Goal: Information Seeking & Learning: Learn about a topic

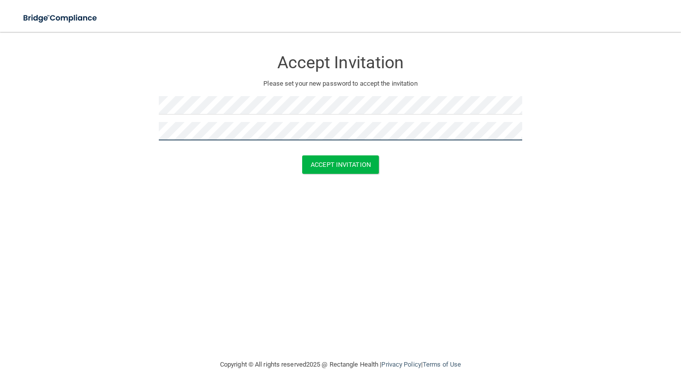
click at [302, 155] on button "Accept Invitation" at bounding box center [340, 164] width 77 height 18
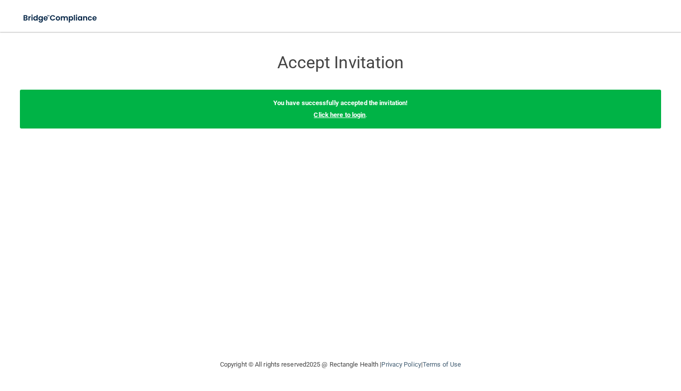
click at [340, 114] on link "Click here to login" at bounding box center [340, 114] width 52 height 7
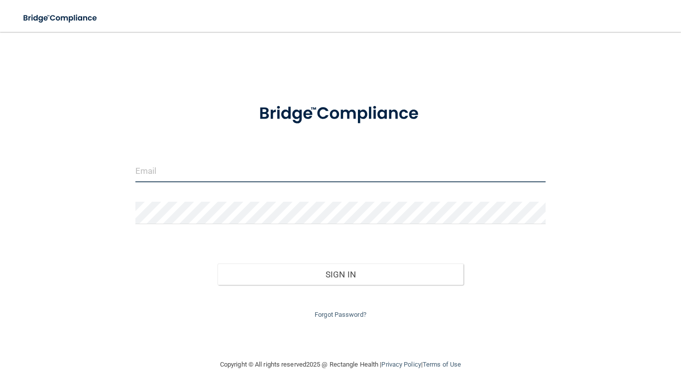
click at [239, 181] on input "email" at bounding box center [340, 171] width 410 height 22
type input "[PERSON_NAME][EMAIL_ADDRESS][PERSON_NAME][DOMAIN_NAME]"
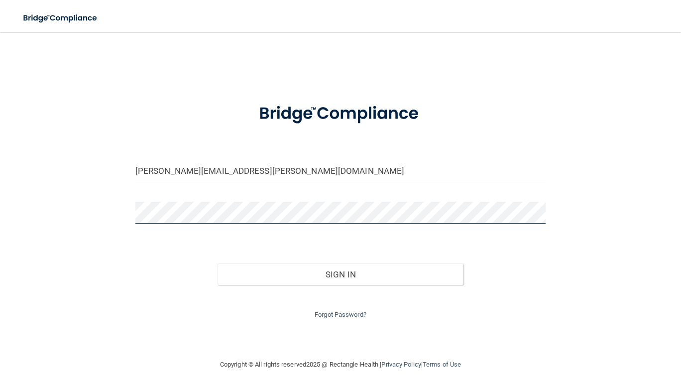
click at [217, 263] on button "Sign In" at bounding box center [340, 274] width 246 height 22
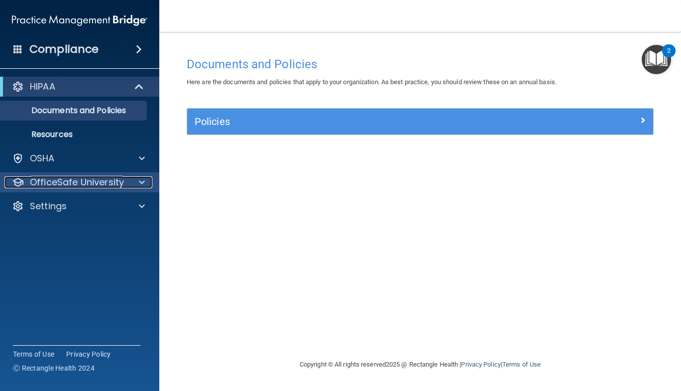
click at [136, 186] on div at bounding box center [140, 182] width 25 height 12
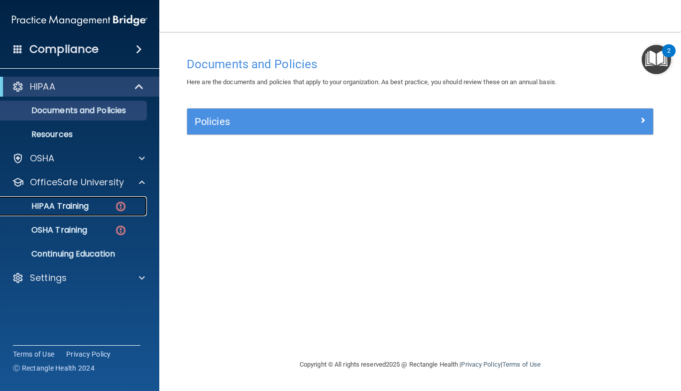
click at [94, 201] on link "HIPAA Training" at bounding box center [68, 206] width 157 height 20
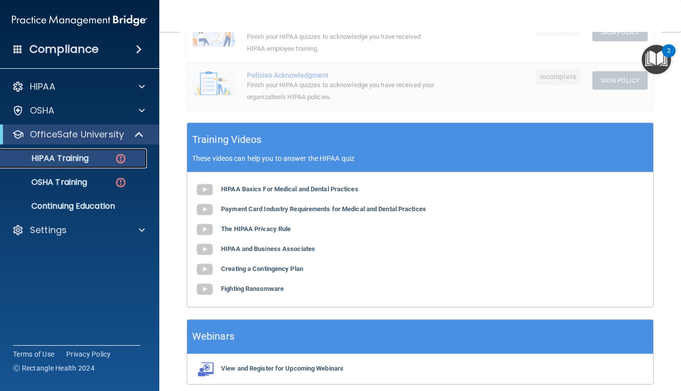
scroll to position [293, 0]
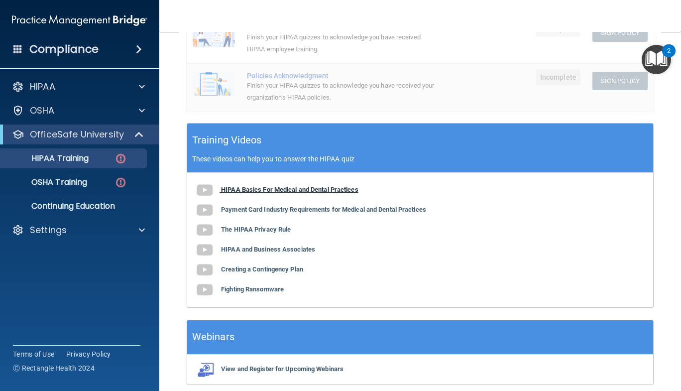
click at [252, 192] on b "HIPAA Basics For Medical and Dental Practices" at bounding box center [289, 189] width 137 height 7
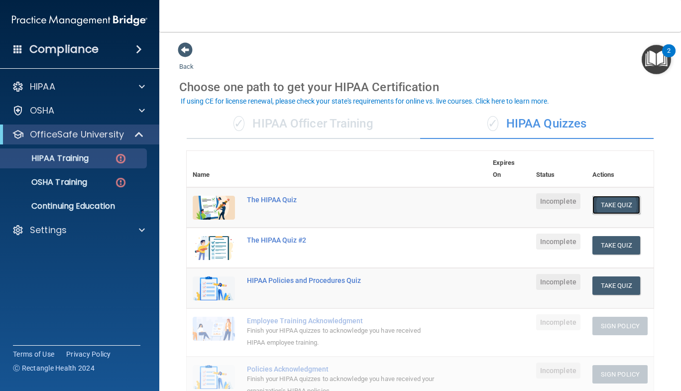
click at [611, 208] on button "Take Quiz" at bounding box center [616, 205] width 48 height 18
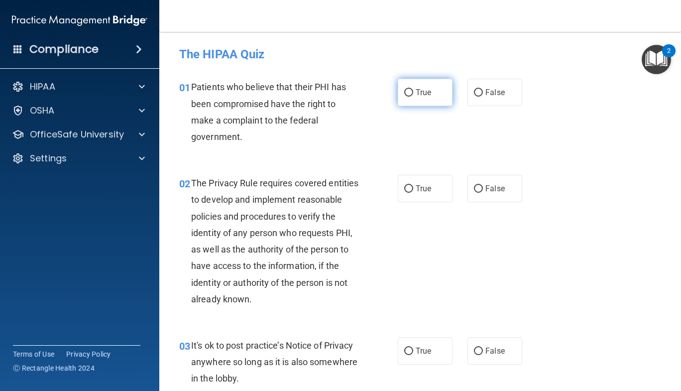
click at [426, 83] on label "True" at bounding box center [425, 92] width 55 height 27
click at [413, 89] on input "True" at bounding box center [408, 92] width 9 height 7
radio input "true"
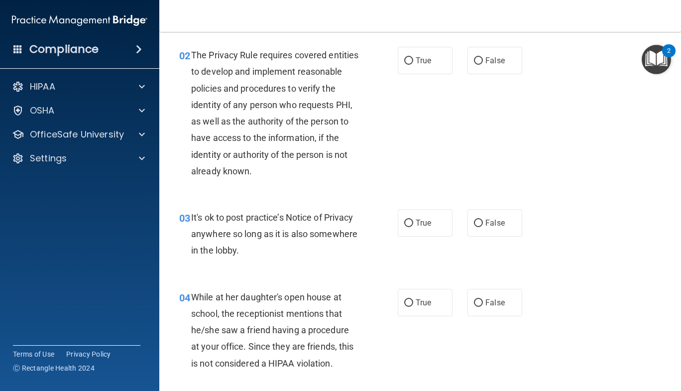
scroll to position [132, 0]
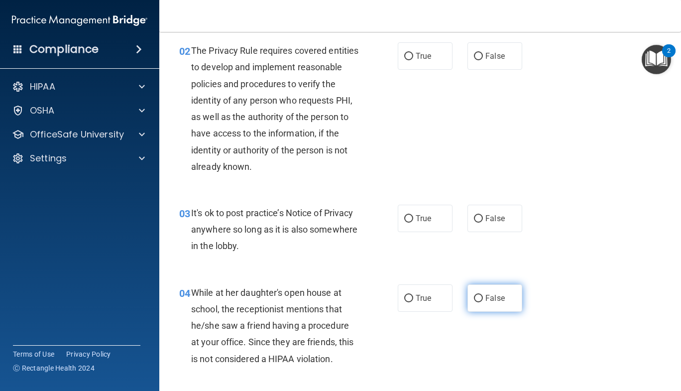
click at [487, 306] on label "False" at bounding box center [494, 297] width 55 height 27
click at [483, 302] on input "False" at bounding box center [478, 298] width 9 height 7
radio input "true"
click at [423, 224] on label "True" at bounding box center [425, 218] width 55 height 27
click at [413, 222] on input "True" at bounding box center [408, 218] width 9 height 7
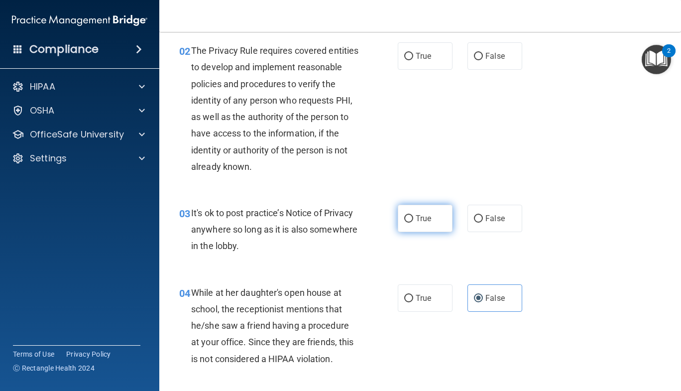
radio input "true"
click at [402, 71] on div "02 The Privacy Rule requires covered entities to develop and implement reasonab…" at bounding box center [288, 110] width 248 height 137
click at [416, 58] on span "True" at bounding box center [423, 55] width 15 height 9
click at [412, 58] on input "True" at bounding box center [408, 56] width 9 height 7
radio input "true"
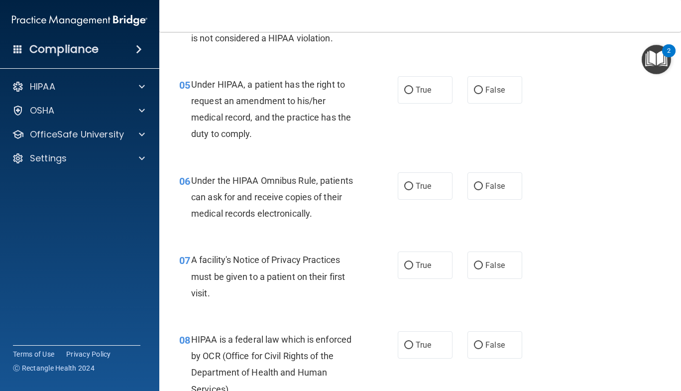
scroll to position [457, 0]
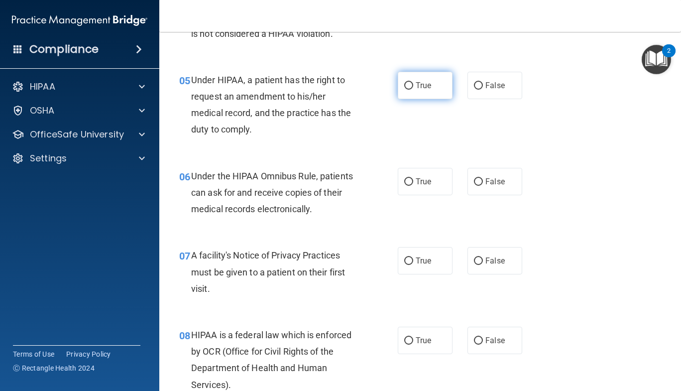
click at [421, 92] on label "True" at bounding box center [425, 85] width 55 height 27
click at [413, 90] on input "True" at bounding box center [408, 85] width 9 height 7
radio input "true"
click at [419, 191] on label "True" at bounding box center [425, 181] width 55 height 27
click at [413, 186] on input "True" at bounding box center [408, 181] width 9 height 7
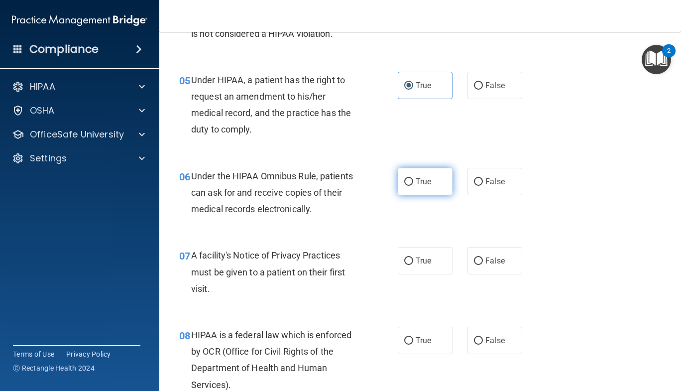
radio input "true"
drag, startPoint x: 675, startPoint y: 124, endPoint x: 623, endPoint y: 76, distance: 71.5
click at [623, 76] on div "05 Under HIPAA, a patient has the right to request an amendment to his/her medi…" at bounding box center [420, 107] width 497 height 96
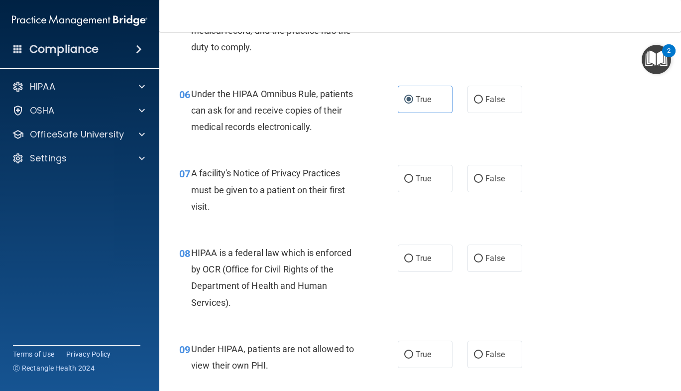
scroll to position [541, 0]
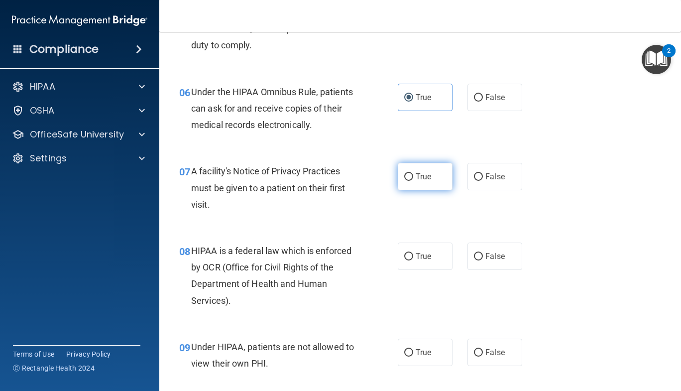
click at [423, 173] on span "True" at bounding box center [423, 176] width 15 height 9
click at [413, 173] on input "True" at bounding box center [408, 176] width 9 height 7
radio input "true"
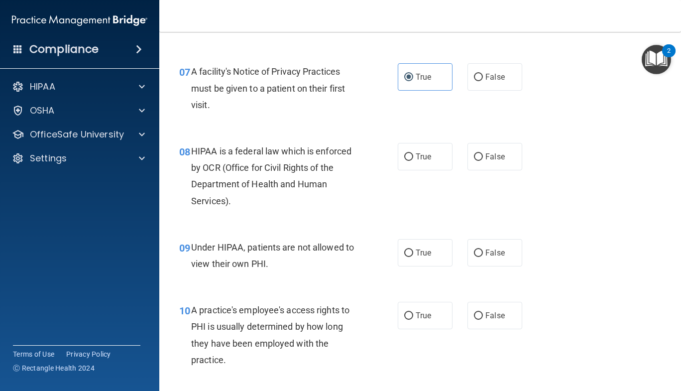
scroll to position [648, 0]
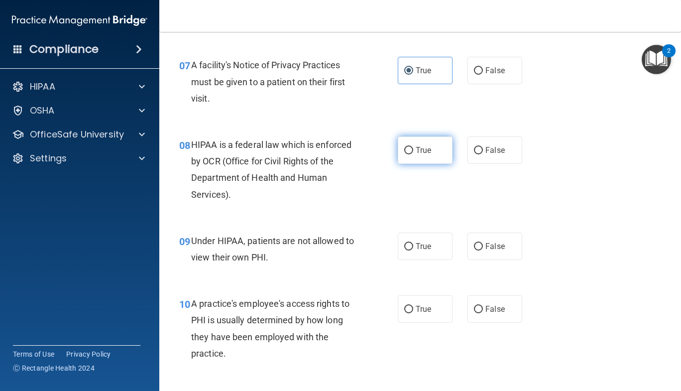
click at [437, 140] on label "True" at bounding box center [425, 149] width 55 height 27
click at [413, 147] on input "True" at bounding box center [408, 150] width 9 height 7
radio input "true"
click at [488, 249] on span "False" at bounding box center [494, 245] width 19 height 9
click at [483, 249] on input "False" at bounding box center [478, 246] width 9 height 7
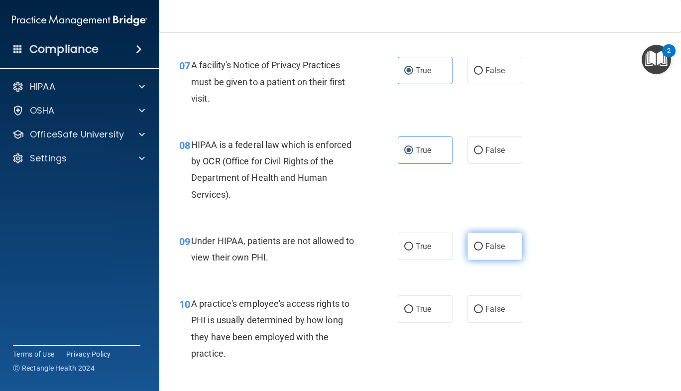
radio input "true"
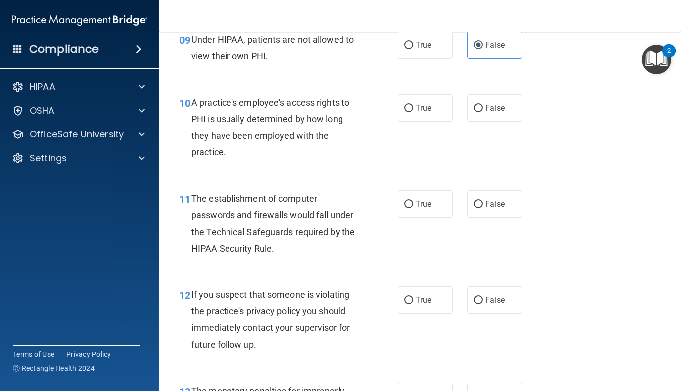
scroll to position [853, 0]
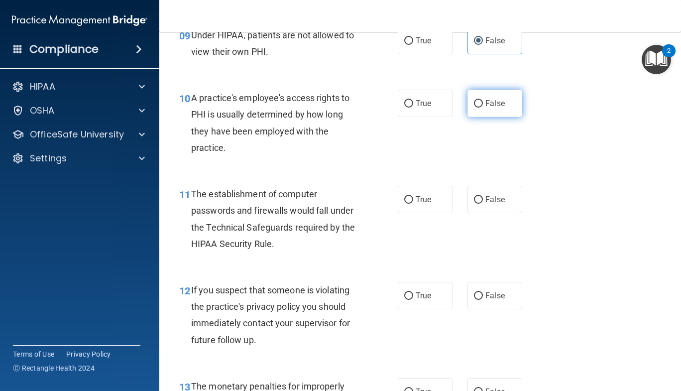
click at [471, 116] on label "False" at bounding box center [494, 103] width 55 height 27
click at [474, 108] on input "False" at bounding box center [478, 103] width 9 height 7
radio input "true"
click at [424, 192] on label "True" at bounding box center [425, 199] width 55 height 27
click at [413, 196] on input "True" at bounding box center [408, 199] width 9 height 7
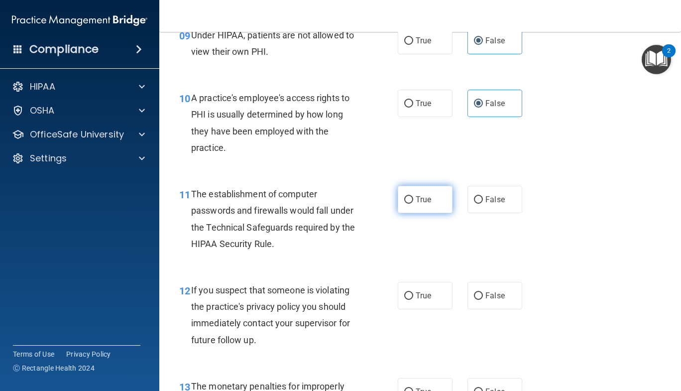
radio input "true"
click at [435, 291] on label "True" at bounding box center [425, 295] width 55 height 27
click at [413, 292] on input "True" at bounding box center [408, 295] width 9 height 7
radio input "true"
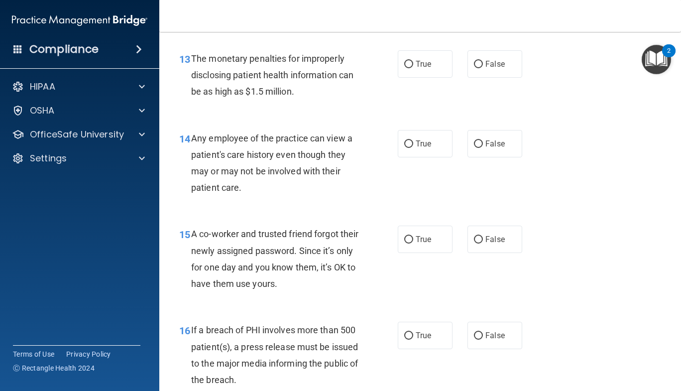
scroll to position [1185, 0]
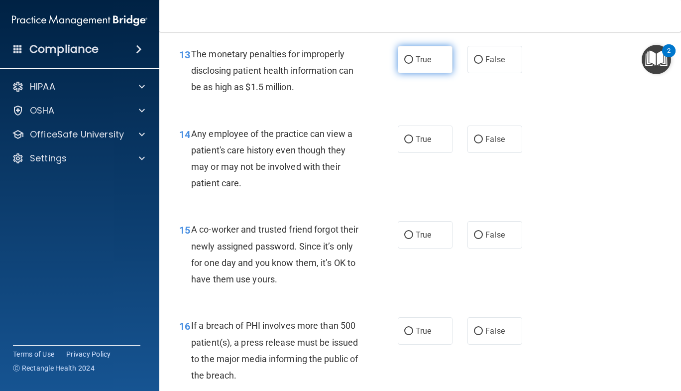
click at [424, 66] on label "True" at bounding box center [425, 59] width 55 height 27
click at [413, 64] on input "True" at bounding box center [408, 59] width 9 height 7
radio input "true"
click at [458, 139] on div "True False" at bounding box center [464, 138] width 132 height 27
click at [487, 142] on span "False" at bounding box center [494, 138] width 19 height 9
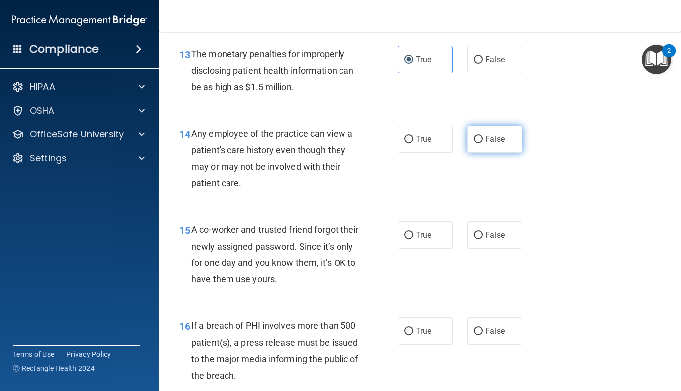
click at [483, 142] on input "False" at bounding box center [478, 139] width 9 height 7
radio input "true"
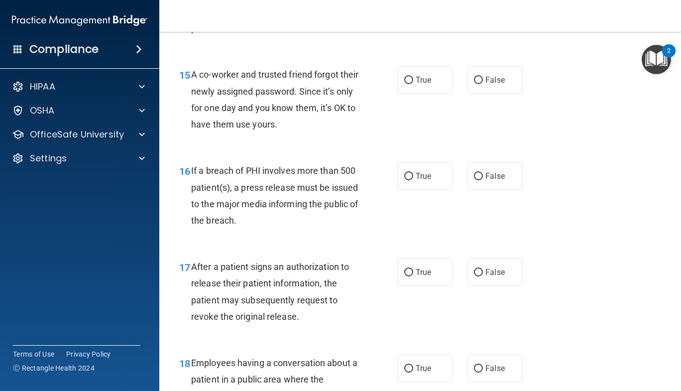
scroll to position [1342, 0]
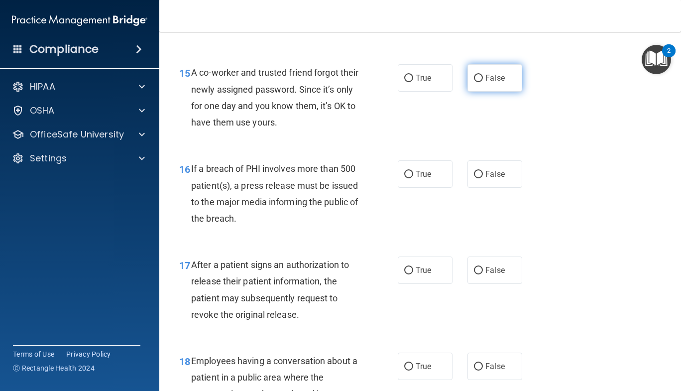
click at [486, 90] on label "False" at bounding box center [494, 77] width 55 height 27
click at [483, 82] on input "False" at bounding box center [478, 78] width 9 height 7
radio input "true"
click at [435, 181] on label "True" at bounding box center [425, 173] width 55 height 27
click at [413, 178] on input "True" at bounding box center [408, 174] width 9 height 7
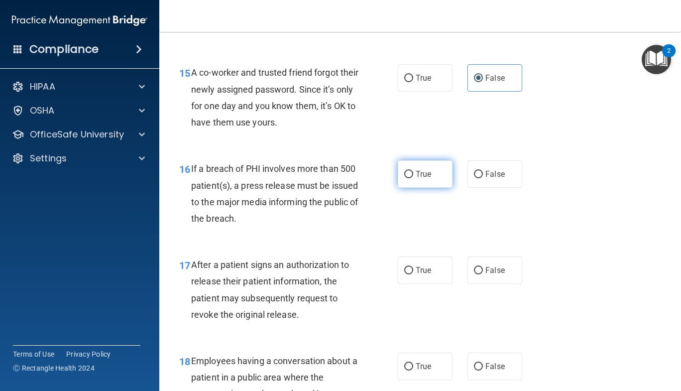
radio input "true"
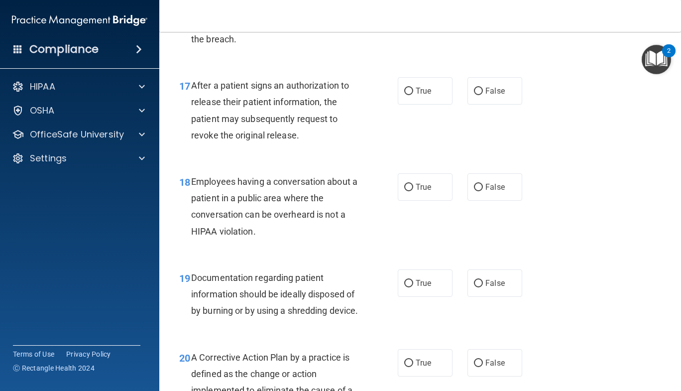
scroll to position [1532, 0]
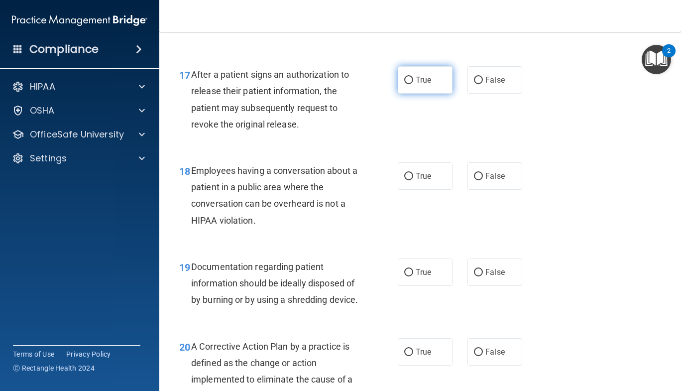
click at [428, 82] on span "True" at bounding box center [423, 79] width 15 height 9
click at [413, 82] on input "True" at bounding box center [408, 80] width 9 height 7
radio input "true"
click at [474, 175] on input "False" at bounding box center [478, 176] width 9 height 7
radio input "true"
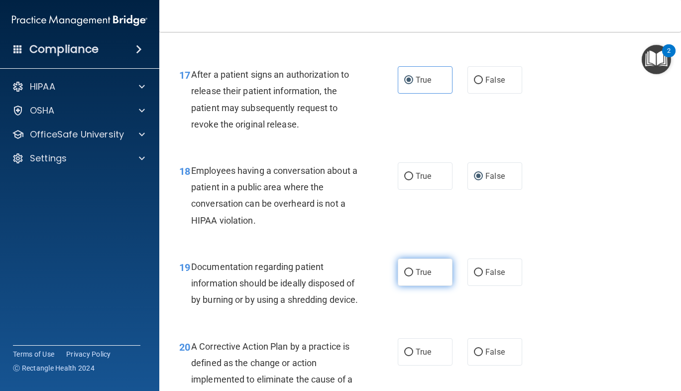
click at [401, 282] on label "True" at bounding box center [425, 271] width 55 height 27
click at [404, 276] on input "True" at bounding box center [408, 272] width 9 height 7
radio input "true"
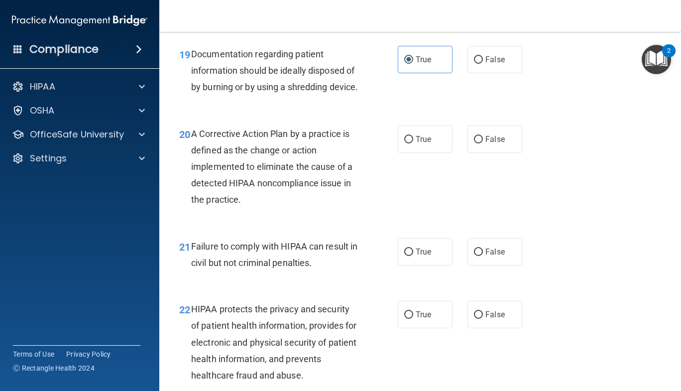
scroll to position [1757, 0]
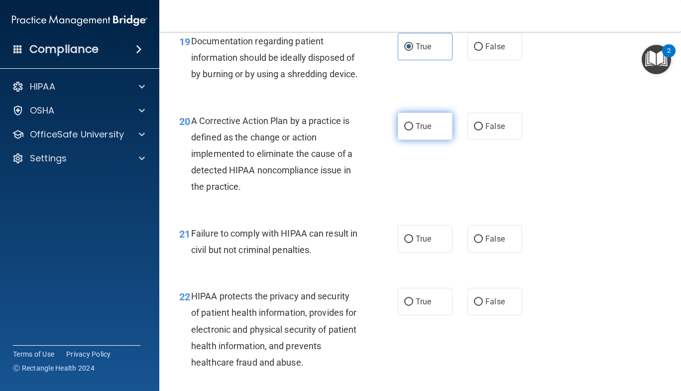
click at [423, 135] on label "True" at bounding box center [425, 125] width 55 height 27
click at [413, 130] on input "True" at bounding box center [408, 126] width 9 height 7
radio input "true"
click at [404, 252] on label "True" at bounding box center [425, 238] width 55 height 27
click at [404, 243] on input "True" at bounding box center [408, 238] width 9 height 7
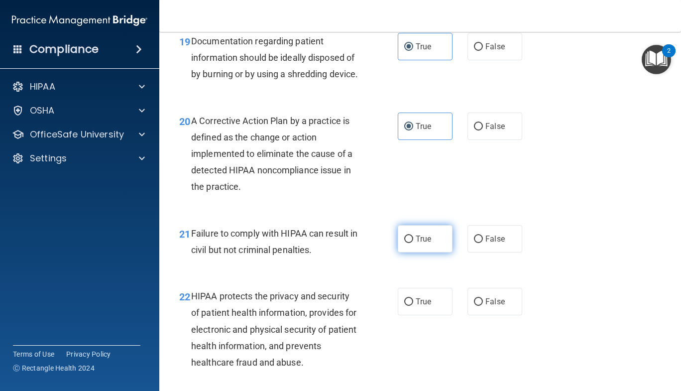
radio input "true"
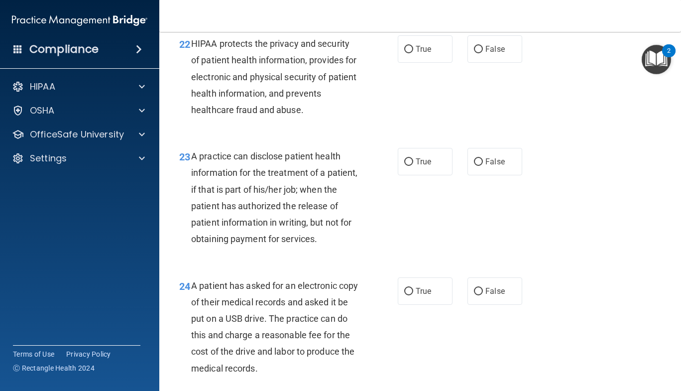
scroll to position [2014, 0]
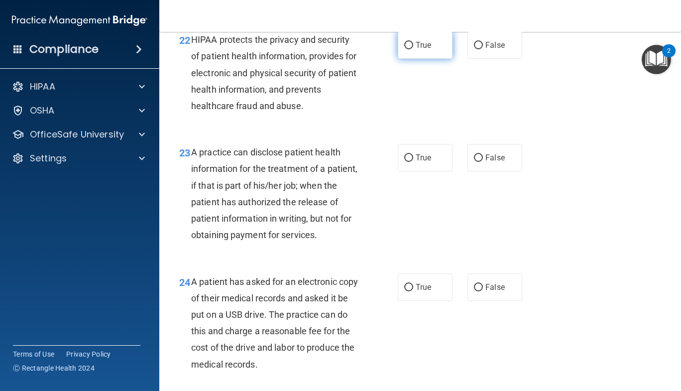
click at [439, 59] on label "True" at bounding box center [425, 44] width 55 height 27
click at [413, 49] on input "True" at bounding box center [408, 45] width 9 height 7
radio input "true"
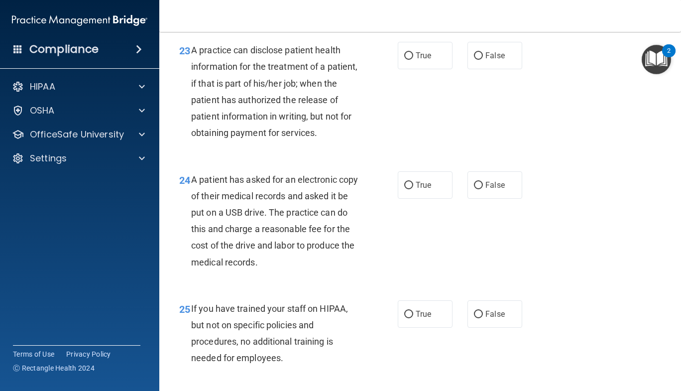
scroll to position [2122, 0]
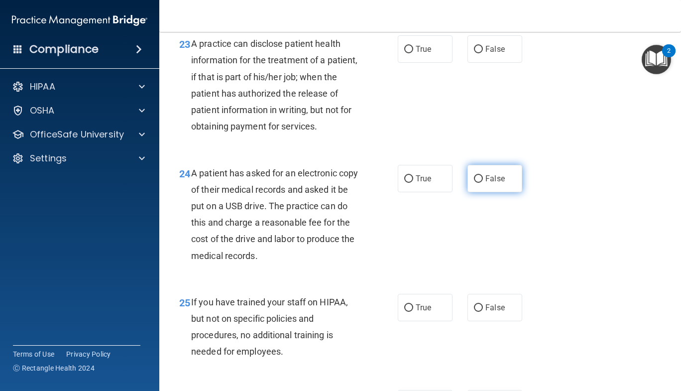
click at [486, 183] on span "False" at bounding box center [494, 178] width 19 height 9
click at [483, 183] on input "False" at bounding box center [478, 178] width 9 height 7
radio input "true"
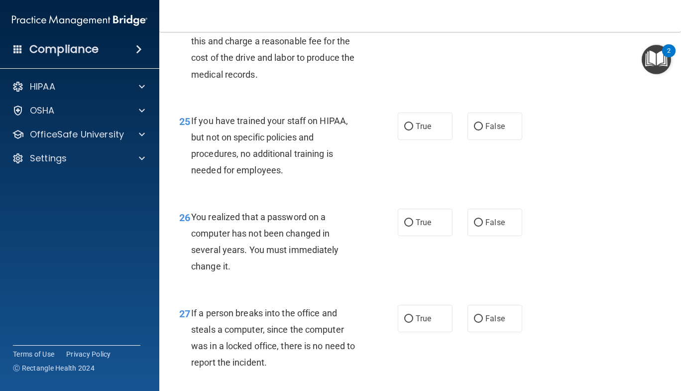
scroll to position [2301, 0]
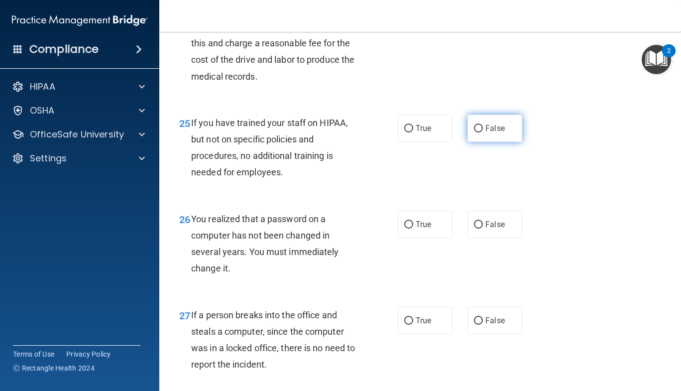
click at [510, 142] on label "False" at bounding box center [494, 127] width 55 height 27
click at [483, 132] on input "False" at bounding box center [478, 128] width 9 height 7
radio input "true"
click at [426, 238] on label "True" at bounding box center [425, 224] width 55 height 27
click at [413, 228] on input "True" at bounding box center [408, 224] width 9 height 7
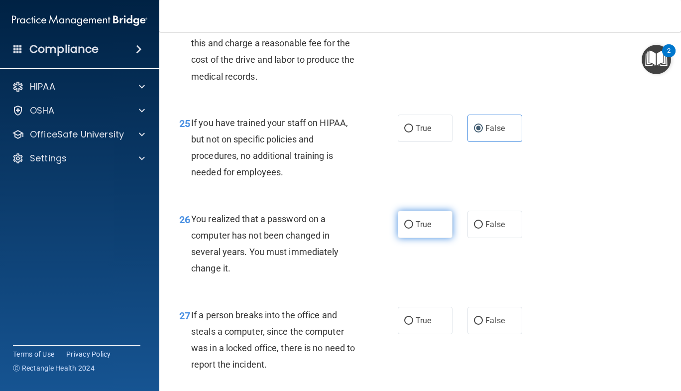
radio input "true"
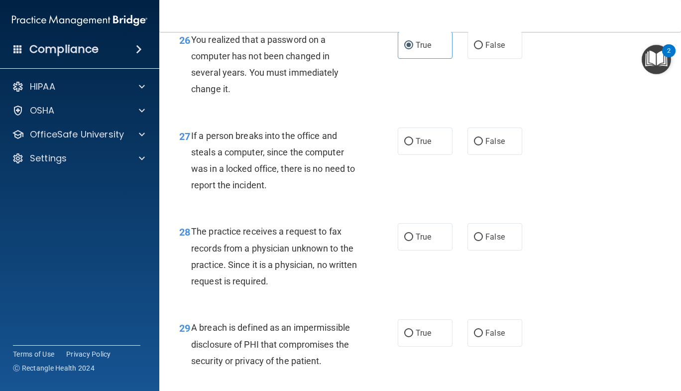
scroll to position [2485, 0]
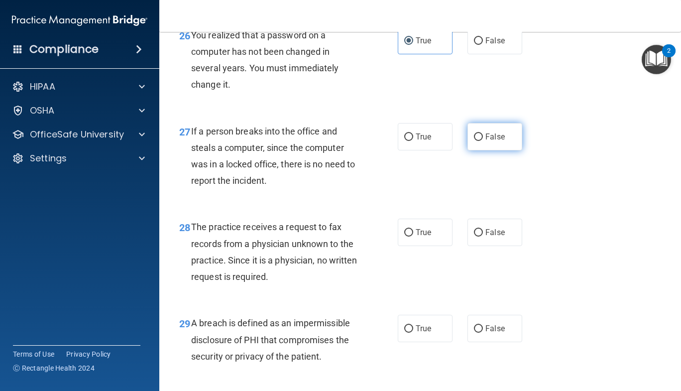
click at [486, 150] on label "False" at bounding box center [494, 136] width 55 height 27
click at [483, 141] on input "False" at bounding box center [478, 136] width 9 height 7
radio input "true"
click at [490, 246] on label "False" at bounding box center [494, 231] width 55 height 27
click at [483, 236] on input "False" at bounding box center [478, 232] width 9 height 7
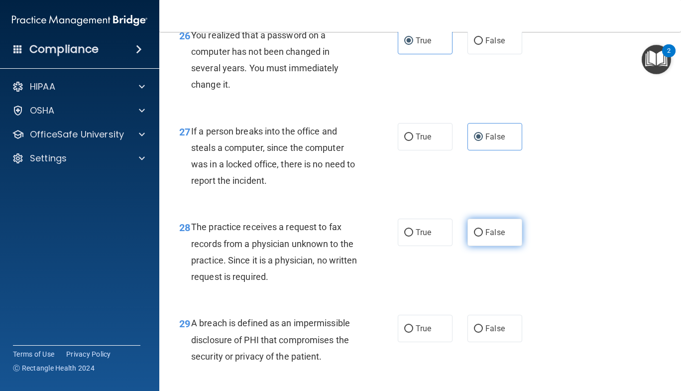
radio input "true"
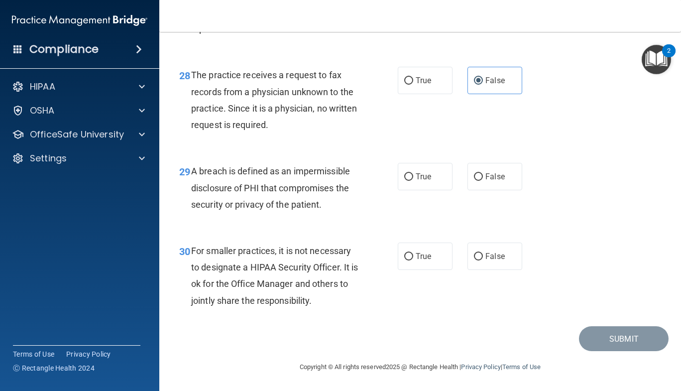
scroll to position [2671, 0]
click at [416, 180] on span "True" at bounding box center [423, 176] width 15 height 9
click at [413, 180] on input "True" at bounding box center [408, 176] width 9 height 7
radio input "true"
click at [486, 264] on label "False" at bounding box center [494, 255] width 55 height 27
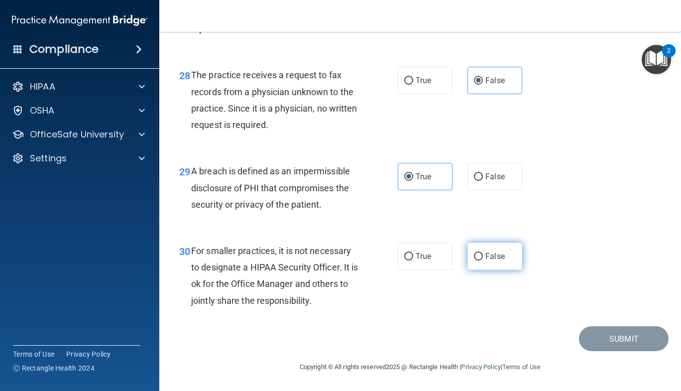
click at [483, 260] on input "False" at bounding box center [478, 256] width 9 height 7
radio input "true"
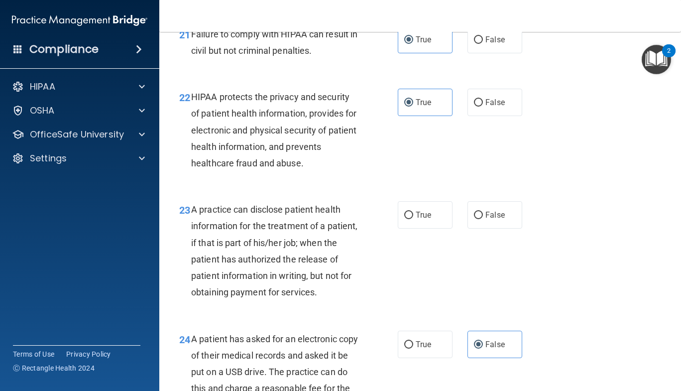
scroll to position [2003, 0]
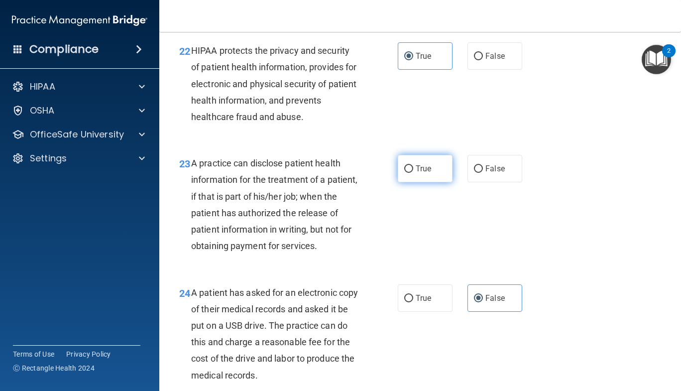
click at [407, 178] on label "True" at bounding box center [425, 168] width 55 height 27
click at [407, 173] on input "True" at bounding box center [408, 168] width 9 height 7
radio input "true"
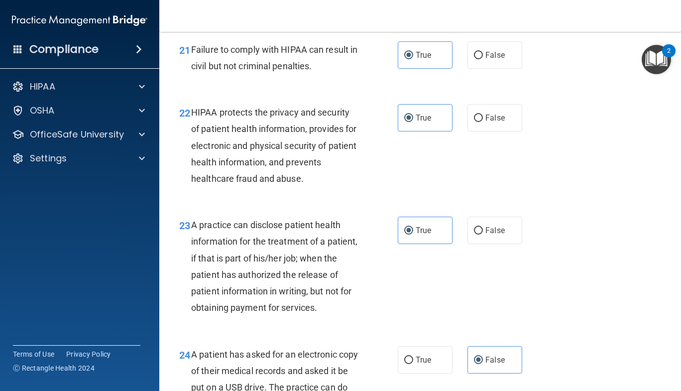
scroll to position [2671, 0]
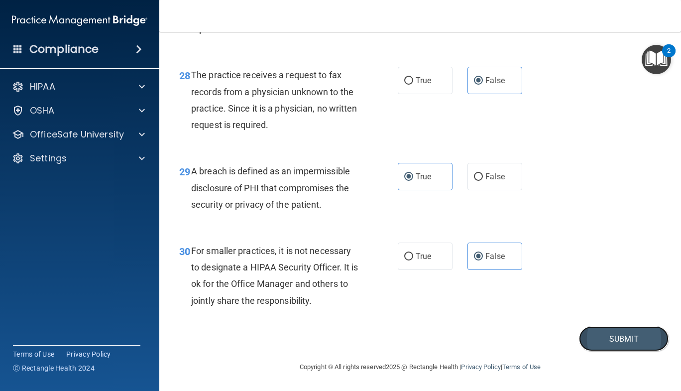
click at [591, 341] on button "Submit" at bounding box center [624, 338] width 90 height 25
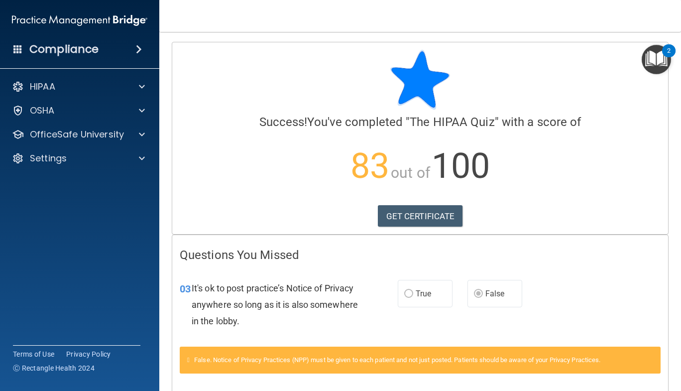
click at [106, 50] on div "Compliance" at bounding box center [79, 49] width 159 height 22
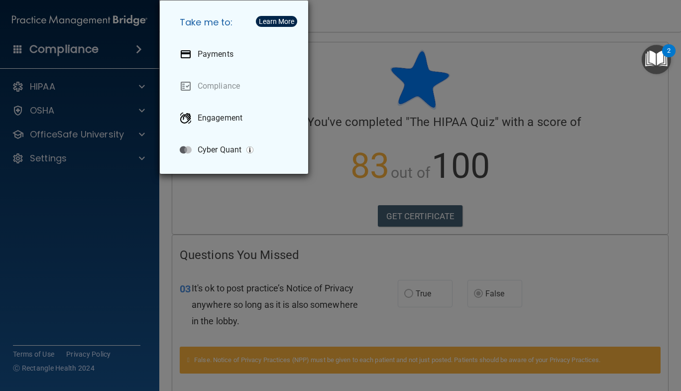
click at [154, 41] on div "Take me to: Payments Compliance Engagement Cyber Quant" at bounding box center [340, 195] width 681 height 391
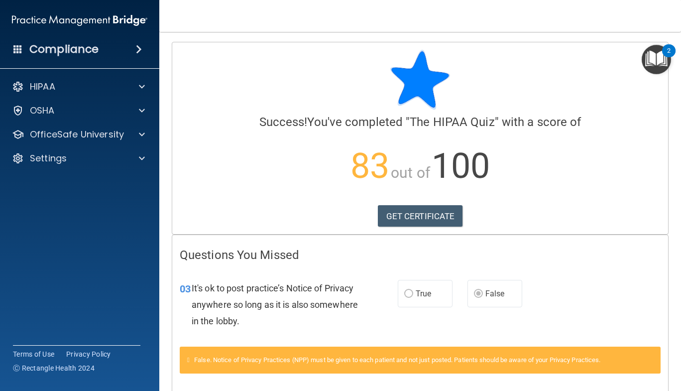
click at [139, 51] on span at bounding box center [139, 49] width 6 height 12
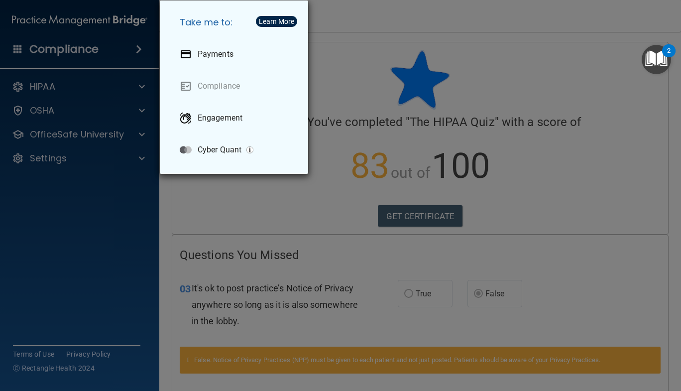
click at [348, 46] on div "Take me to: Payments Compliance Engagement Cyber Quant" at bounding box center [340, 195] width 681 height 391
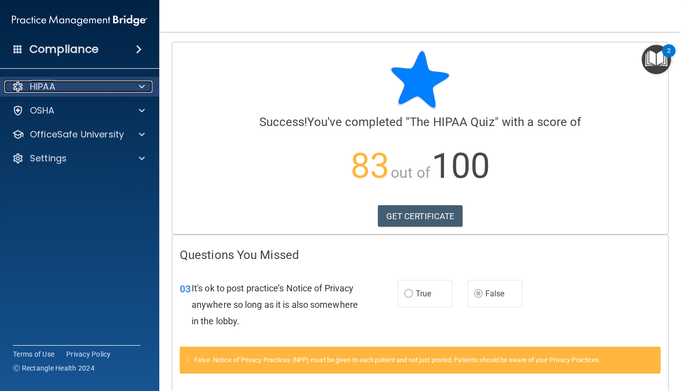
click at [144, 86] on span at bounding box center [142, 87] width 6 height 12
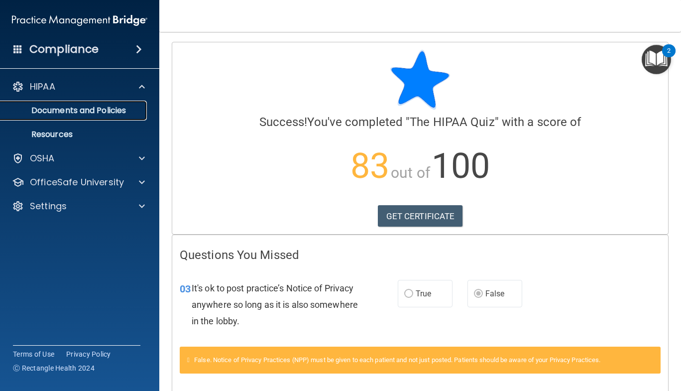
click at [105, 110] on p "Documents and Policies" at bounding box center [74, 111] width 136 height 10
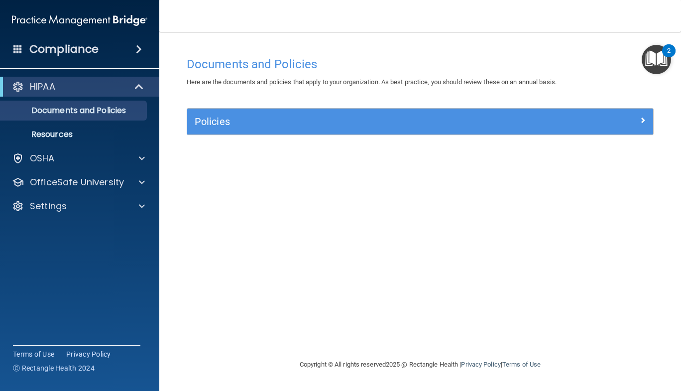
click at [21, 47] on span at bounding box center [17, 48] width 9 height 9
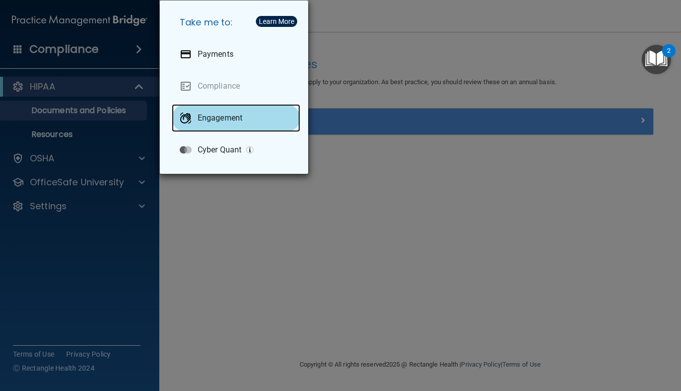
click at [228, 114] on p "Engagement" at bounding box center [220, 118] width 45 height 10
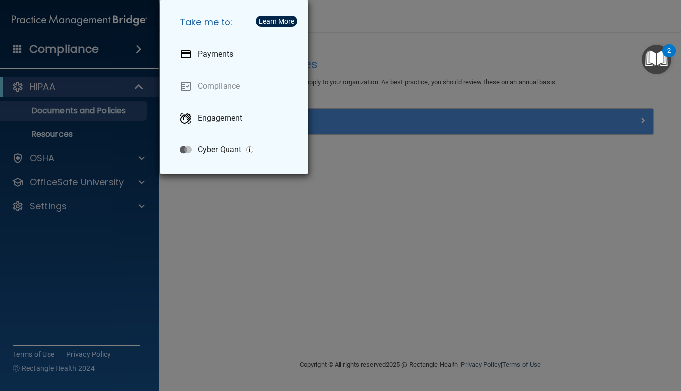
click at [466, 22] on div "Take me to: Payments Compliance Engagement Cyber Quant" at bounding box center [340, 195] width 681 height 391
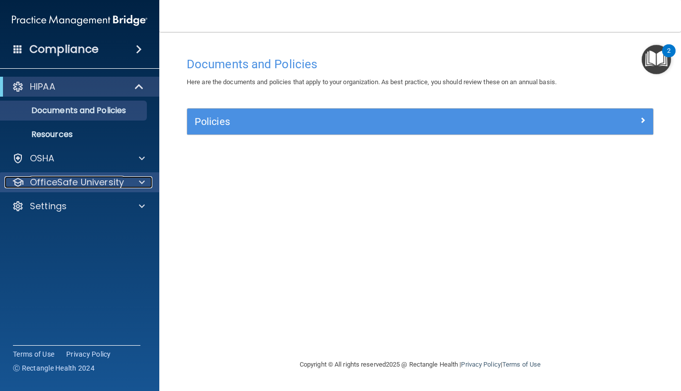
click at [134, 180] on div at bounding box center [140, 182] width 25 height 12
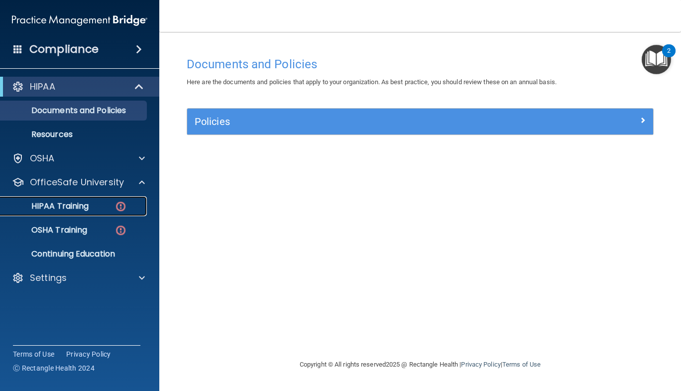
click at [88, 199] on link "HIPAA Training" at bounding box center [68, 206] width 157 height 20
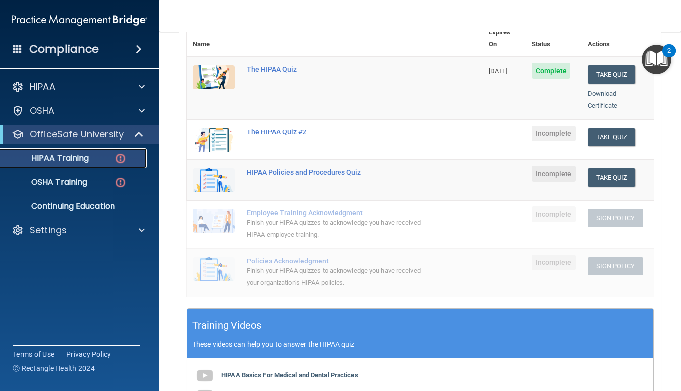
scroll to position [113, 0]
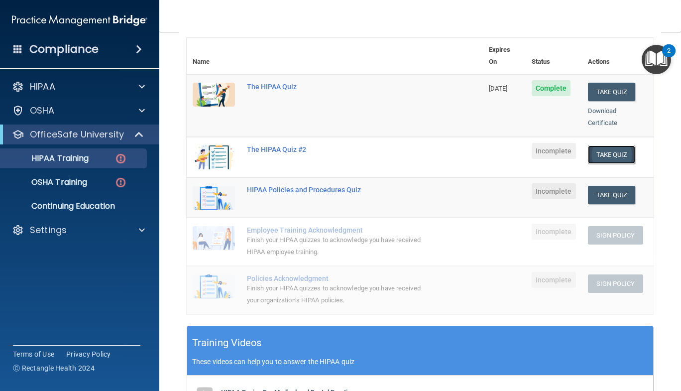
click at [599, 145] on button "Take Quiz" at bounding box center [612, 154] width 48 height 18
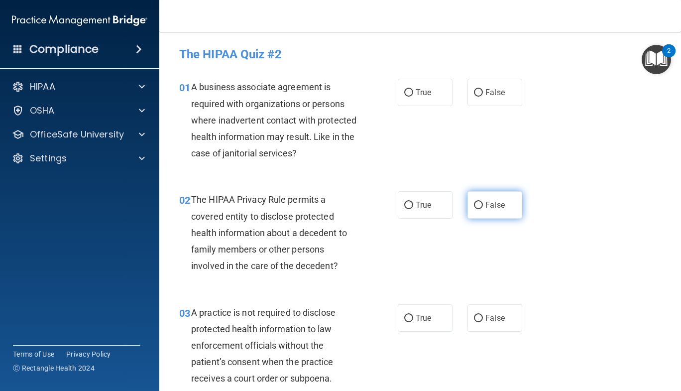
click at [502, 210] on label "False" at bounding box center [494, 204] width 55 height 27
click at [483, 209] on input "False" at bounding box center [478, 205] width 9 height 7
radio input "true"
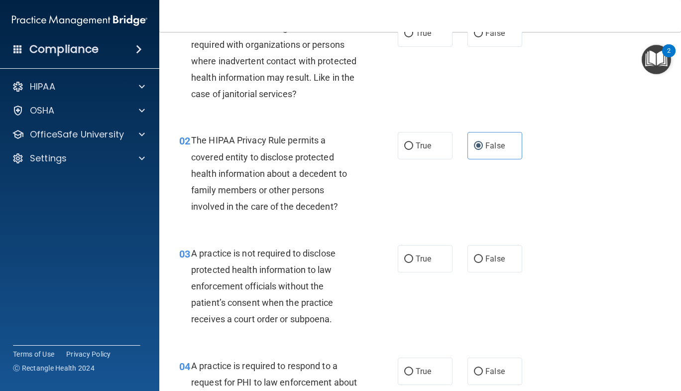
scroll to position [52, 0]
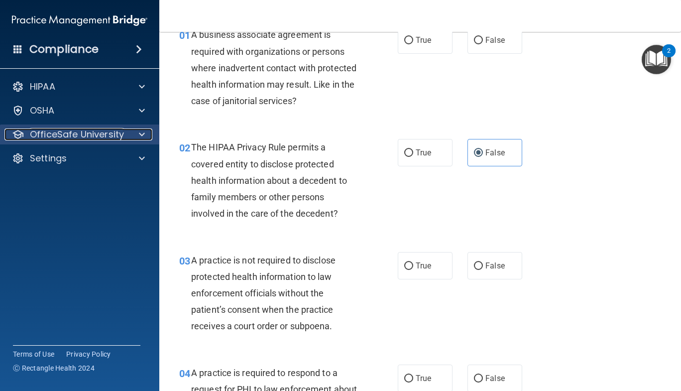
click at [87, 134] on p "OfficeSafe University" at bounding box center [77, 134] width 94 height 12
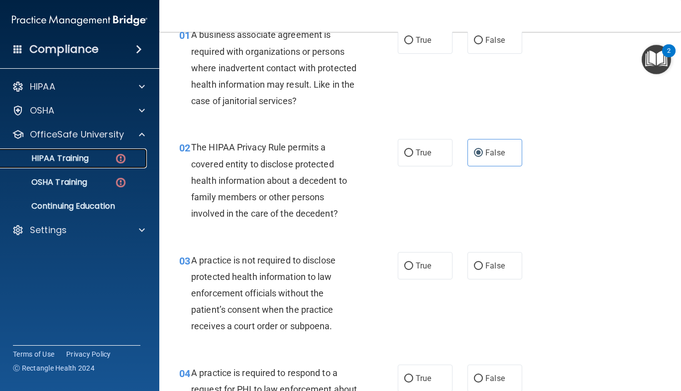
click at [75, 159] on p "HIPAA Training" at bounding box center [47, 158] width 82 height 10
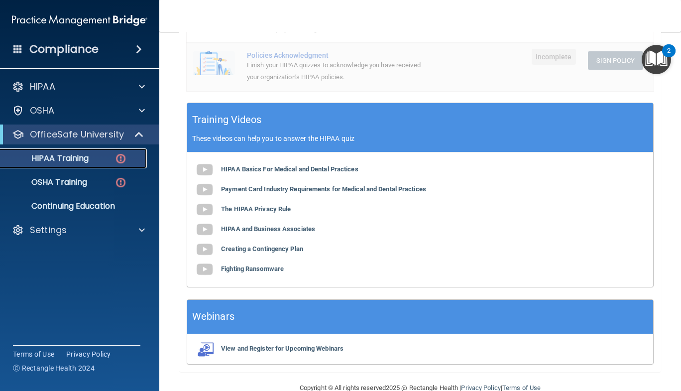
scroll to position [345, 0]
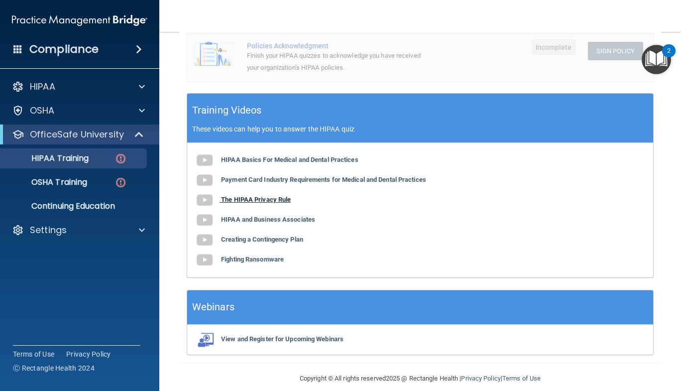
click at [275, 196] on b "The HIPAA Privacy Rule" at bounding box center [256, 199] width 70 height 7
click at [276, 216] on b "HIPAA and Business Associates" at bounding box center [268, 219] width 94 height 7
click at [260, 235] on b "Creating a Contingency Plan" at bounding box center [262, 238] width 82 height 7
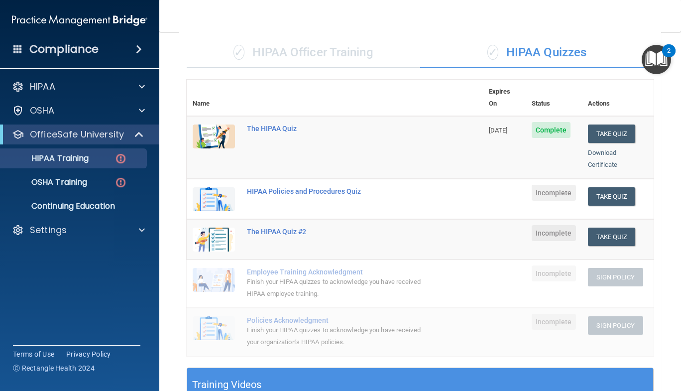
scroll to position [64, 0]
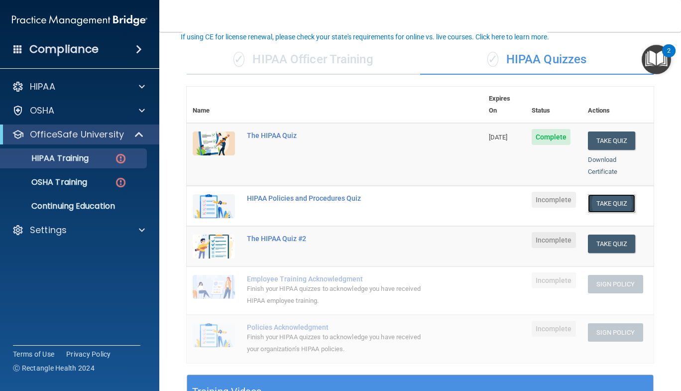
click at [613, 194] on button "Take Quiz" at bounding box center [612, 203] width 48 height 18
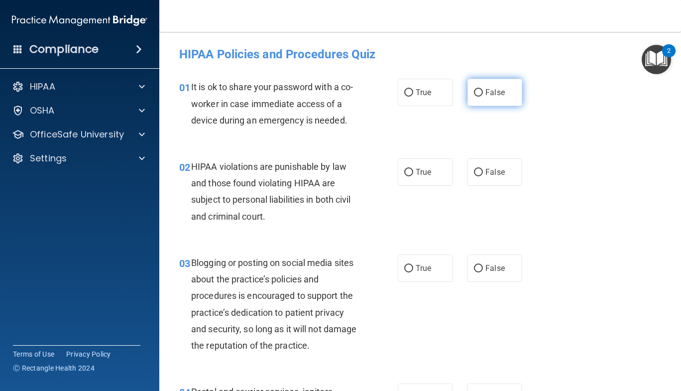
click at [489, 89] on span "False" at bounding box center [494, 92] width 19 height 9
click at [483, 89] on input "False" at bounding box center [478, 92] width 9 height 7
radio input "true"
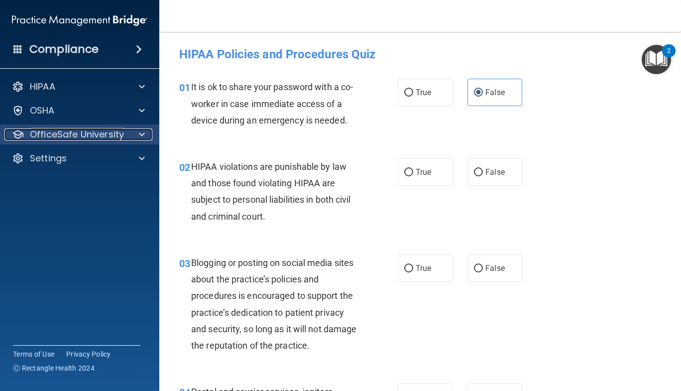
click at [121, 131] on p "OfficeSafe University" at bounding box center [77, 134] width 94 height 12
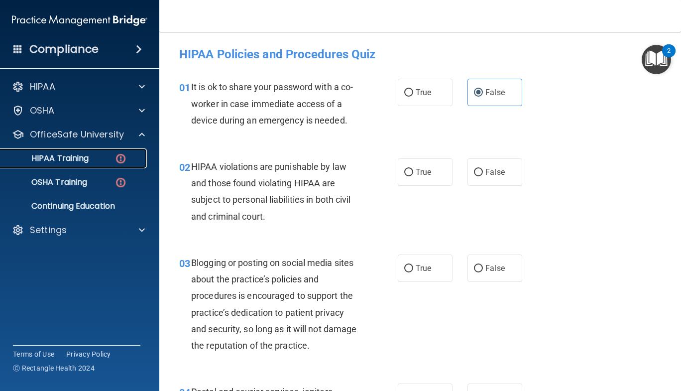
click at [91, 158] on div "HIPAA Training" at bounding box center [74, 158] width 136 height 10
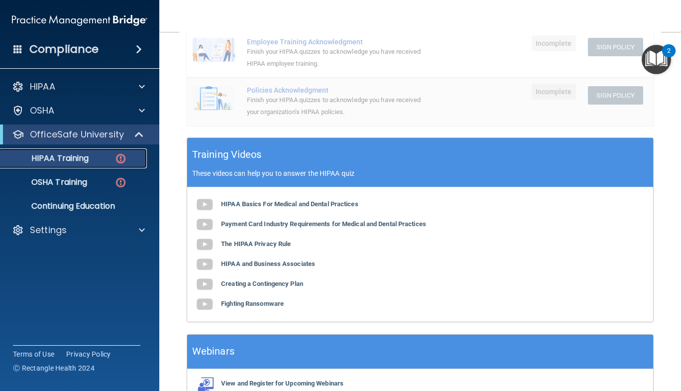
scroll to position [302, 0]
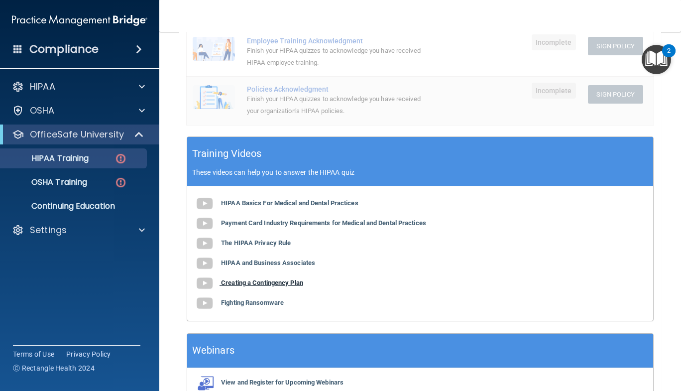
click at [288, 279] on b "Creating a Contingency Plan" at bounding box center [262, 282] width 82 height 7
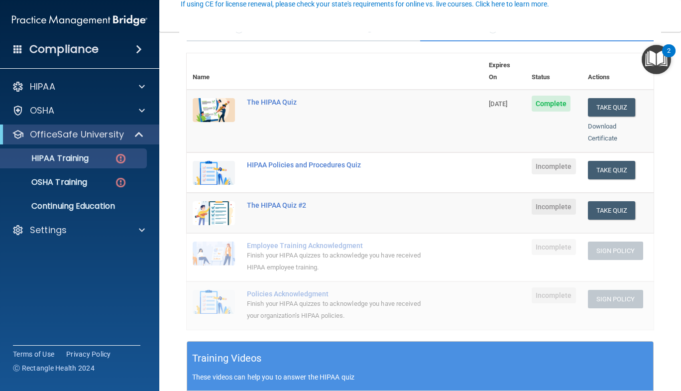
scroll to position [97, 0]
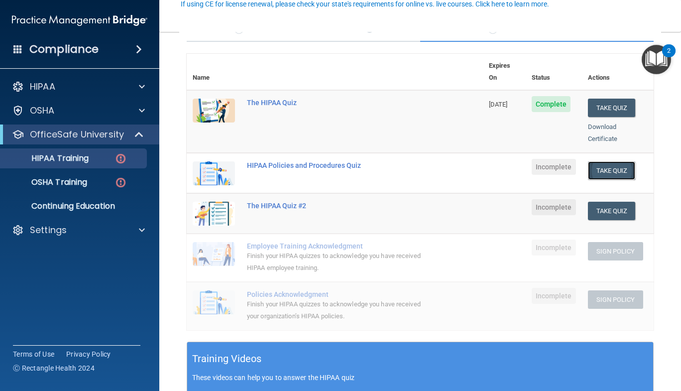
click at [618, 161] on button "Take Quiz" at bounding box center [612, 170] width 48 height 18
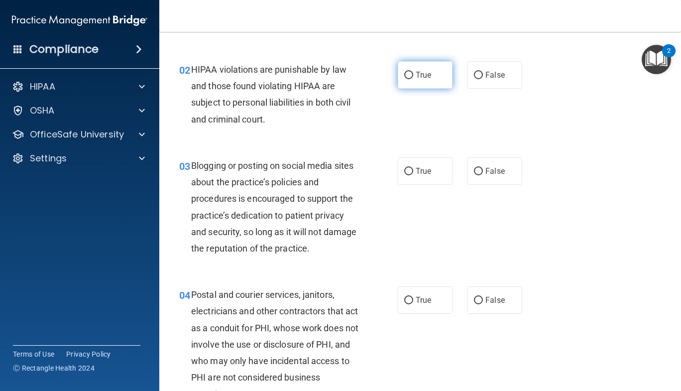
click at [420, 75] on span "True" at bounding box center [423, 74] width 15 height 9
click at [413, 75] on input "True" at bounding box center [408, 75] width 9 height 7
radio input "true"
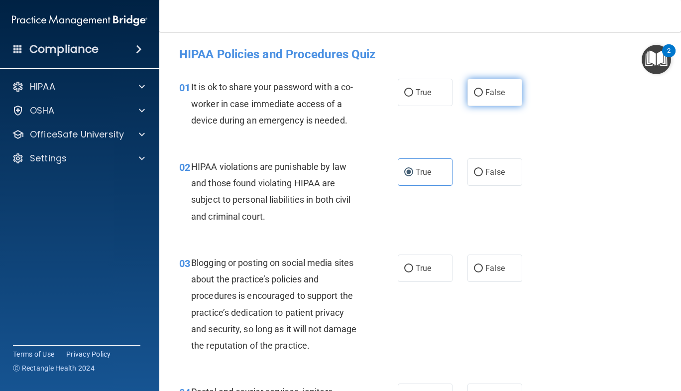
click at [499, 91] on span "False" at bounding box center [494, 92] width 19 height 9
click at [483, 91] on input "False" at bounding box center [478, 92] width 9 height 7
radio input "true"
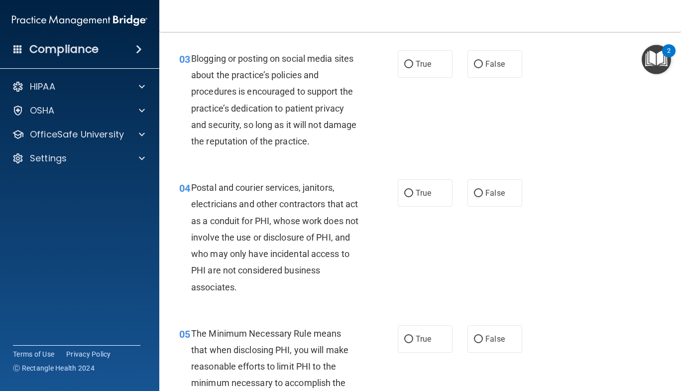
scroll to position [207, 0]
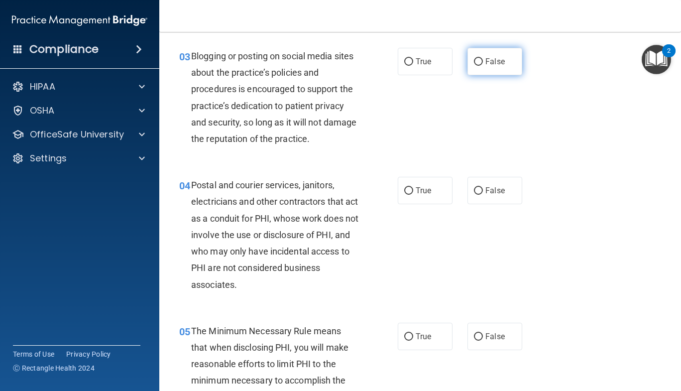
click at [503, 67] on label "False" at bounding box center [494, 61] width 55 height 27
click at [483, 66] on input "False" at bounding box center [478, 61] width 9 height 7
radio input "true"
click at [433, 197] on label "True" at bounding box center [425, 190] width 55 height 27
click at [413, 195] on input "True" at bounding box center [408, 190] width 9 height 7
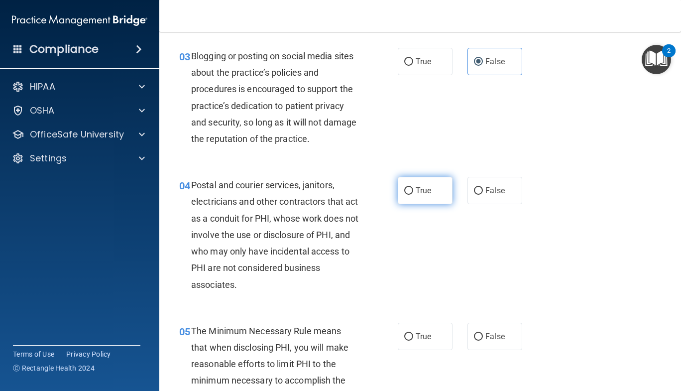
radio input "true"
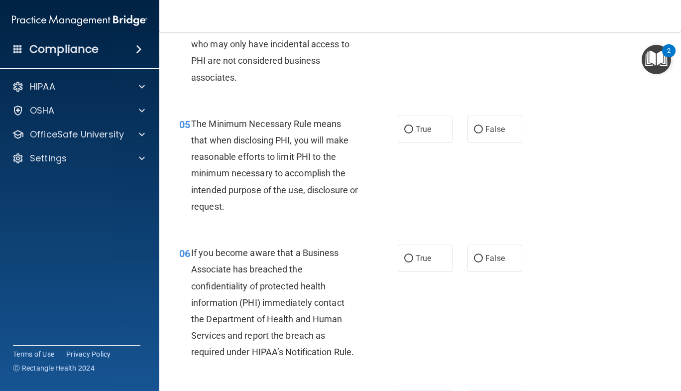
scroll to position [428, 0]
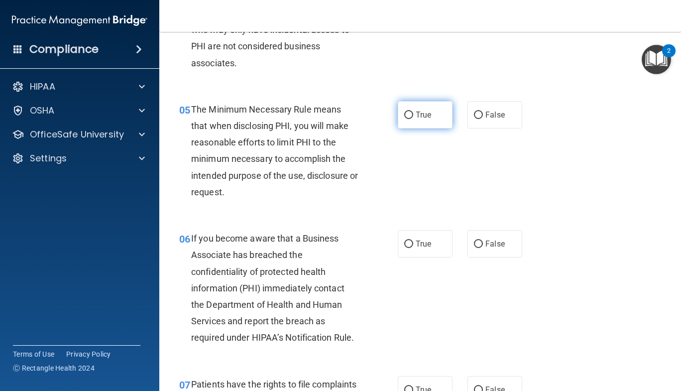
click at [419, 112] on span "True" at bounding box center [423, 114] width 15 height 9
click at [413, 112] on input "True" at bounding box center [408, 114] width 9 height 7
radio input "true"
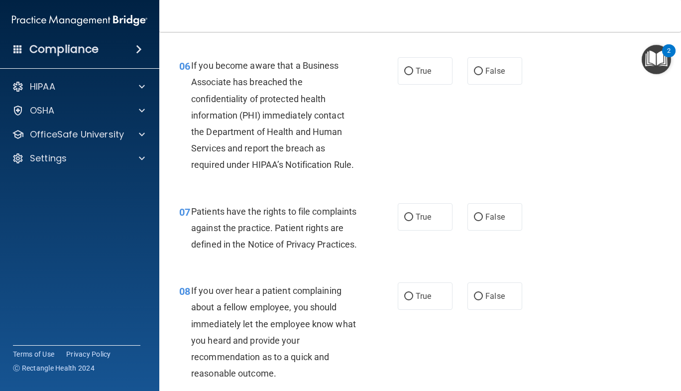
scroll to position [598, 0]
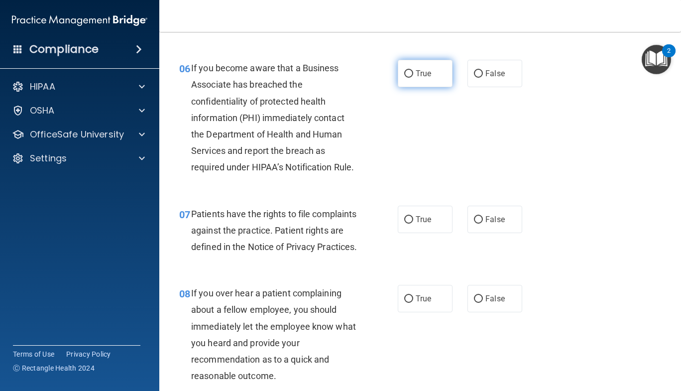
click at [428, 79] on label "True" at bounding box center [425, 73] width 55 height 27
click at [413, 78] on input "True" at bounding box center [408, 73] width 9 height 7
radio input "true"
click at [398, 217] on label "True" at bounding box center [425, 219] width 55 height 27
click at [404, 217] on input "True" at bounding box center [408, 219] width 9 height 7
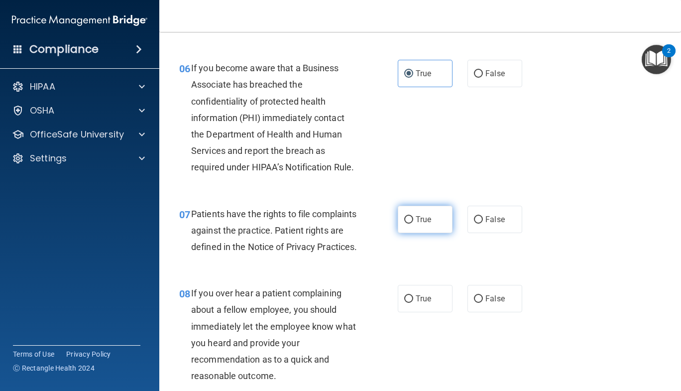
radio input "true"
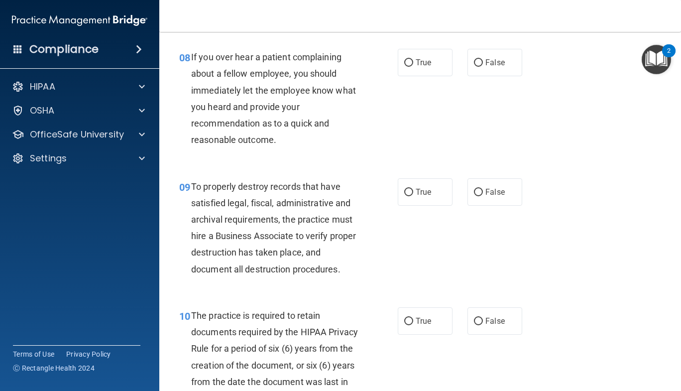
scroll to position [839, 0]
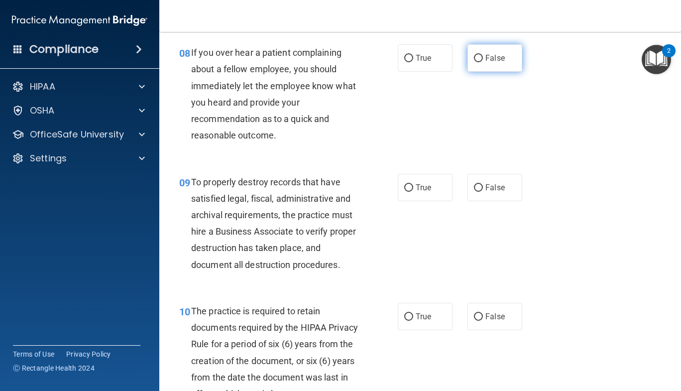
click at [492, 66] on label "False" at bounding box center [494, 57] width 55 height 27
click at [483, 62] on input "False" at bounding box center [478, 58] width 9 height 7
radio input "true"
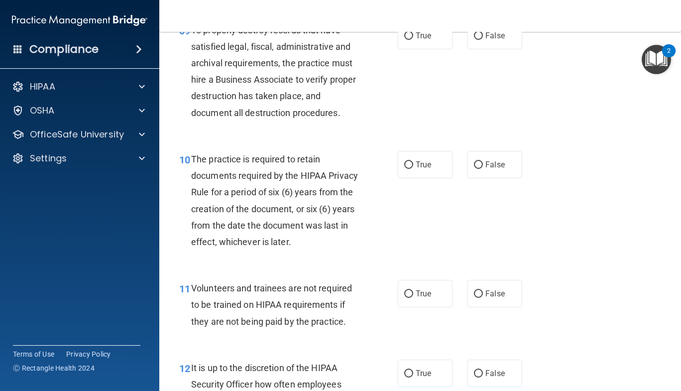
scroll to position [1000, 0]
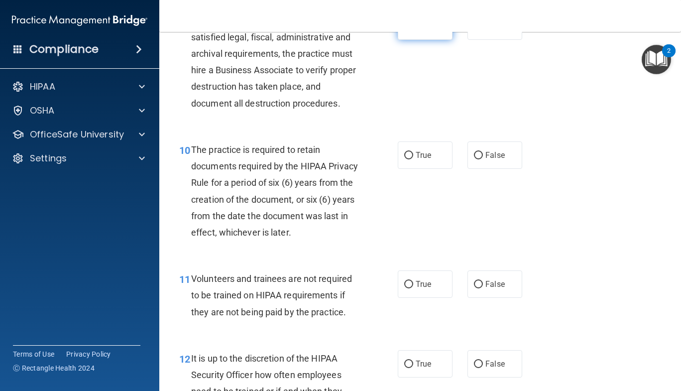
click at [441, 40] on label "True" at bounding box center [425, 25] width 55 height 27
click at [413, 30] on input "True" at bounding box center [408, 26] width 9 height 7
radio input "true"
click at [421, 160] on span "True" at bounding box center [423, 154] width 15 height 9
click at [413, 159] on input "True" at bounding box center [408, 155] width 9 height 7
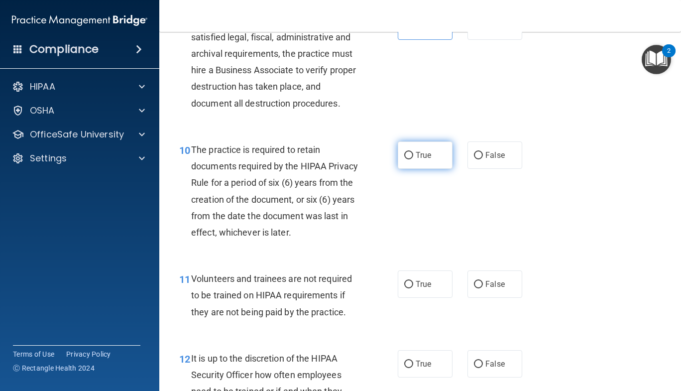
radio input "true"
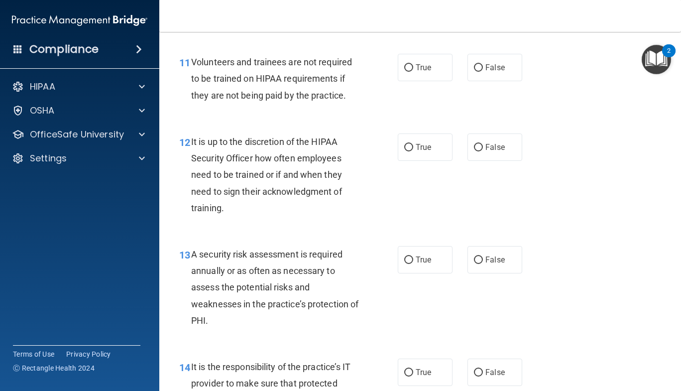
scroll to position [1223, 0]
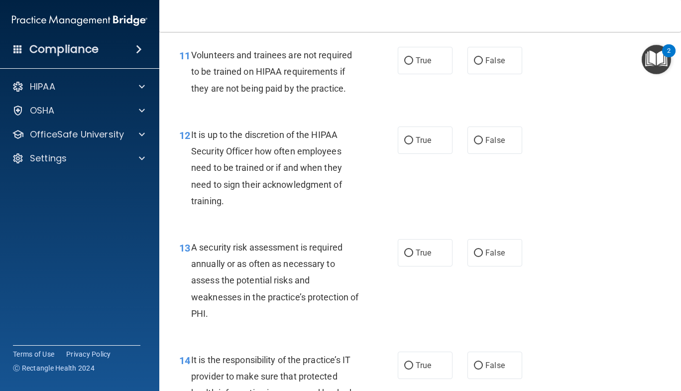
click at [635, 225] on div "12 It is up to the discretion of the HIPAA Security Officer how often employees…" at bounding box center [420, 170] width 497 height 112
click at [416, 65] on span "True" at bounding box center [423, 60] width 15 height 9
click at [412, 65] on input "True" at bounding box center [408, 60] width 9 height 7
radio input "true"
click at [235, 163] on span "It is up to the discretion of the HIPAA Security Officer how often employees ne…" at bounding box center [266, 167] width 151 height 77
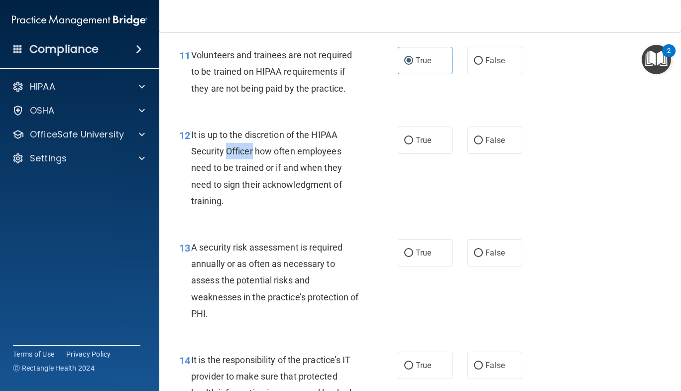
click at [235, 163] on span "It is up to the discretion of the HIPAA Security Officer how often employees ne…" at bounding box center [266, 167] width 151 height 77
click at [281, 149] on span "It is up to the discretion of the HIPAA Security Officer how often employees ne…" at bounding box center [266, 167] width 151 height 77
click at [223, 203] on span "It is up to the discretion of the HIPAA Security Officer how often employees ne…" at bounding box center [266, 167] width 151 height 77
click at [482, 146] on label "False" at bounding box center [494, 139] width 55 height 27
click at [482, 144] on input "False" at bounding box center [478, 140] width 9 height 7
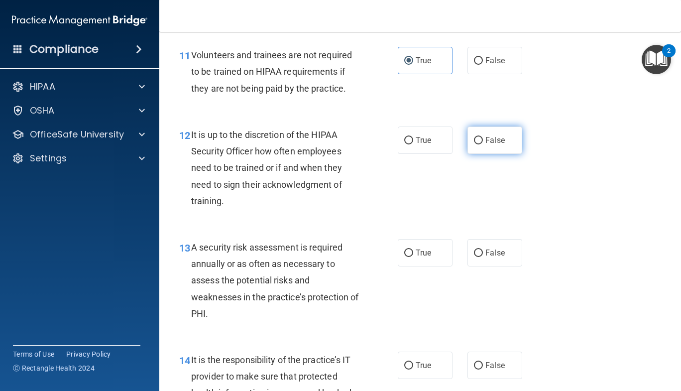
radio input "true"
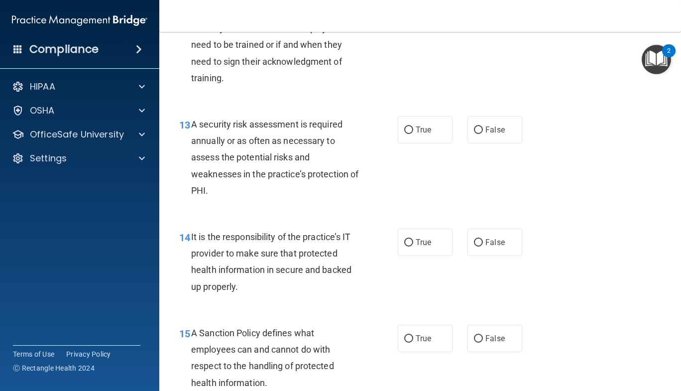
scroll to position [1397, 0]
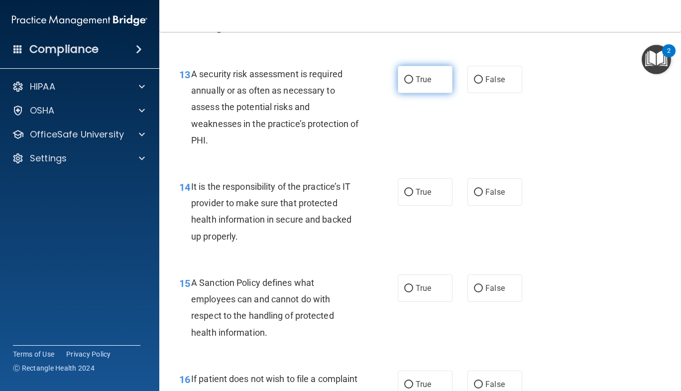
click at [421, 93] on label "True" at bounding box center [425, 79] width 55 height 27
click at [413, 84] on input "True" at bounding box center [408, 79] width 9 height 7
radio input "true"
click at [393, 212] on div "14 It is the responsibility of the practice’s IT provider to make sure that pro…" at bounding box center [288, 213] width 248 height 71
click at [416, 197] on span "True" at bounding box center [423, 191] width 15 height 9
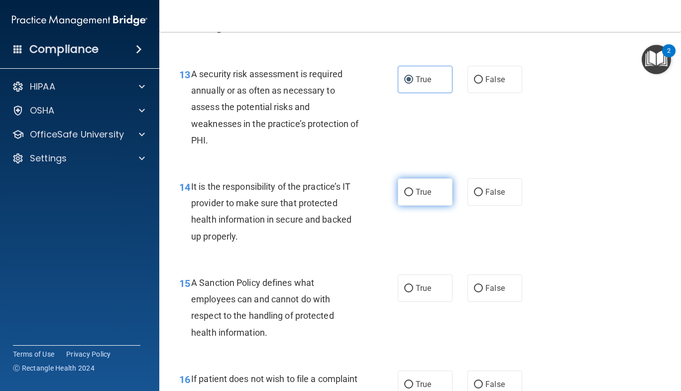
click at [413, 196] on input "True" at bounding box center [408, 192] width 9 height 7
radio input "true"
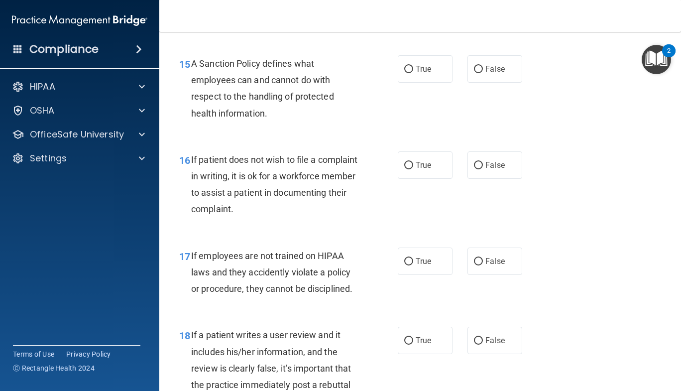
scroll to position [1627, 0]
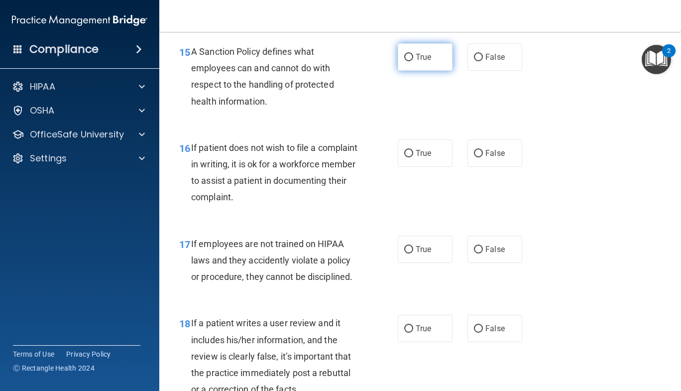
click at [424, 71] on label "True" at bounding box center [425, 56] width 55 height 27
click at [413, 61] on input "True" at bounding box center [408, 57] width 9 height 7
radio input "true"
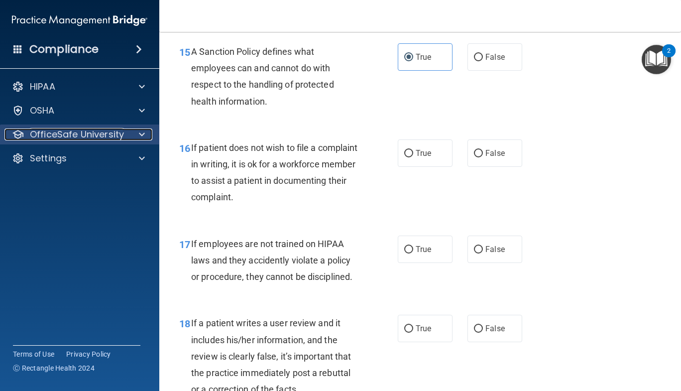
click at [108, 139] on p "OfficeSafe University" at bounding box center [77, 134] width 94 height 12
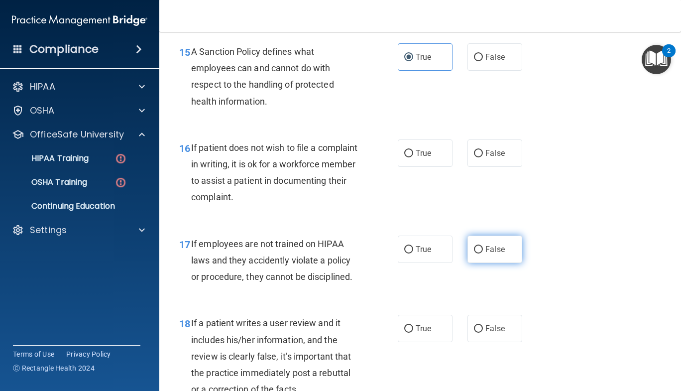
click at [507, 263] on label "False" at bounding box center [494, 248] width 55 height 27
click at [483, 253] on input "False" at bounding box center [478, 249] width 9 height 7
radio input "true"
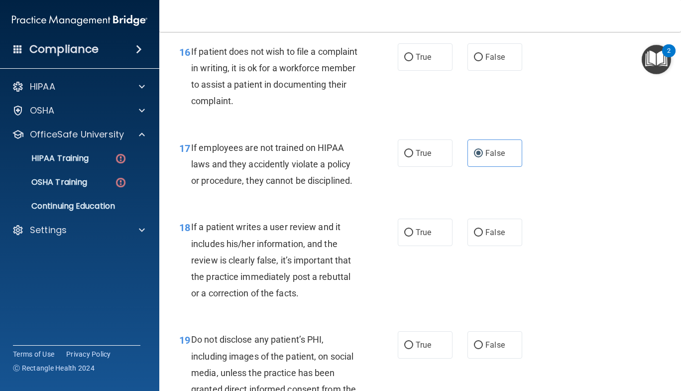
scroll to position [1726, 0]
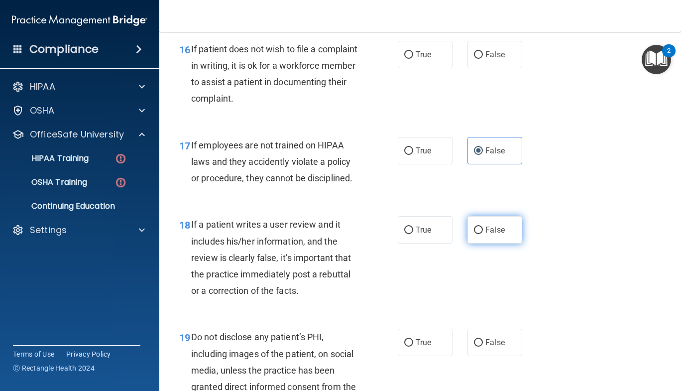
click at [493, 234] on span "False" at bounding box center [494, 229] width 19 height 9
click at [483, 234] on input "False" at bounding box center [478, 229] width 9 height 7
radio input "true"
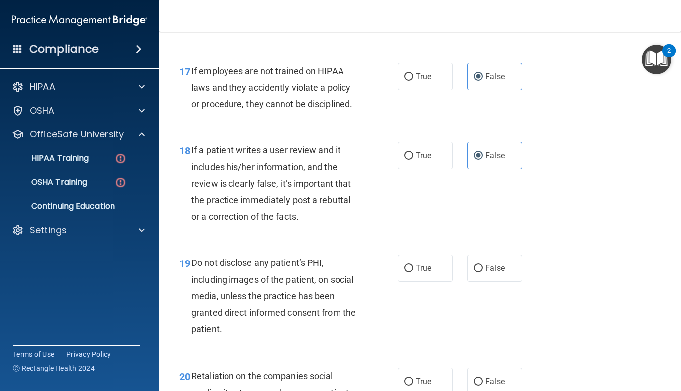
scroll to position [1803, 0]
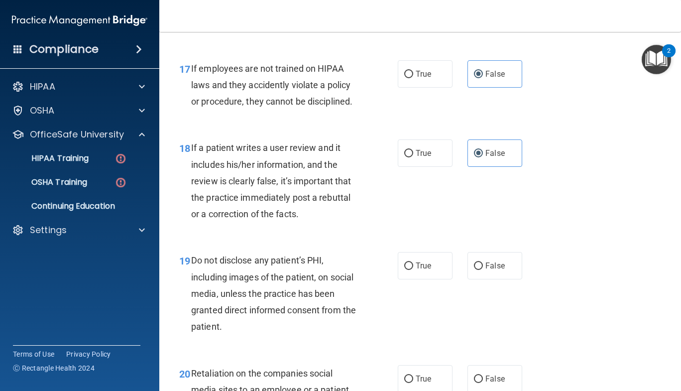
click at [449, 278] on div "True False" at bounding box center [464, 265] width 132 height 27
click at [420, 270] on span "True" at bounding box center [423, 265] width 15 height 9
click at [413, 270] on input "True" at bounding box center [408, 265] width 9 height 7
radio input "true"
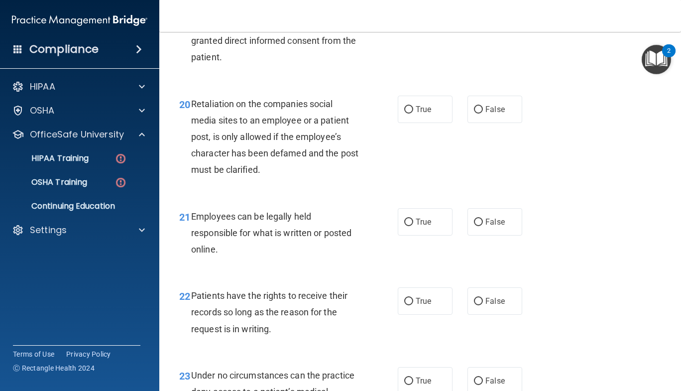
scroll to position [2074, 0]
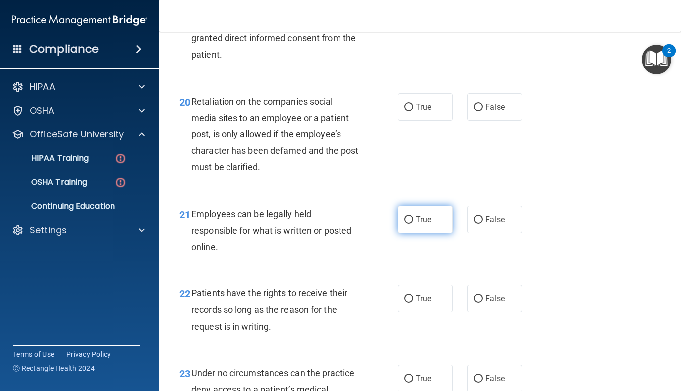
click at [411, 233] on label "True" at bounding box center [425, 219] width 55 height 27
click at [411, 223] on input "True" at bounding box center [408, 219] width 9 height 7
radio input "true"
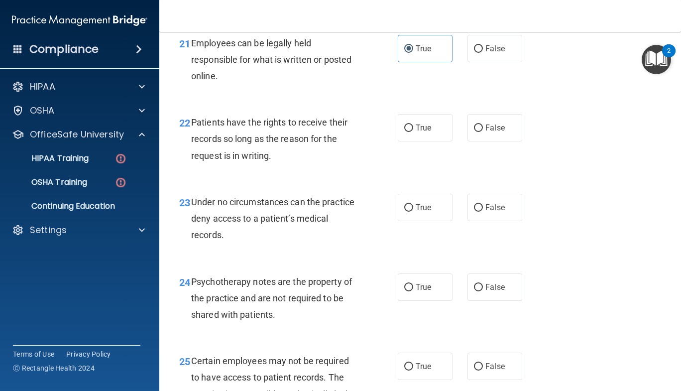
scroll to position [2250, 0]
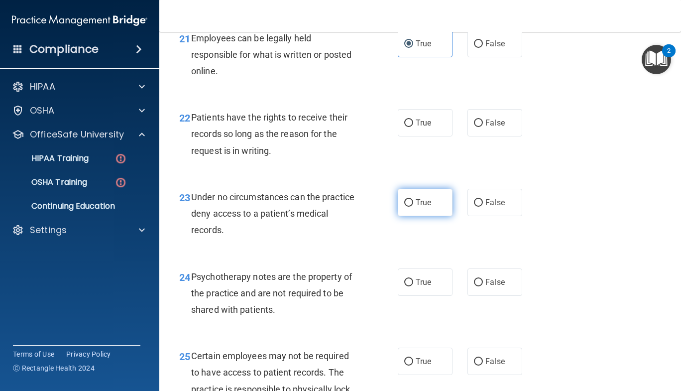
click at [416, 207] on span "True" at bounding box center [423, 202] width 15 height 9
click at [413, 207] on input "True" at bounding box center [408, 202] width 9 height 7
radio input "true"
click at [413, 154] on div "22 Patients have the rights to receive their records so long as the reason for …" at bounding box center [420, 137] width 497 height 80
click at [419, 127] on span "True" at bounding box center [423, 122] width 15 height 9
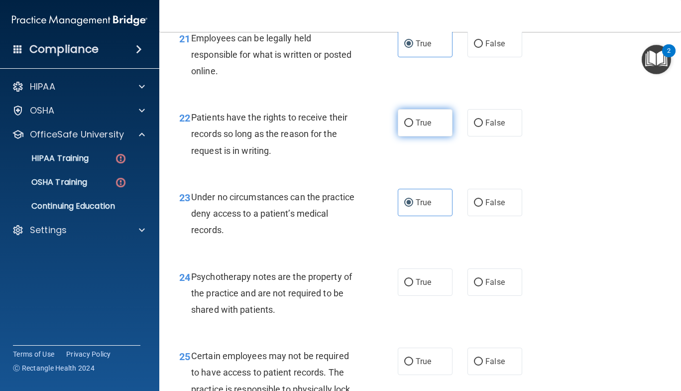
click at [413, 127] on input "True" at bounding box center [408, 122] width 9 height 7
radio input "true"
click at [479, 216] on label "False" at bounding box center [494, 202] width 55 height 27
click at [479, 207] on input "False" at bounding box center [478, 202] width 9 height 7
radio input "true"
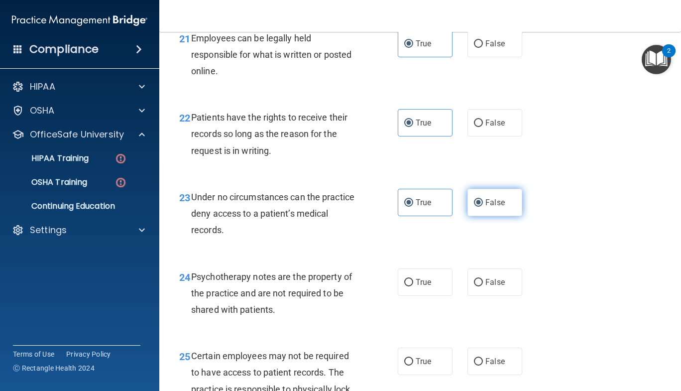
radio input "false"
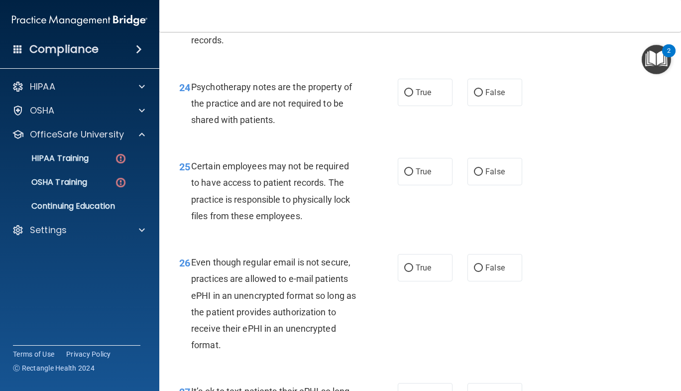
scroll to position [2442, 0]
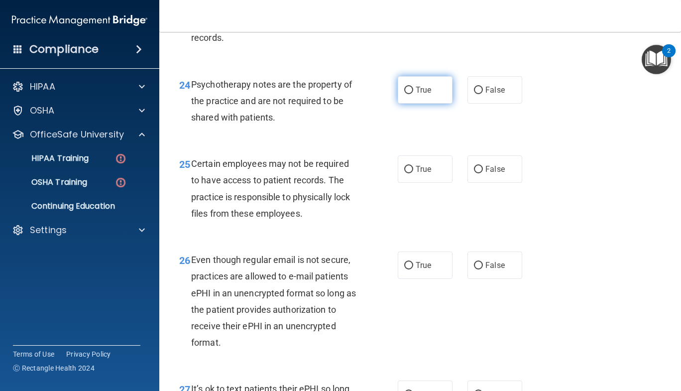
click at [442, 104] on label "True" at bounding box center [425, 89] width 55 height 27
click at [413, 94] on input "True" at bounding box center [408, 90] width 9 height 7
radio input "true"
click at [404, 173] on input "True" at bounding box center [408, 169] width 9 height 7
radio input "true"
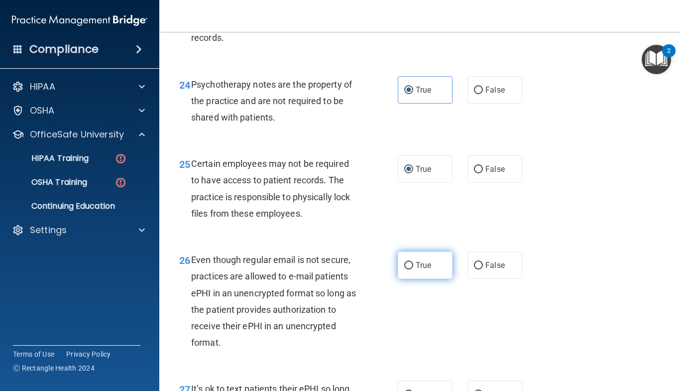
click at [410, 279] on label "True" at bounding box center [425, 264] width 55 height 27
click at [410, 269] on input "True" at bounding box center [408, 265] width 9 height 7
radio input "true"
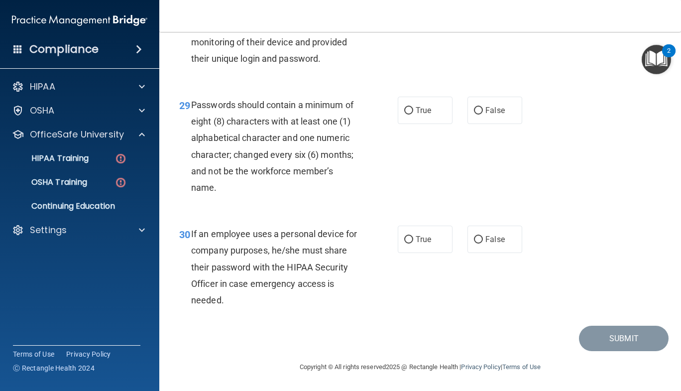
scroll to position [2915, 0]
click at [433, 124] on label "True" at bounding box center [425, 110] width 55 height 27
click at [413, 114] on input "True" at bounding box center [408, 110] width 9 height 7
radio input "true"
click at [480, 253] on label "False" at bounding box center [494, 238] width 55 height 27
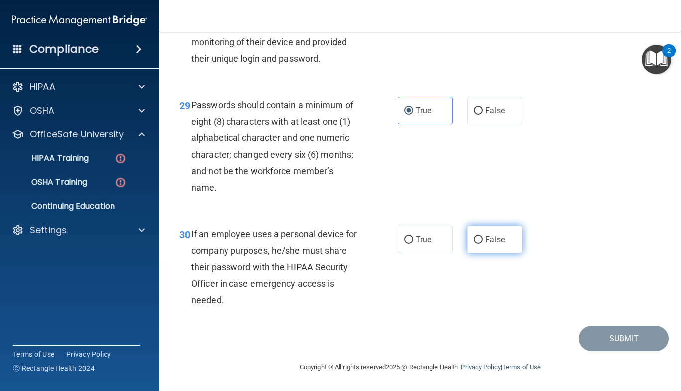
click at [480, 243] on input "False" at bounding box center [478, 239] width 9 height 7
radio input "true"
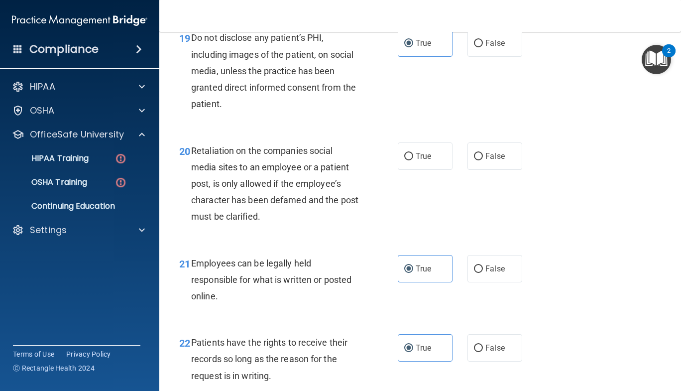
scroll to position [2011, 0]
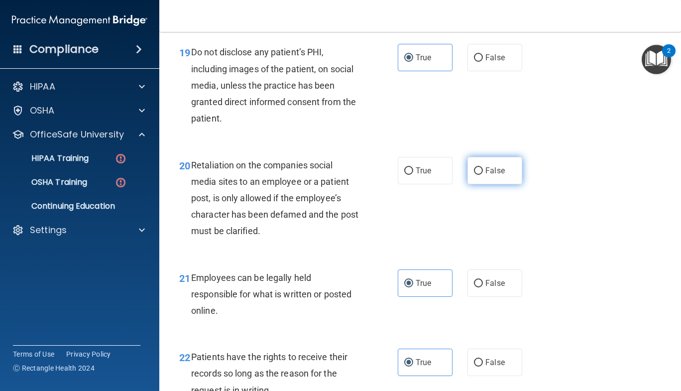
click at [492, 175] on span "False" at bounding box center [494, 170] width 19 height 9
click at [483, 175] on input "False" at bounding box center [478, 170] width 9 height 7
radio input "true"
click at [626, 220] on div "20 Retaliation on the companies social media sites to an employee or a patient …" at bounding box center [420, 200] width 497 height 112
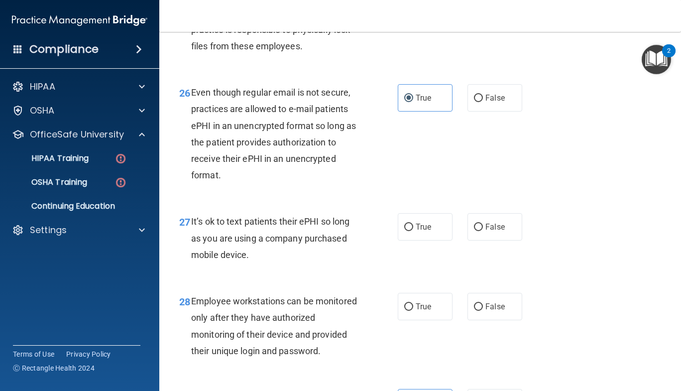
scroll to position [2611, 0]
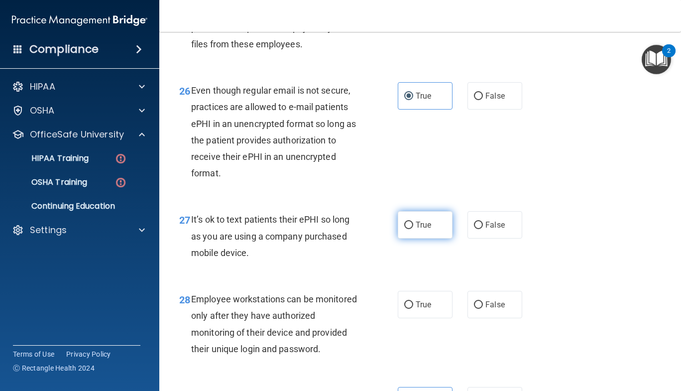
click at [423, 229] on span "True" at bounding box center [423, 224] width 15 height 9
click at [413, 229] on input "True" at bounding box center [408, 224] width 9 height 7
radio input "true"
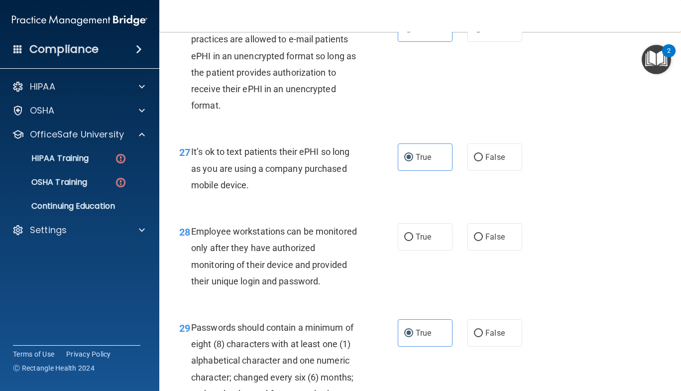
scroll to position [2677, 0]
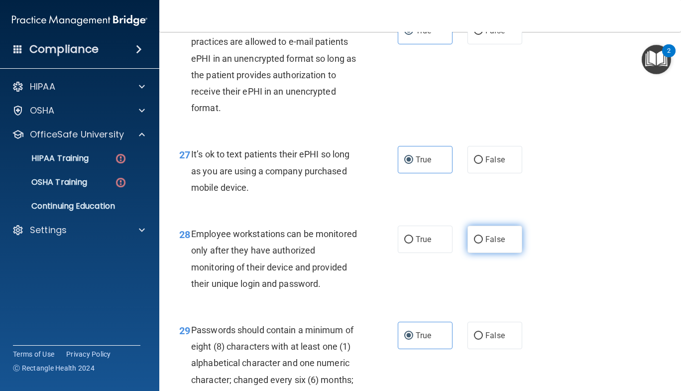
click at [480, 253] on label "False" at bounding box center [494, 238] width 55 height 27
click at [480, 243] on input "False" at bounding box center [478, 239] width 9 height 7
radio input "true"
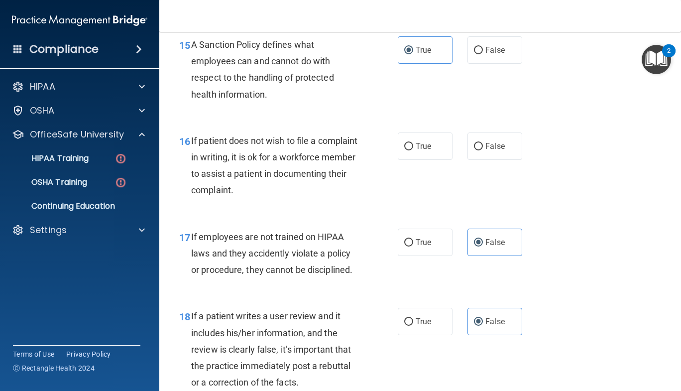
scroll to position [1625, 0]
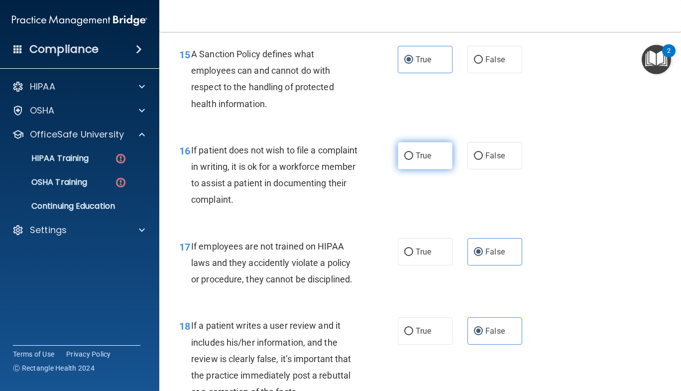
click at [443, 169] on label "True" at bounding box center [425, 155] width 55 height 27
click at [413, 160] on input "True" at bounding box center [408, 155] width 9 height 7
radio input "true"
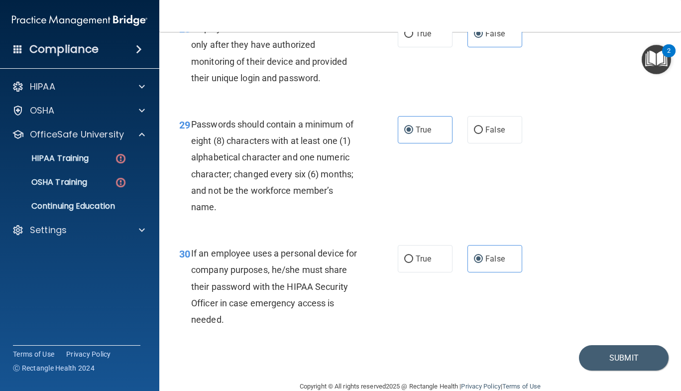
scroll to position [2935, 0]
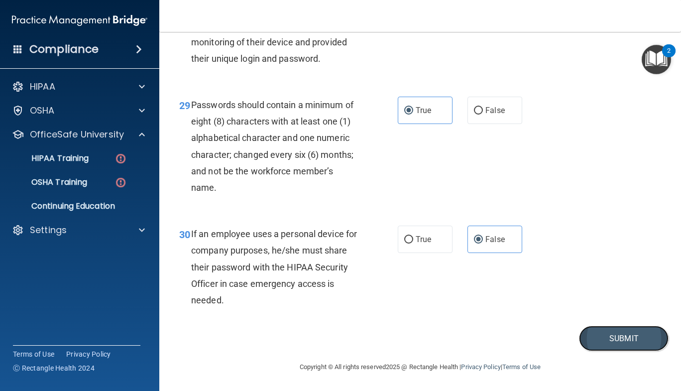
click at [594, 334] on button "Submit" at bounding box center [624, 337] width 90 height 25
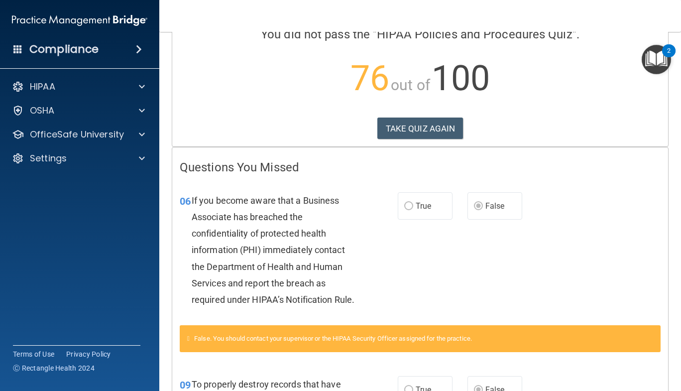
scroll to position [51, 0]
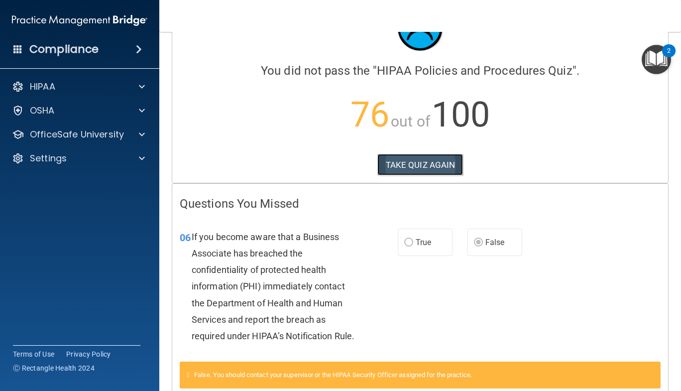
click at [428, 167] on button "TAKE QUIZ AGAIN" at bounding box center [420, 165] width 86 height 22
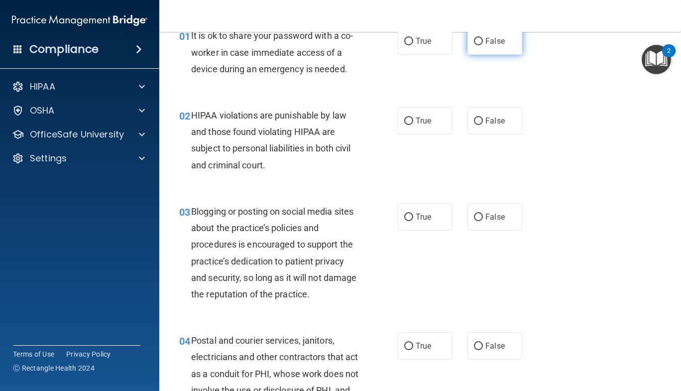
click at [494, 50] on label "False" at bounding box center [494, 40] width 55 height 27
click at [483, 45] on input "False" at bounding box center [478, 41] width 9 height 7
radio input "true"
click at [416, 124] on span "True" at bounding box center [423, 120] width 15 height 9
click at [413, 124] on input "True" at bounding box center [408, 120] width 9 height 7
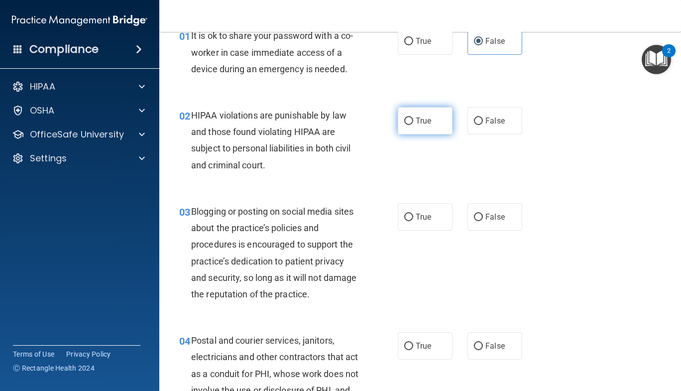
radio input "true"
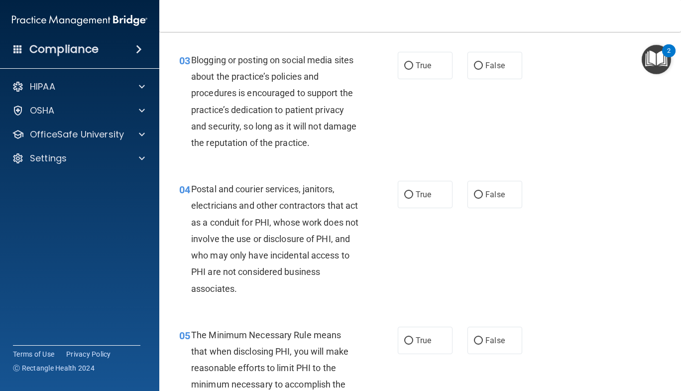
scroll to position [208, 0]
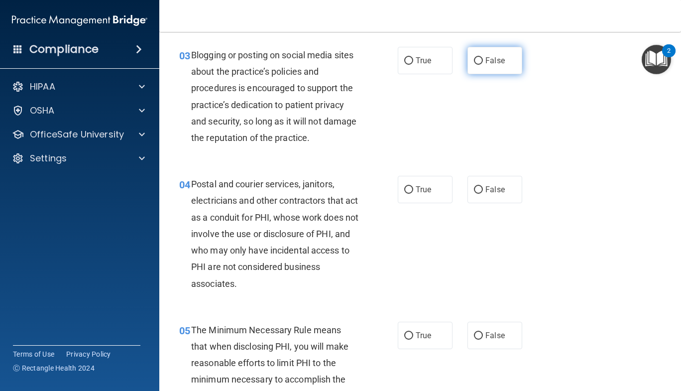
click at [485, 63] on span "False" at bounding box center [494, 60] width 19 height 9
click at [482, 63] on input "False" at bounding box center [478, 60] width 9 height 7
radio input "true"
click at [434, 198] on label "True" at bounding box center [425, 189] width 55 height 27
click at [413, 194] on input "True" at bounding box center [408, 189] width 9 height 7
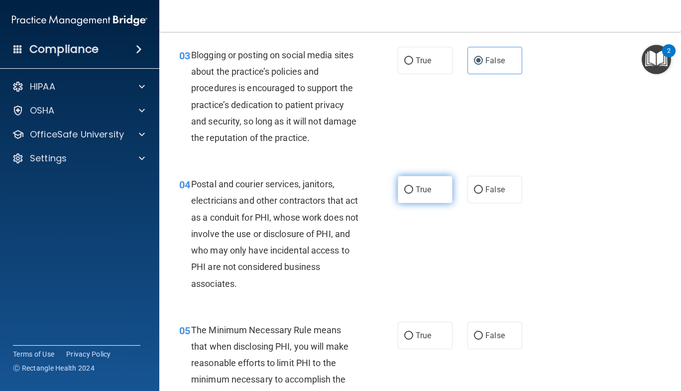
radio input "true"
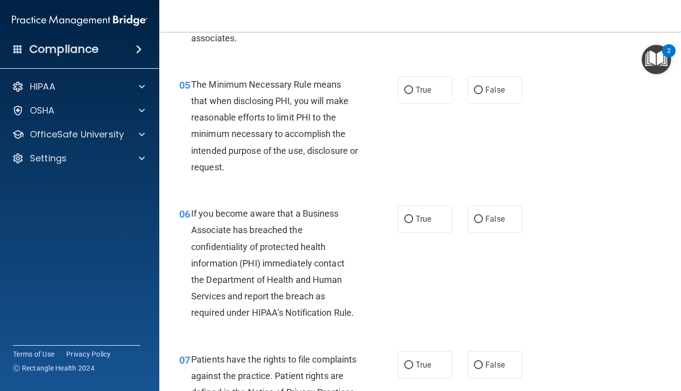
scroll to position [455, 0]
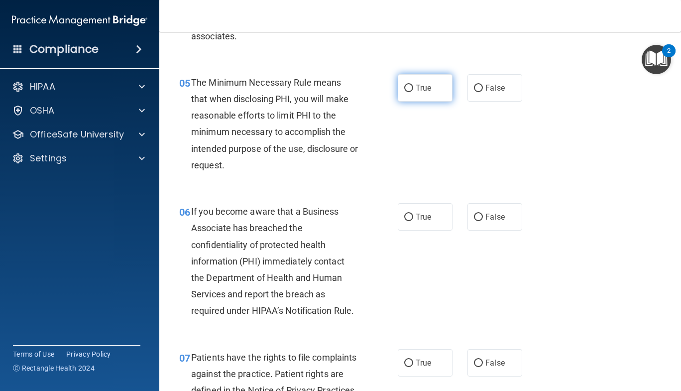
click at [425, 87] on span "True" at bounding box center [423, 87] width 15 height 9
click at [413, 87] on input "True" at bounding box center [408, 88] width 9 height 7
radio input "true"
click at [495, 208] on label "False" at bounding box center [494, 216] width 55 height 27
click at [483, 214] on input "False" at bounding box center [478, 217] width 9 height 7
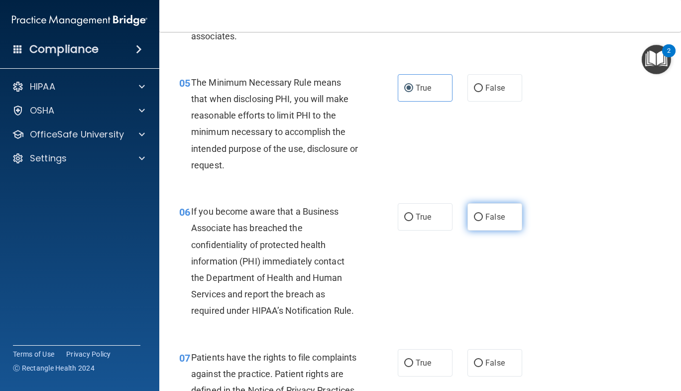
radio input "true"
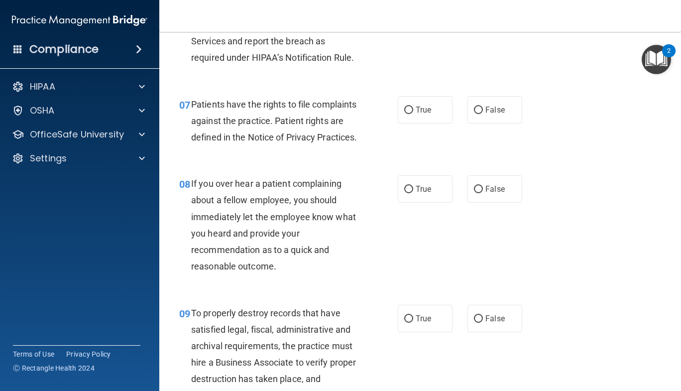
scroll to position [710, 0]
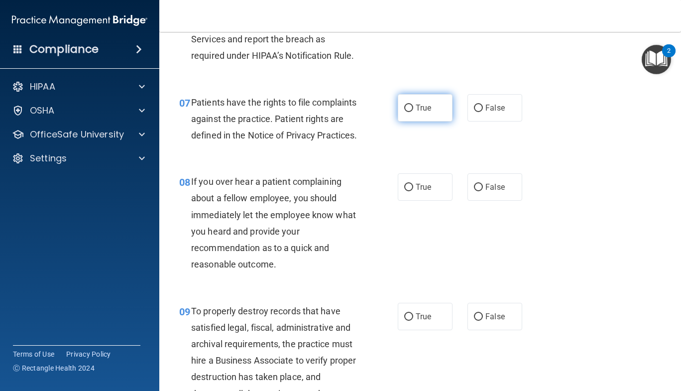
click at [430, 109] on label "True" at bounding box center [425, 107] width 55 height 27
click at [413, 109] on input "True" at bounding box center [408, 108] width 9 height 7
radio input "true"
click at [493, 194] on label "False" at bounding box center [494, 186] width 55 height 27
click at [483, 191] on input "False" at bounding box center [478, 187] width 9 height 7
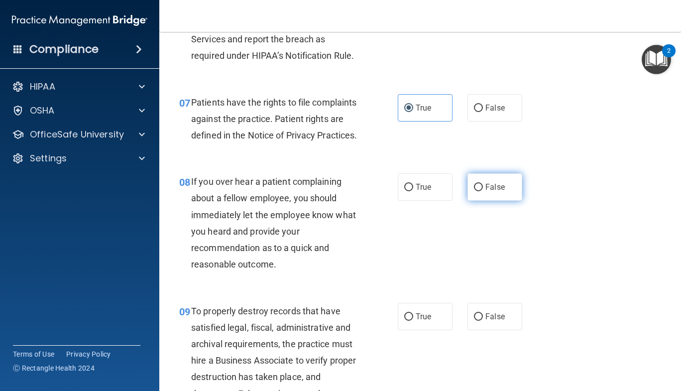
radio input "true"
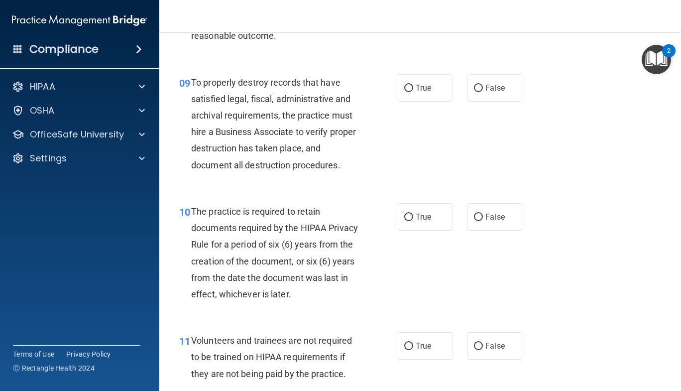
scroll to position [972, 0]
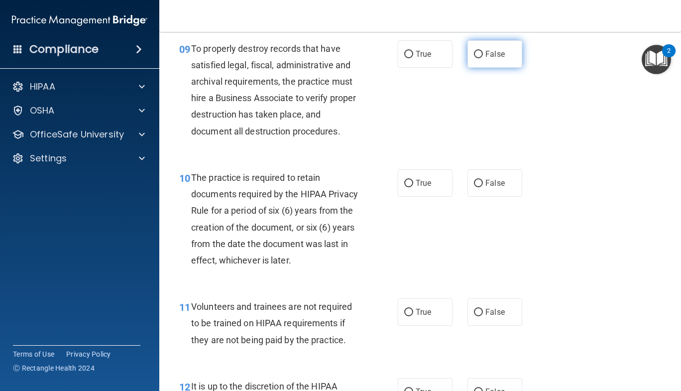
click at [508, 68] on label "False" at bounding box center [494, 53] width 55 height 27
click at [483, 58] on input "False" at bounding box center [478, 54] width 9 height 7
radio input "true"
click at [436, 197] on label "True" at bounding box center [425, 182] width 55 height 27
click at [413, 187] on input "True" at bounding box center [408, 183] width 9 height 7
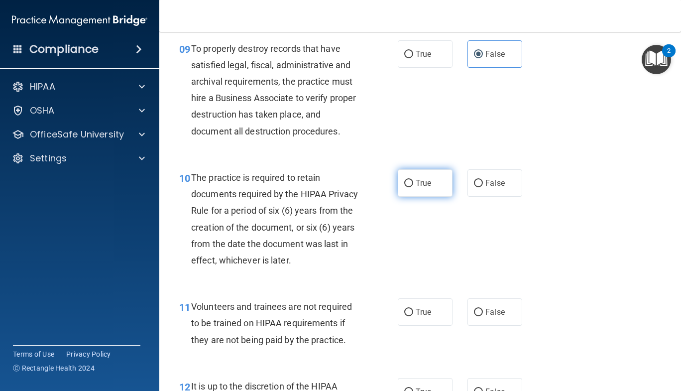
radio input "true"
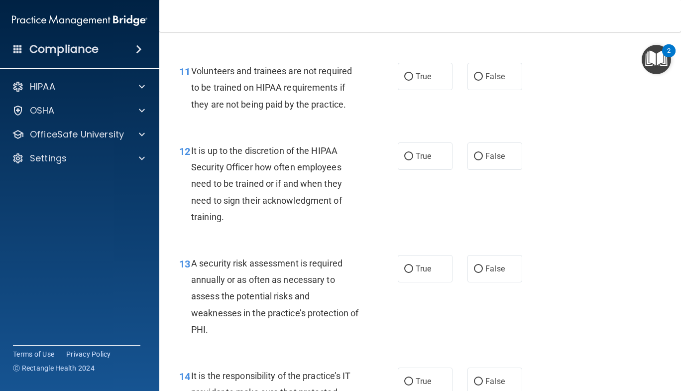
scroll to position [1222, 0]
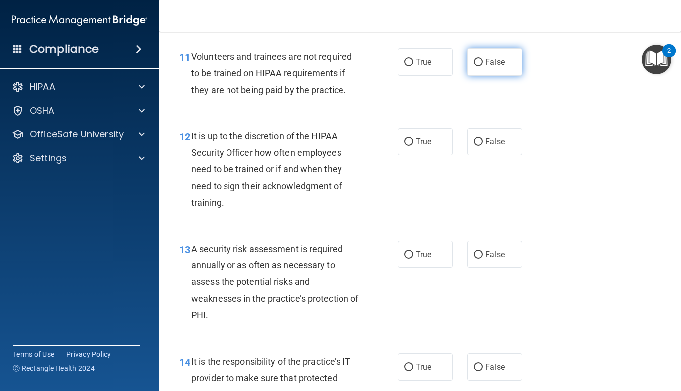
click at [485, 67] on span "False" at bounding box center [494, 61] width 19 height 9
click at [483, 66] on input "False" at bounding box center [478, 62] width 9 height 7
radio input "true"
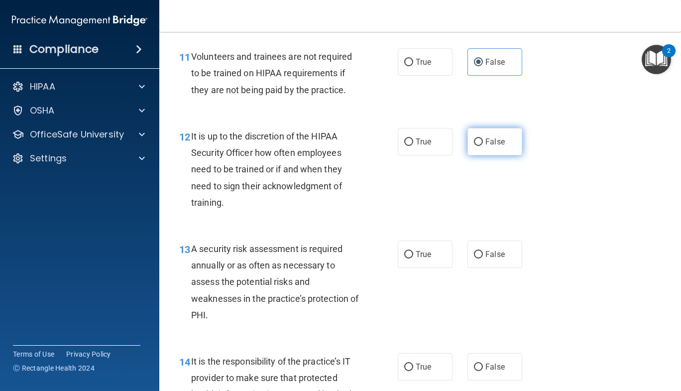
click at [468, 155] on label "False" at bounding box center [494, 141] width 55 height 27
click at [474, 146] on input "False" at bounding box center [478, 141] width 9 height 7
radio input "true"
click at [433, 268] on label "True" at bounding box center [425, 253] width 55 height 27
click at [413, 258] on input "True" at bounding box center [408, 254] width 9 height 7
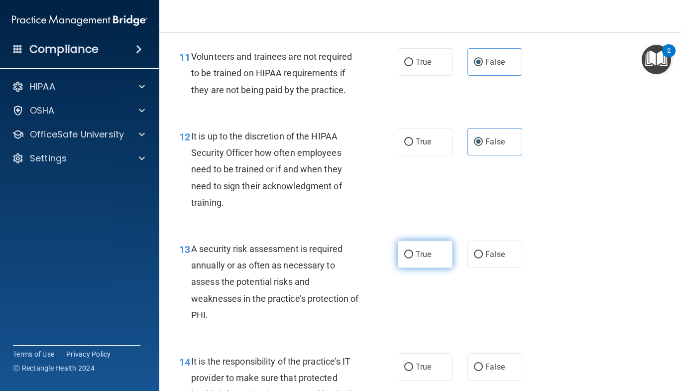
radio input "true"
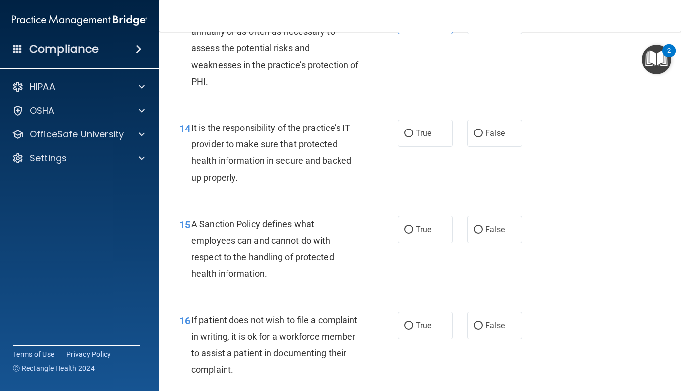
scroll to position [1482, 0]
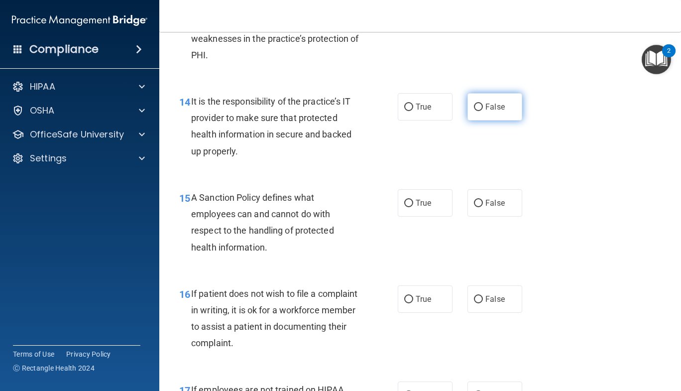
click at [487, 111] on span "False" at bounding box center [494, 106] width 19 height 9
click at [483, 111] on input "False" at bounding box center [478, 107] width 9 height 7
radio input "true"
click at [492, 208] on span "False" at bounding box center [494, 202] width 19 height 9
click at [483, 207] on input "False" at bounding box center [478, 203] width 9 height 7
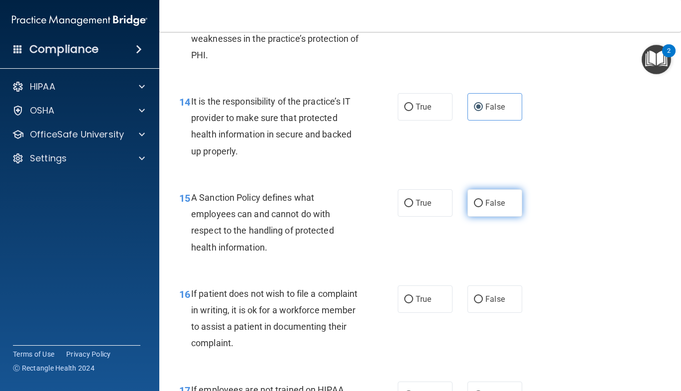
radio input "true"
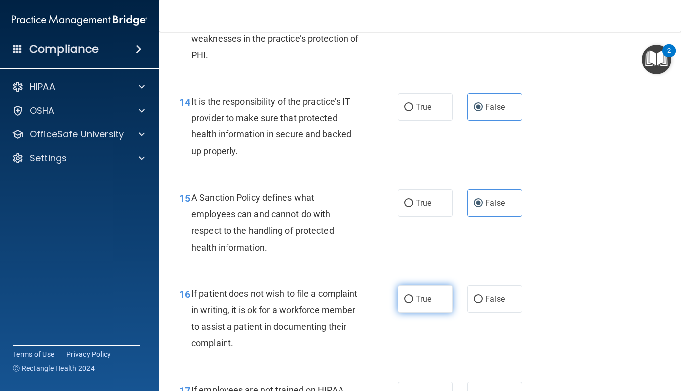
click at [447, 311] on label "True" at bounding box center [425, 298] width 55 height 27
click at [413, 303] on input "True" at bounding box center [408, 299] width 9 height 7
radio input "true"
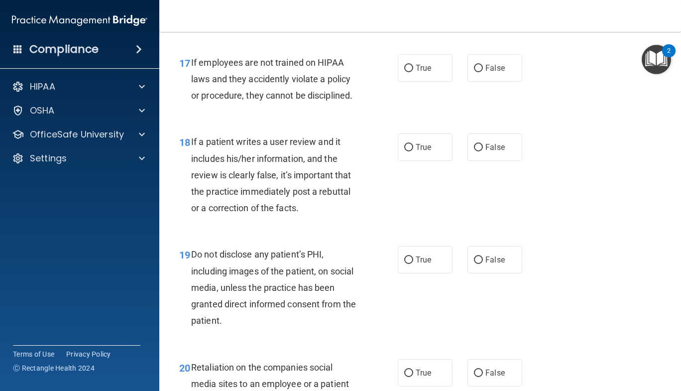
scroll to position [1823, 0]
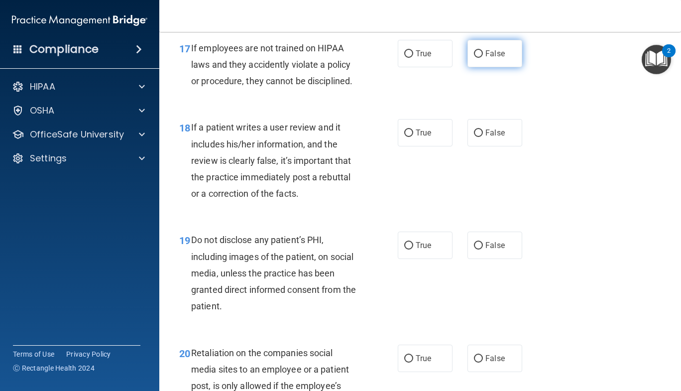
click at [472, 67] on label "False" at bounding box center [494, 53] width 55 height 27
click at [474, 58] on input "False" at bounding box center [478, 53] width 9 height 7
radio input "true"
click at [474, 137] on input "False" at bounding box center [478, 132] width 9 height 7
radio input "true"
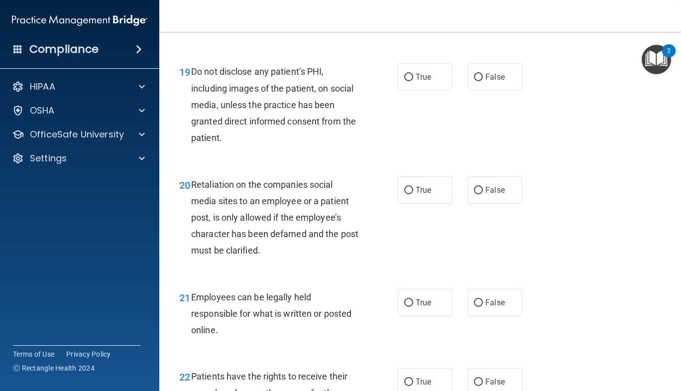
scroll to position [1998, 0]
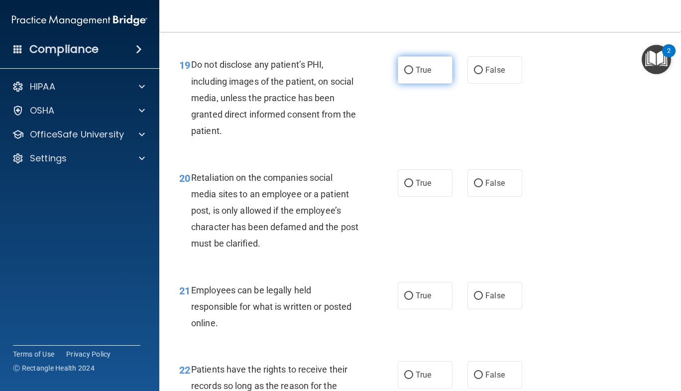
click at [433, 84] on label "True" at bounding box center [425, 69] width 55 height 27
click at [413, 74] on input "True" at bounding box center [408, 70] width 9 height 7
radio input "true"
click at [493, 188] on span "False" at bounding box center [494, 182] width 19 height 9
click at [483, 187] on input "False" at bounding box center [478, 183] width 9 height 7
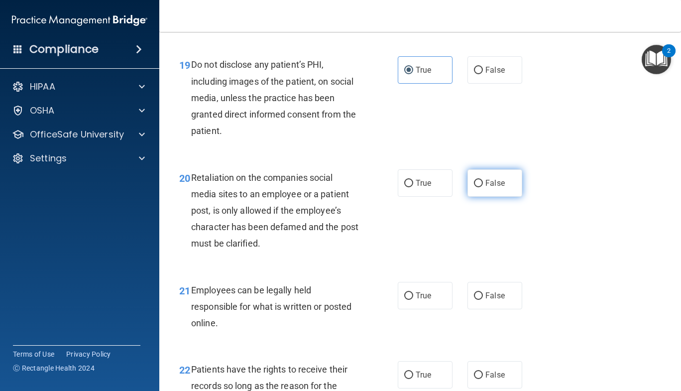
radio input "true"
click at [420, 300] on span "True" at bounding box center [423, 295] width 15 height 9
click at [413, 300] on input "True" at bounding box center [408, 295] width 9 height 7
radio input "true"
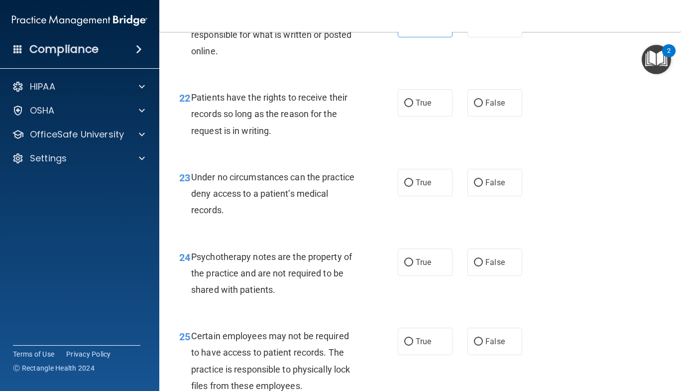
scroll to position [2273, 0]
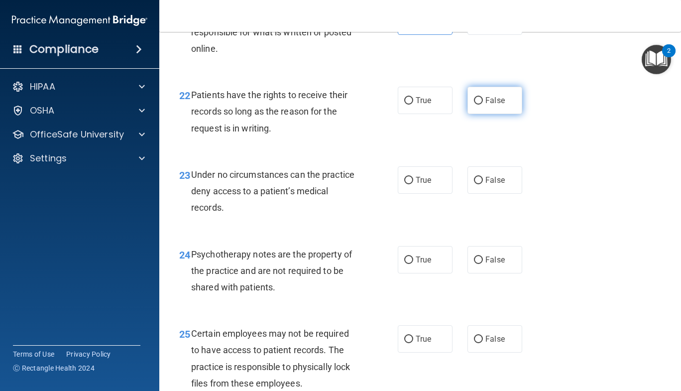
click at [489, 112] on label "False" at bounding box center [494, 100] width 55 height 27
click at [483, 105] on input "False" at bounding box center [478, 100] width 9 height 7
radio input "true"
click at [442, 190] on label "True" at bounding box center [425, 179] width 55 height 27
click at [413, 184] on input "True" at bounding box center [408, 180] width 9 height 7
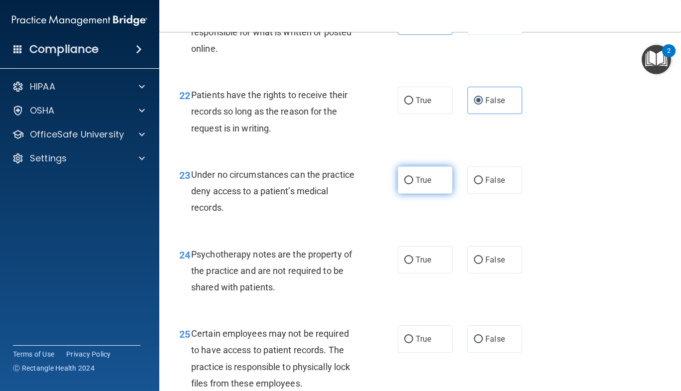
radio input "true"
click at [505, 183] on label "False" at bounding box center [494, 179] width 55 height 27
click at [483, 183] on input "False" at bounding box center [478, 180] width 9 height 7
radio input "true"
radio input "false"
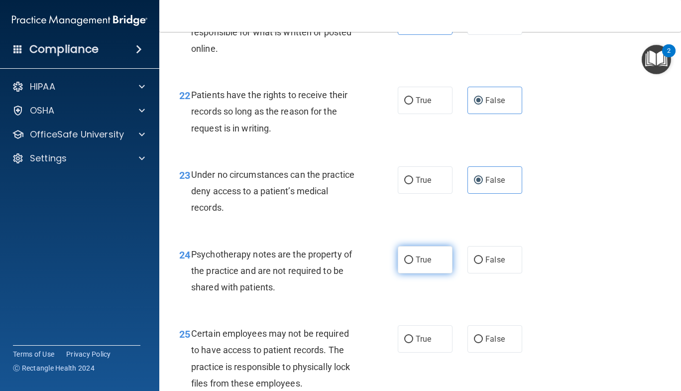
click at [441, 268] on label "True" at bounding box center [425, 259] width 55 height 27
click at [413, 264] on input "True" at bounding box center [408, 259] width 9 height 7
radio input "true"
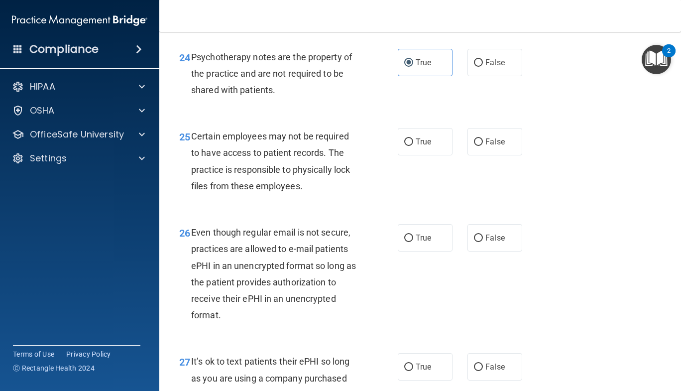
scroll to position [2475, 0]
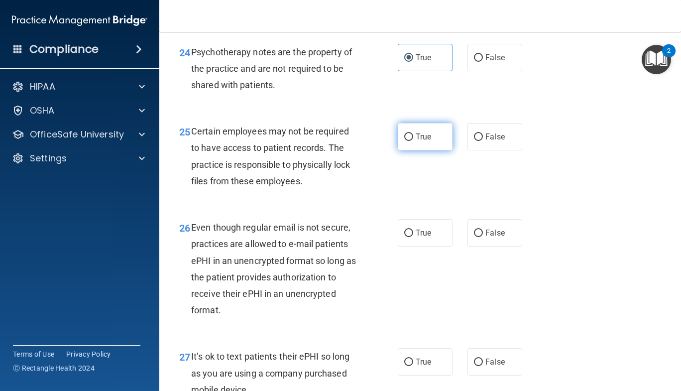
click at [430, 150] on label "True" at bounding box center [425, 136] width 55 height 27
click at [413, 141] on input "True" at bounding box center [408, 136] width 9 height 7
radio input "true"
click at [412, 241] on label "True" at bounding box center [425, 232] width 55 height 27
click at [412, 237] on input "True" at bounding box center [408, 232] width 9 height 7
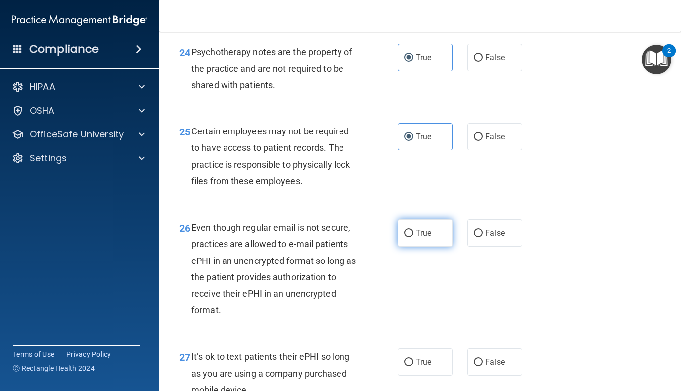
radio input "true"
drag, startPoint x: 678, startPoint y: 302, endPoint x: 680, endPoint y: 338, distance: 36.4
click at [512, 314] on div "26 Even though regular email is not secure, practices are allowed to e-mail pat…" at bounding box center [420, 271] width 497 height 129
drag, startPoint x: 680, startPoint y: 338, endPoint x: 680, endPoint y: 353, distance: 14.9
click at [680, 353] on main "- HIPAA Policies and Procedures Quiz This quiz doesn’t expire until . Are you s…" at bounding box center [420, 211] width 522 height 359
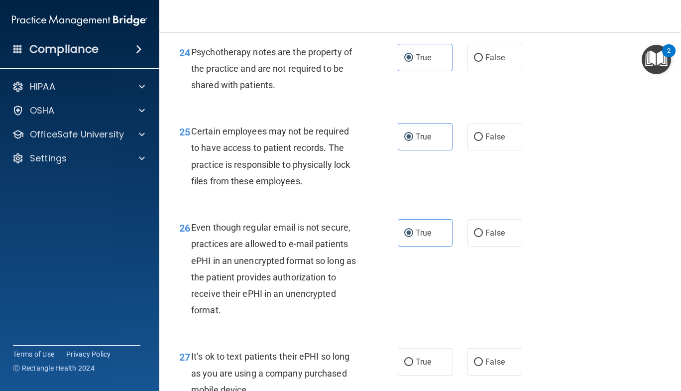
click at [607, 330] on div "26 Even though regular email is not secure, practices are allowed to e-mail pat…" at bounding box center [420, 271] width 497 height 129
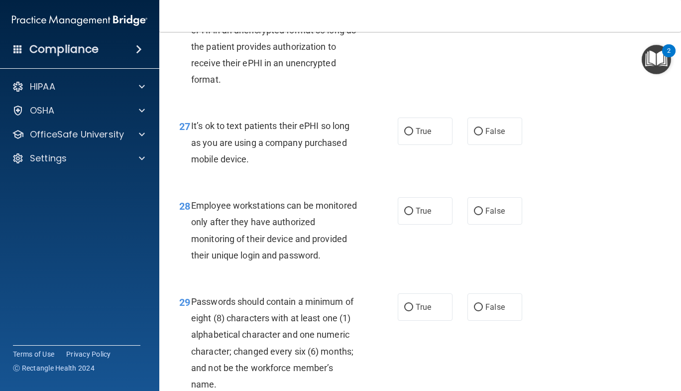
scroll to position [2707, 0]
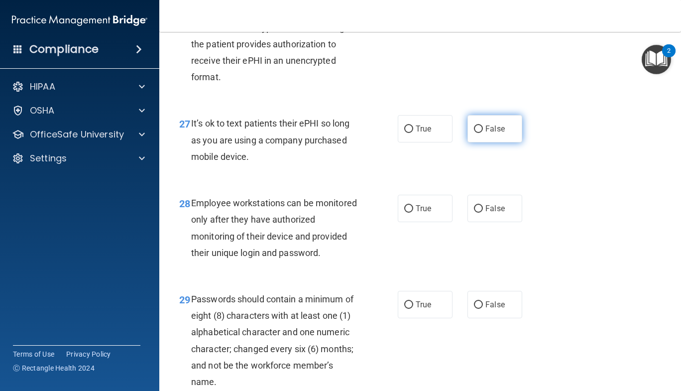
click at [499, 137] on label "False" at bounding box center [494, 128] width 55 height 27
click at [483, 133] on input "False" at bounding box center [478, 128] width 9 height 7
radio input "true"
click at [492, 213] on span "False" at bounding box center [494, 208] width 19 height 9
click at [483, 213] on input "False" at bounding box center [478, 208] width 9 height 7
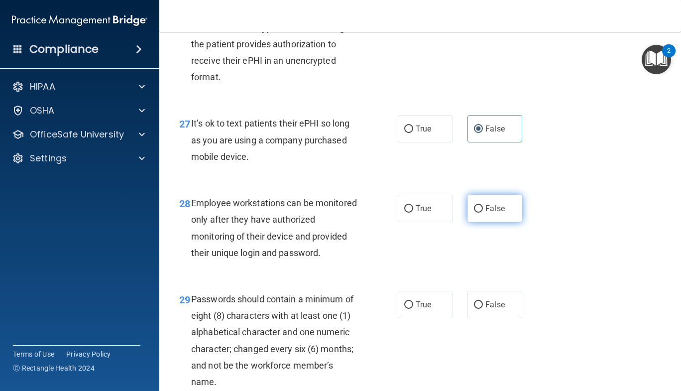
radio input "true"
click at [429, 318] on label "True" at bounding box center [425, 304] width 55 height 27
click at [413, 309] on input "True" at bounding box center [408, 304] width 9 height 7
radio input "true"
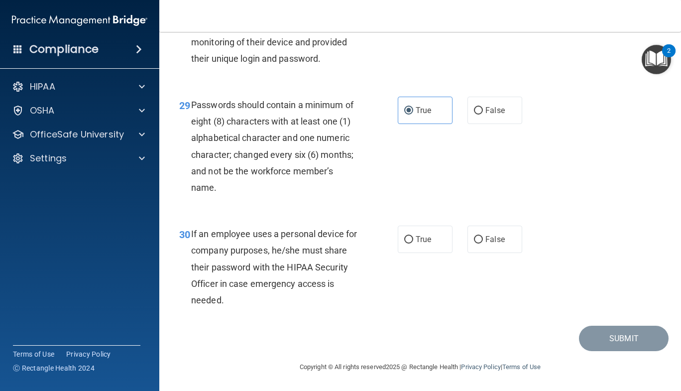
scroll to position [2935, 0]
click at [467, 240] on label "False" at bounding box center [494, 238] width 55 height 27
click at [474, 240] on input "False" at bounding box center [478, 239] width 9 height 7
radio input "true"
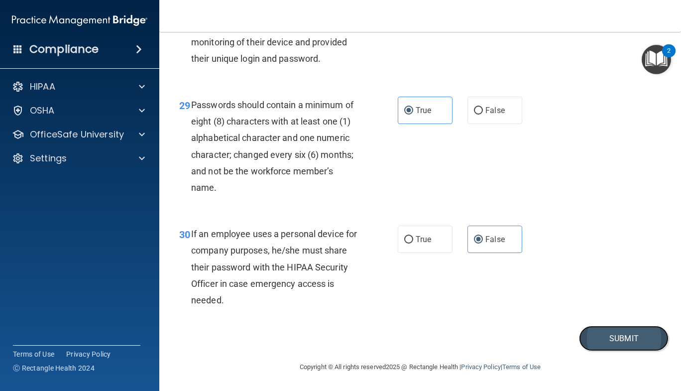
click at [594, 341] on button "Submit" at bounding box center [624, 337] width 90 height 25
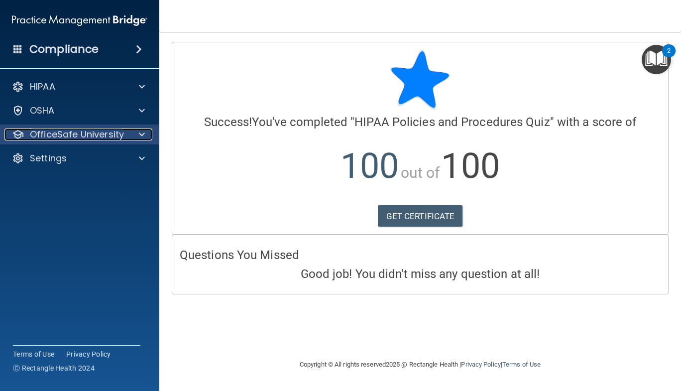
click at [108, 138] on p "OfficeSafe University" at bounding box center [77, 134] width 94 height 12
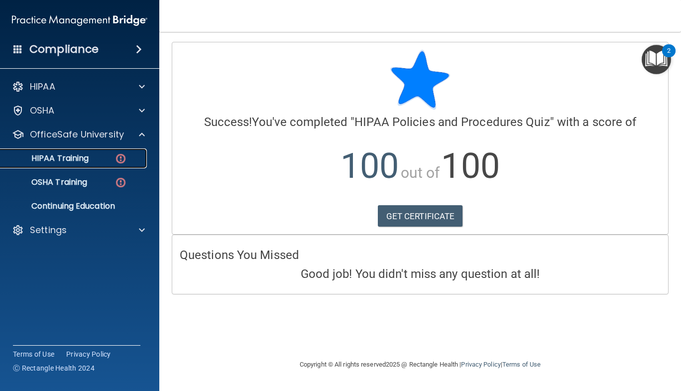
click at [98, 157] on div "HIPAA Training" at bounding box center [74, 158] width 136 height 10
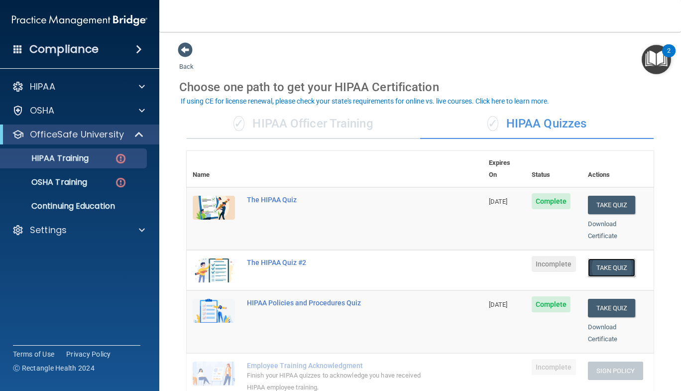
click at [598, 258] on button "Take Quiz" at bounding box center [612, 267] width 48 height 18
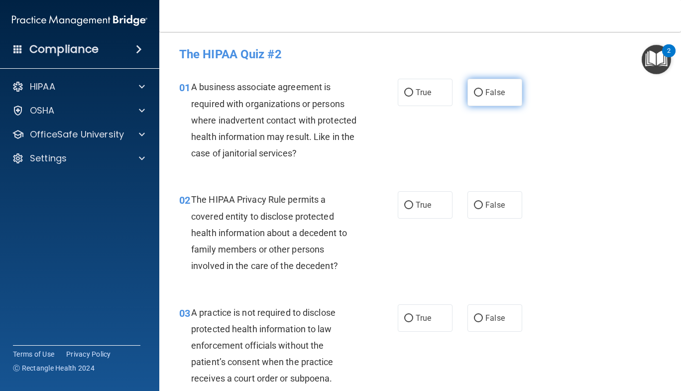
click at [489, 102] on label "False" at bounding box center [494, 92] width 55 height 27
click at [483, 97] on input "False" at bounding box center [478, 92] width 9 height 7
radio input "true"
click at [504, 206] on label "False" at bounding box center [494, 204] width 55 height 27
click at [483, 206] on input "False" at bounding box center [478, 205] width 9 height 7
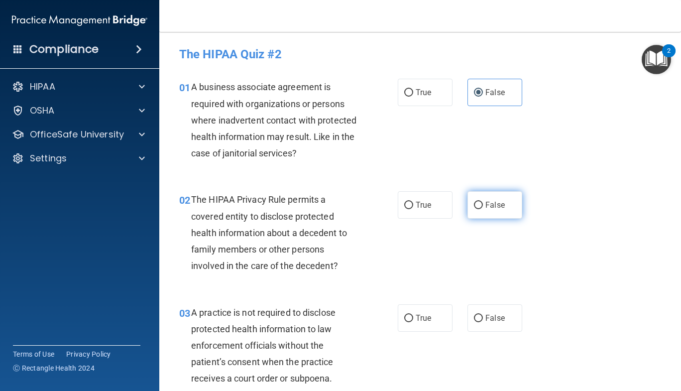
radio input "true"
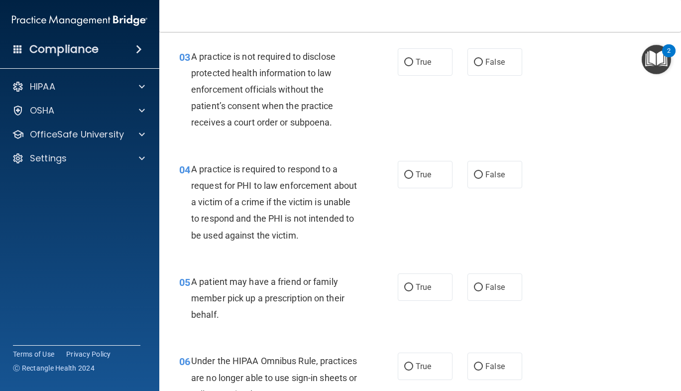
scroll to position [251, 0]
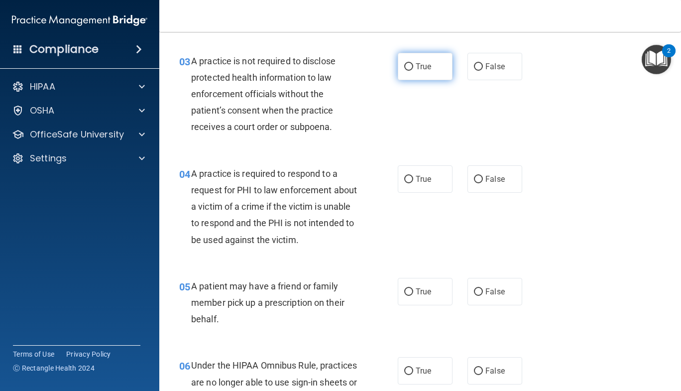
click at [438, 64] on label "True" at bounding box center [425, 66] width 55 height 27
click at [413, 64] on input "True" at bounding box center [408, 66] width 9 height 7
radio input "true"
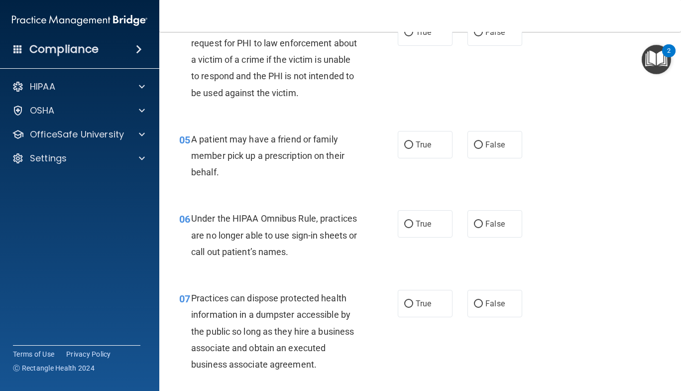
scroll to position [481, 0]
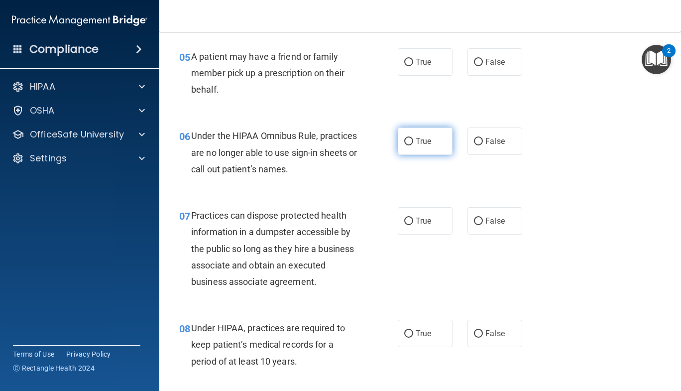
click at [418, 143] on span "True" at bounding box center [423, 140] width 15 height 9
click at [413, 143] on input "True" at bounding box center [408, 141] width 9 height 7
radio input "true"
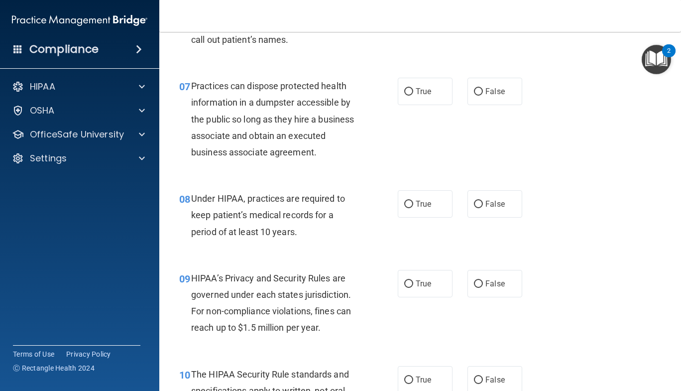
scroll to position [621, 0]
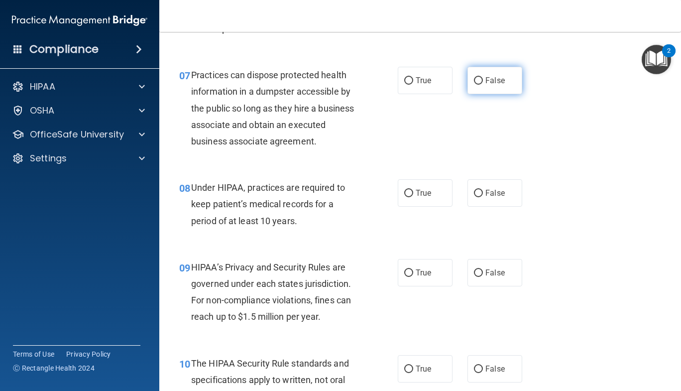
click at [491, 82] on span "False" at bounding box center [494, 80] width 19 height 9
click at [483, 82] on input "False" at bounding box center [478, 80] width 9 height 7
radio input "true"
click at [416, 196] on span "True" at bounding box center [423, 192] width 15 height 9
click at [413, 196] on input "True" at bounding box center [408, 193] width 9 height 7
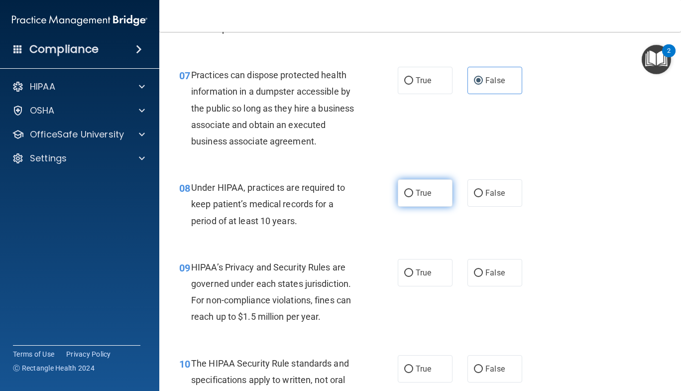
radio input "true"
click at [416, 269] on span "True" at bounding box center [423, 272] width 15 height 9
click at [413, 269] on input "True" at bounding box center [408, 272] width 9 height 7
radio input "true"
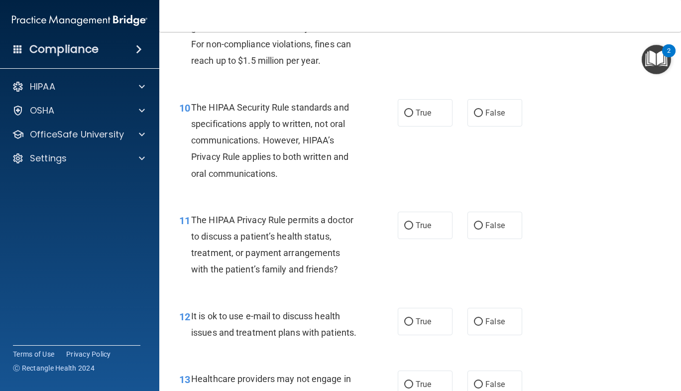
scroll to position [881, 0]
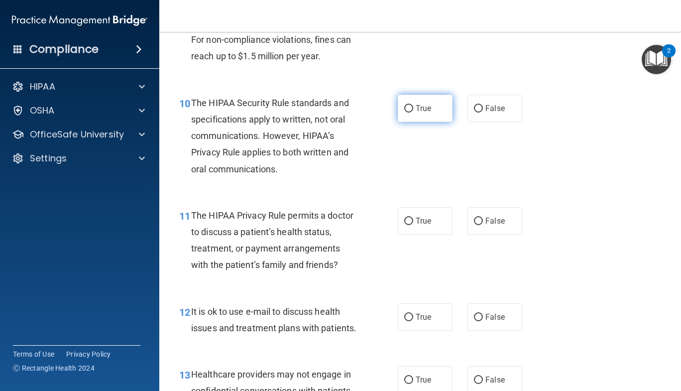
click at [441, 97] on label "True" at bounding box center [425, 108] width 55 height 27
click at [413, 105] on input "True" at bounding box center [408, 108] width 9 height 7
radio input "true"
click at [480, 222] on label "False" at bounding box center [494, 220] width 55 height 27
click at [480, 222] on input "False" at bounding box center [478, 220] width 9 height 7
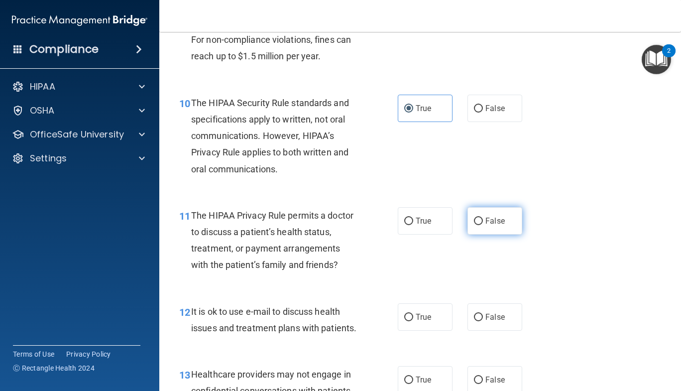
radio input "true"
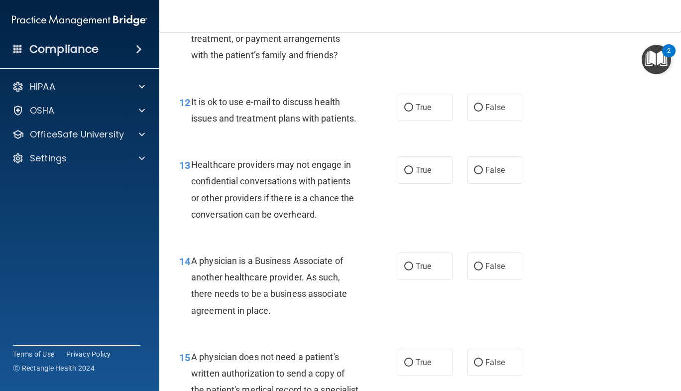
scroll to position [1111, 0]
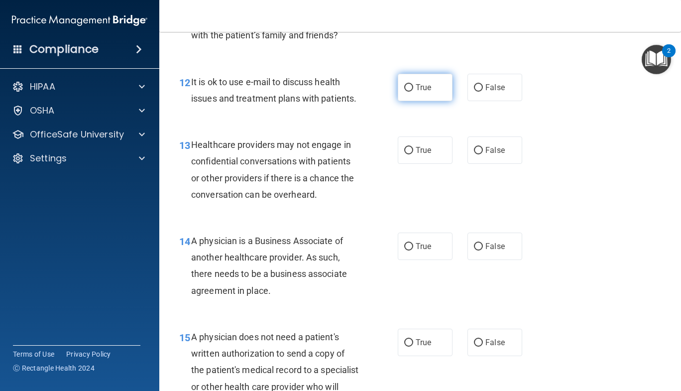
click at [437, 92] on label "True" at bounding box center [425, 87] width 55 height 27
click at [413, 92] on input "True" at bounding box center [408, 87] width 9 height 7
radio input "true"
click at [411, 164] on label "True" at bounding box center [425, 149] width 55 height 27
click at [411, 154] on input "True" at bounding box center [408, 150] width 9 height 7
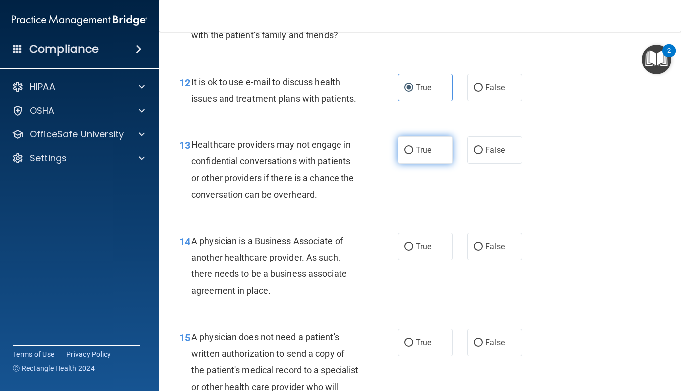
radio input "true"
click at [414, 254] on label "True" at bounding box center [425, 245] width 55 height 27
click at [413, 250] on input "True" at bounding box center [408, 246] width 9 height 7
radio input "true"
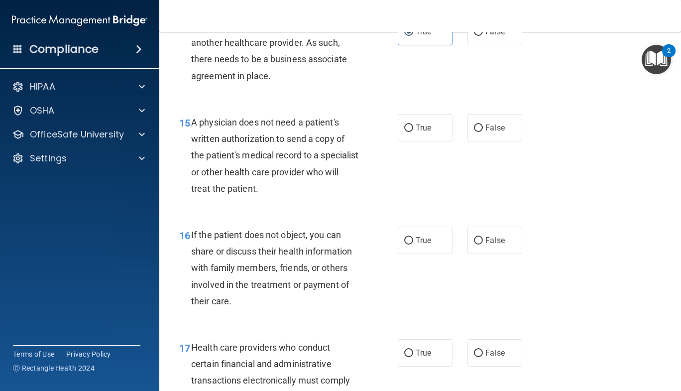
scroll to position [1334, 0]
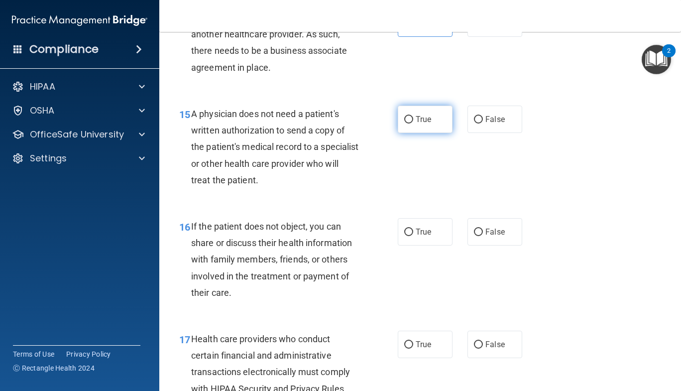
click at [411, 133] on label "True" at bounding box center [425, 119] width 55 height 27
click at [411, 123] on input "True" at bounding box center [408, 119] width 9 height 7
radio input "true"
click at [422, 236] on span "True" at bounding box center [423, 231] width 15 height 9
click at [413, 236] on input "True" at bounding box center [408, 231] width 9 height 7
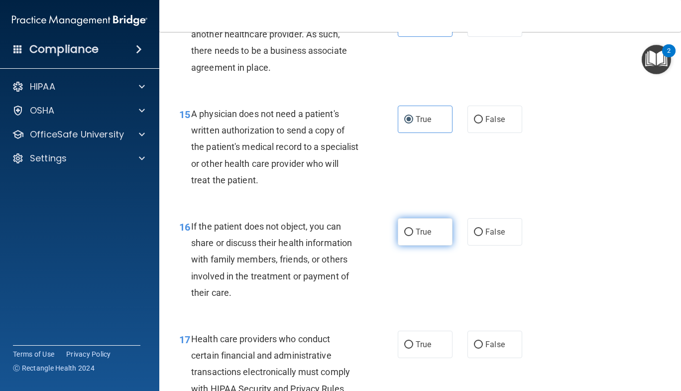
radio input "true"
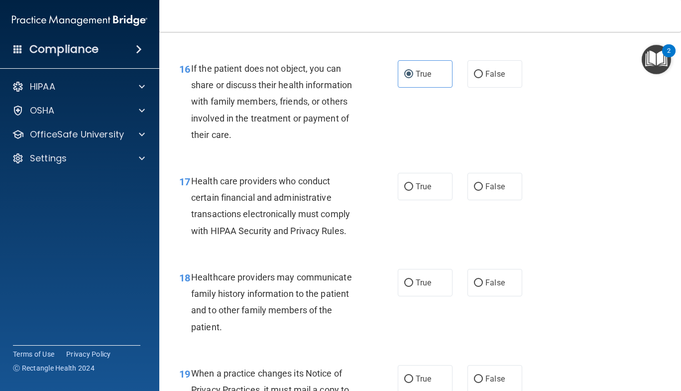
scroll to position [1520, 0]
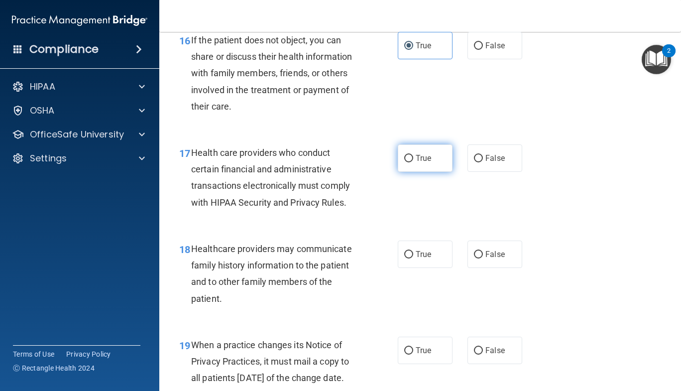
click at [430, 172] on label "True" at bounding box center [425, 157] width 55 height 27
click at [413, 162] on input "True" at bounding box center [408, 158] width 9 height 7
radio input "true"
click at [491, 259] on span "False" at bounding box center [494, 253] width 19 height 9
click at [483, 258] on input "False" at bounding box center [478, 254] width 9 height 7
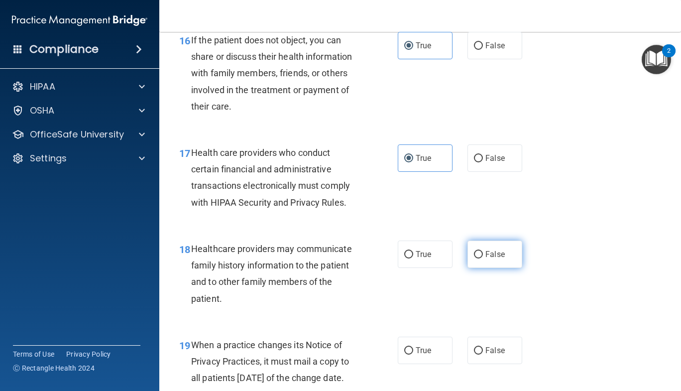
radio input "true"
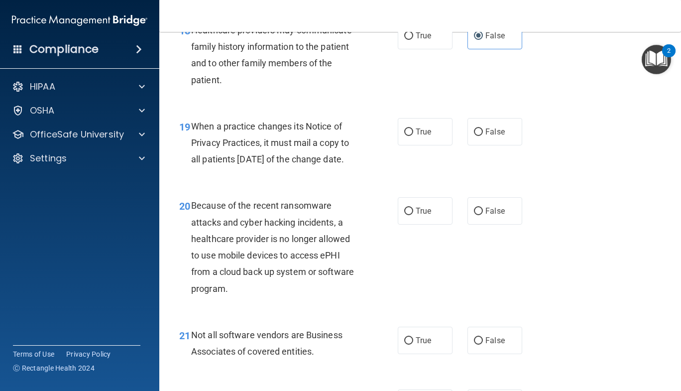
scroll to position [1745, 0]
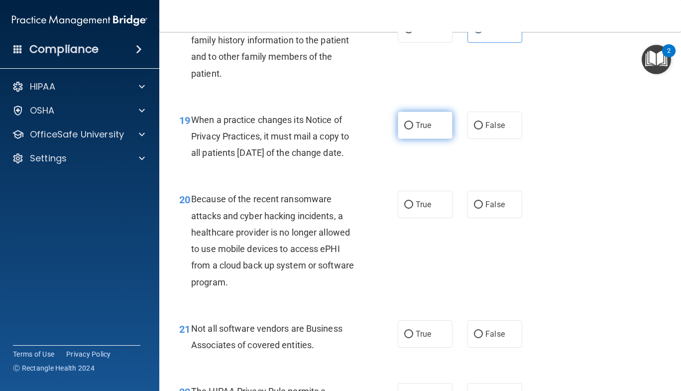
click at [412, 139] on label "True" at bounding box center [425, 124] width 55 height 27
click at [412, 129] on input "True" at bounding box center [408, 125] width 9 height 7
radio input "true"
click at [413, 218] on label "True" at bounding box center [425, 204] width 55 height 27
click at [413, 209] on input "True" at bounding box center [408, 204] width 9 height 7
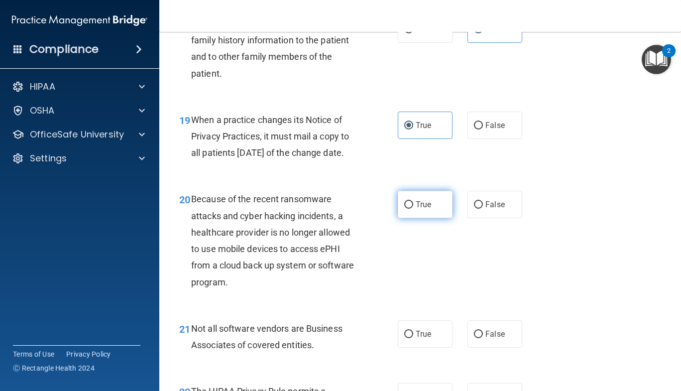
radio input "true"
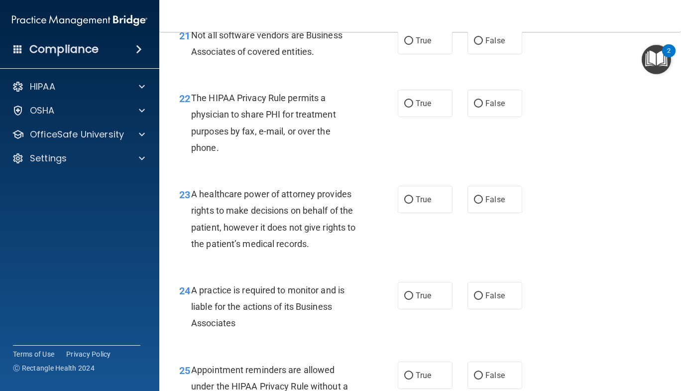
scroll to position [2036, 0]
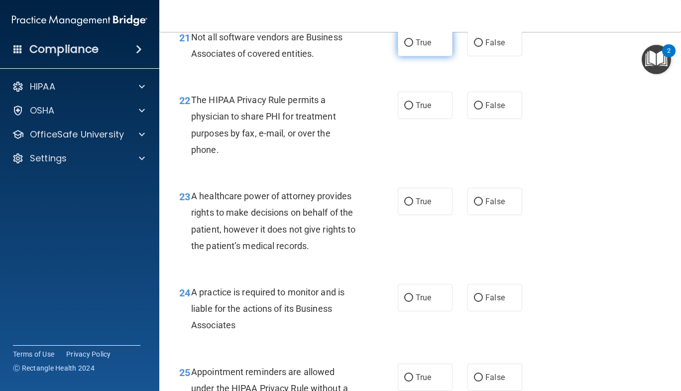
click at [409, 56] on label "True" at bounding box center [425, 42] width 55 height 27
click at [409, 47] on input "True" at bounding box center [408, 42] width 9 height 7
radio input "true"
click at [408, 119] on label "True" at bounding box center [425, 105] width 55 height 27
click at [408, 109] on input "True" at bounding box center [408, 105] width 9 height 7
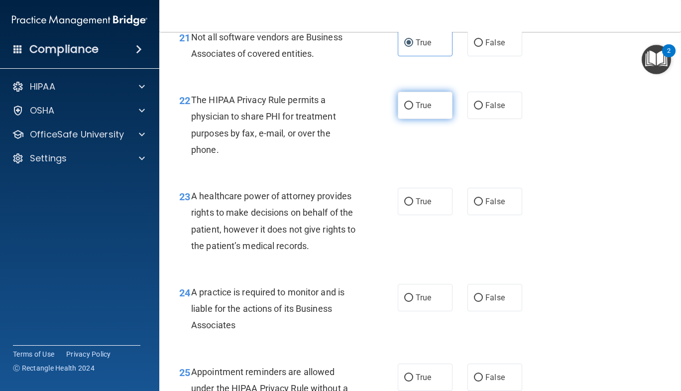
radio input "true"
click at [407, 206] on input "True" at bounding box center [408, 201] width 9 height 7
radio input "true"
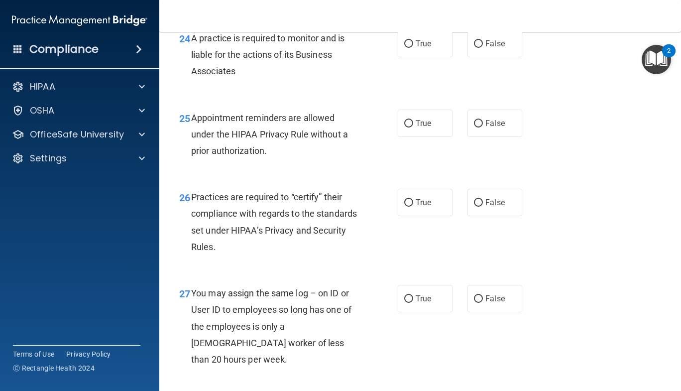
scroll to position [2296, 0]
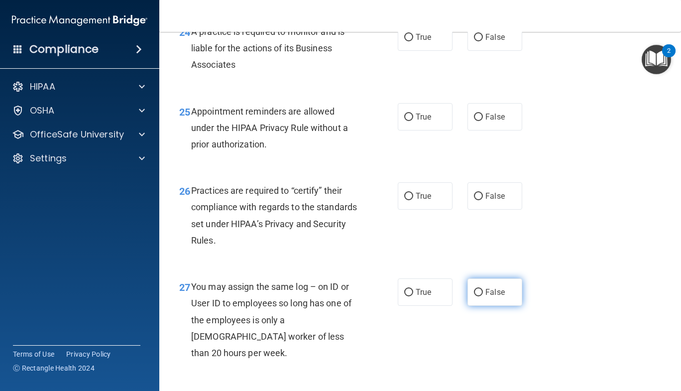
click at [478, 306] on label "False" at bounding box center [494, 291] width 55 height 27
click at [478, 296] on input "False" at bounding box center [478, 292] width 9 height 7
radio input "true"
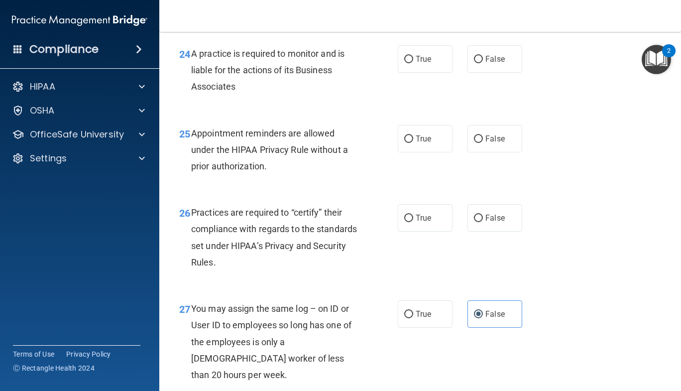
scroll to position [2305, 0]
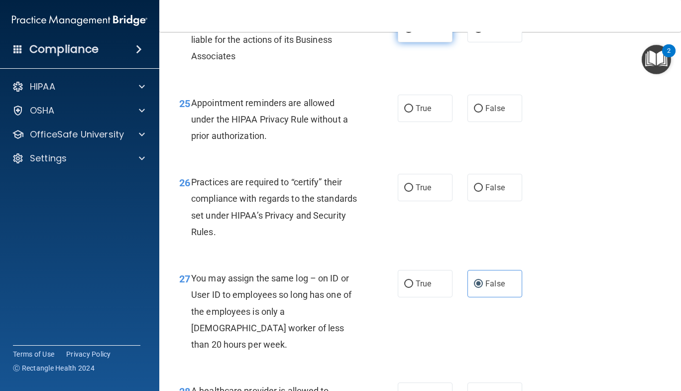
click at [426, 42] on label "True" at bounding box center [425, 28] width 55 height 27
click at [413, 33] on input "True" at bounding box center [408, 28] width 9 height 7
radio input "true"
click at [487, 113] on span "False" at bounding box center [494, 108] width 19 height 9
click at [483, 112] on input "False" at bounding box center [478, 108] width 9 height 7
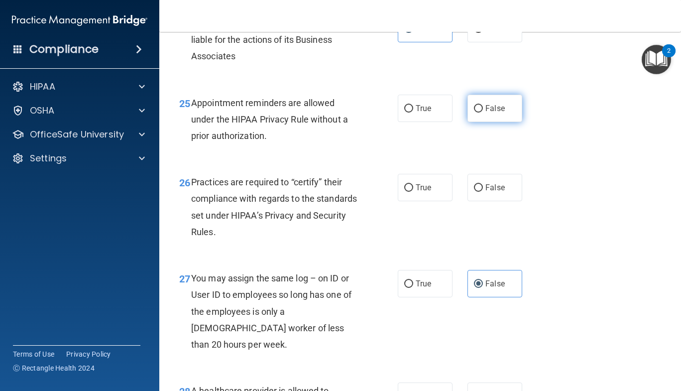
radio input "true"
click at [417, 201] on label "True" at bounding box center [425, 187] width 55 height 27
click at [413, 192] on input "True" at bounding box center [408, 187] width 9 height 7
radio input "true"
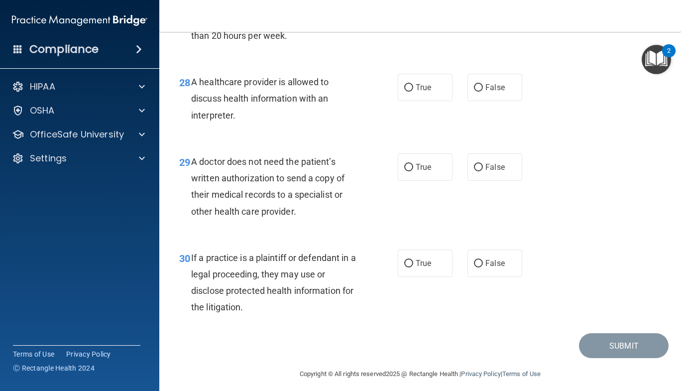
scroll to position [2633, 0]
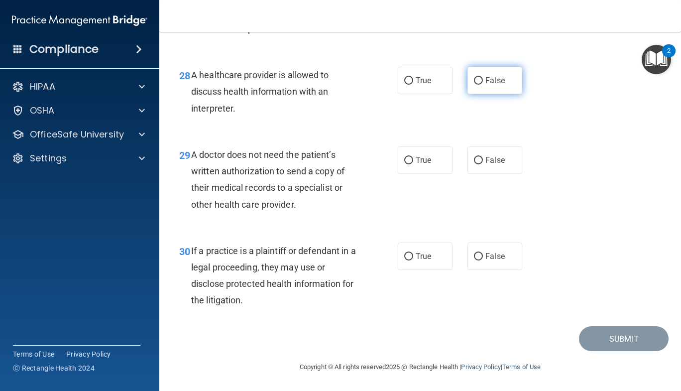
click at [485, 90] on label "False" at bounding box center [494, 80] width 55 height 27
click at [483, 85] on input "False" at bounding box center [478, 80] width 9 height 7
radio input "true"
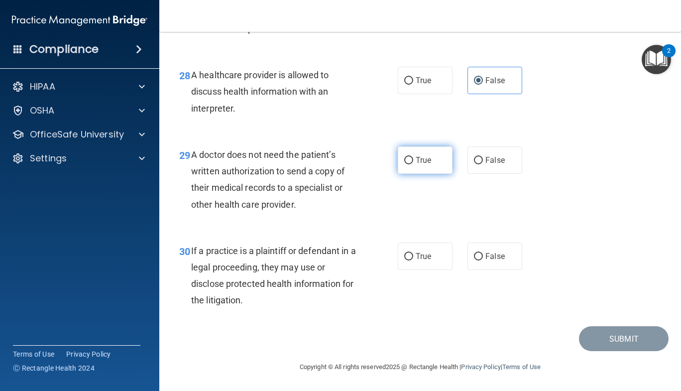
click at [416, 165] on span "True" at bounding box center [423, 159] width 15 height 9
click at [413, 164] on input "True" at bounding box center [408, 160] width 9 height 7
radio input "true"
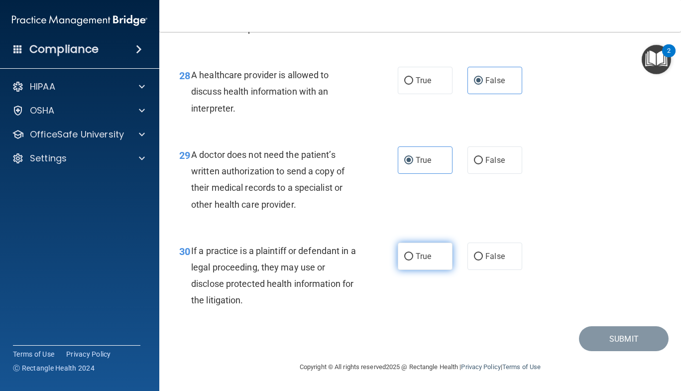
click at [409, 266] on label "True" at bounding box center [425, 255] width 55 height 27
click at [409, 260] on input "True" at bounding box center [408, 256] width 9 height 7
radio input "true"
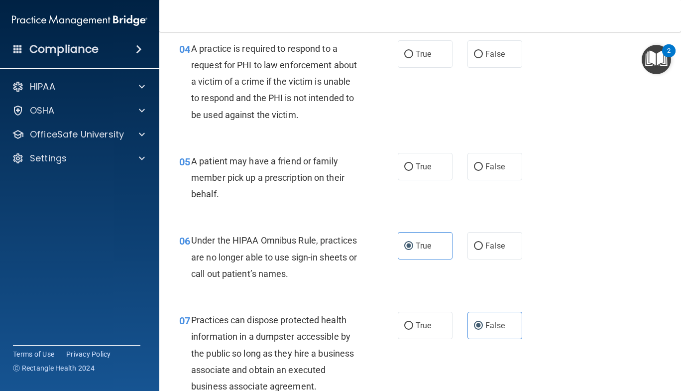
scroll to position [389, 0]
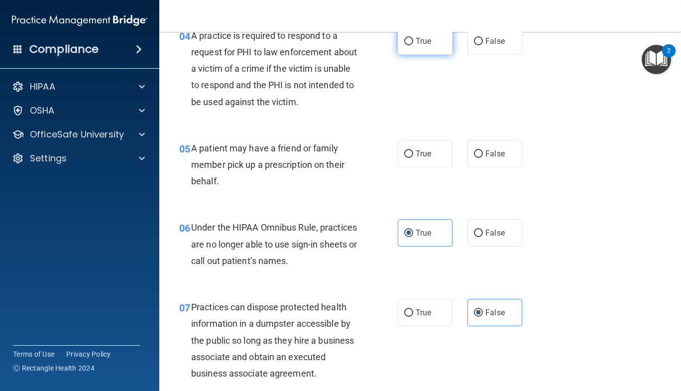
click at [421, 52] on label "True" at bounding box center [425, 40] width 55 height 27
click at [413, 45] on input "True" at bounding box center [408, 41] width 9 height 7
radio input "true"
click at [487, 151] on span "False" at bounding box center [494, 153] width 19 height 9
click at [483, 151] on input "False" at bounding box center [478, 153] width 9 height 7
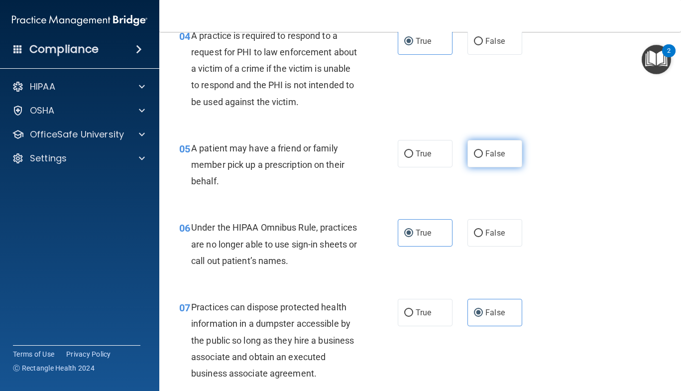
radio input "true"
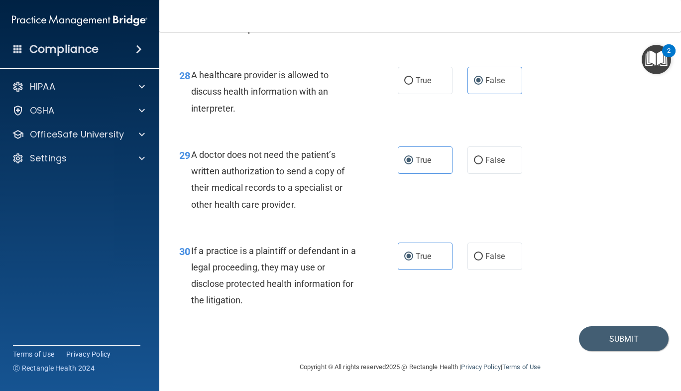
scroll to position [2637, 0]
click at [595, 343] on button "Submit" at bounding box center [624, 338] width 90 height 25
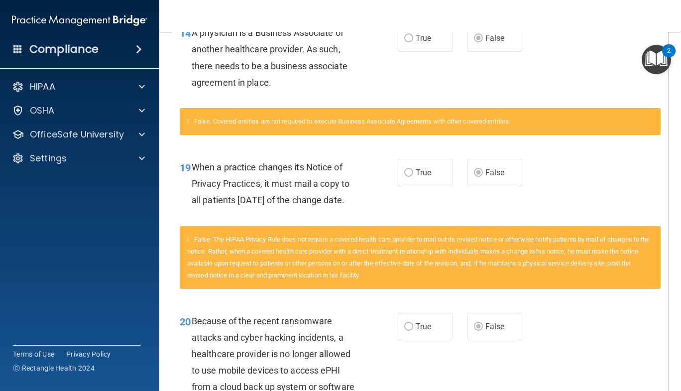
scroll to position [1474, 0]
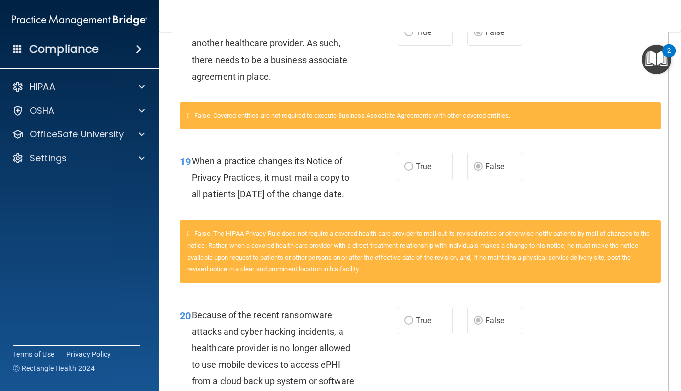
click at [668, 241] on main "Calculating your score.... You did not pass the " The HIPAA Quiz #2 ". 46 out o…" at bounding box center [420, 211] width 522 height 359
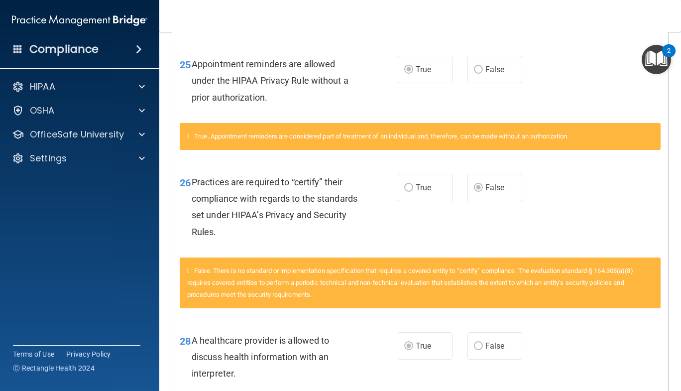
scroll to position [2244, 0]
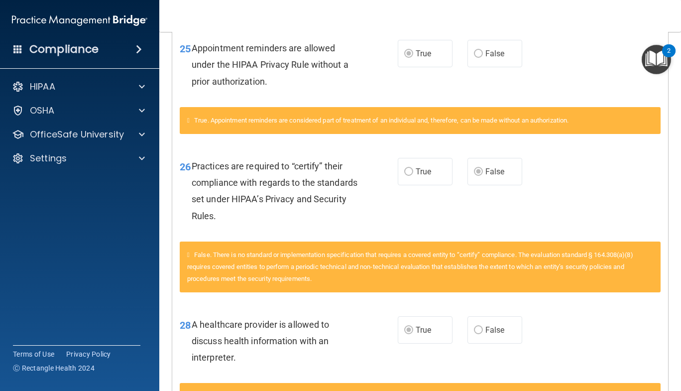
drag, startPoint x: 673, startPoint y: 338, endPoint x: 670, endPoint y: 356, distance: 18.2
click at [670, 356] on main "Calculating your score.... You did not pass the " The HIPAA Quiz #2 ". 46 out o…" at bounding box center [420, 211] width 522 height 359
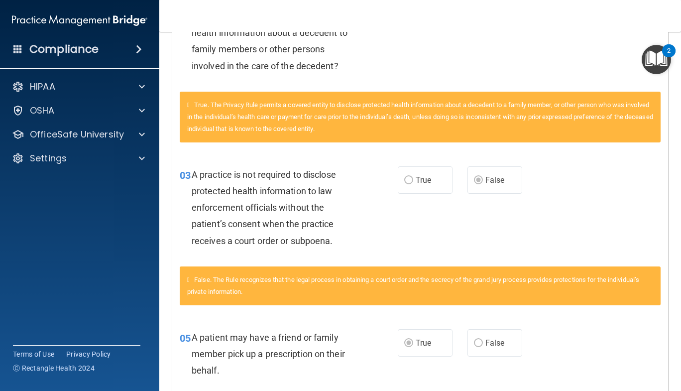
scroll to position [0, 0]
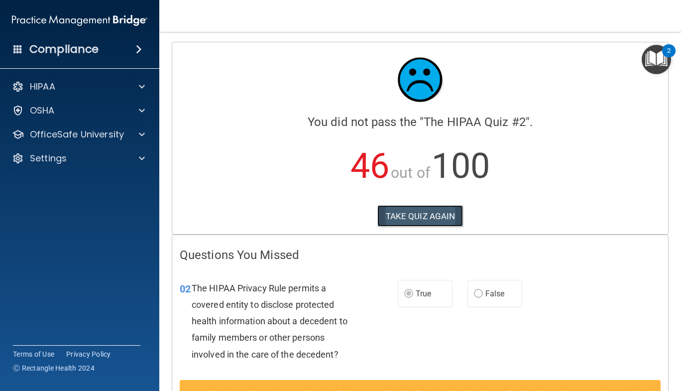
click at [421, 217] on button "TAKE QUIZ AGAIN" at bounding box center [420, 216] width 86 height 22
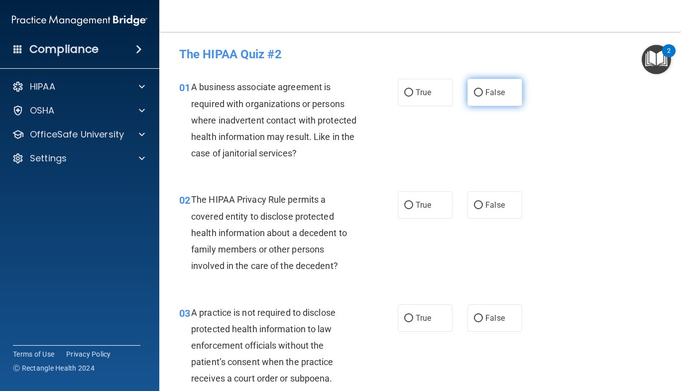
click at [473, 102] on label "False" at bounding box center [494, 92] width 55 height 27
click at [474, 97] on input "False" at bounding box center [478, 92] width 9 height 7
radio input "true"
click at [424, 212] on label "True" at bounding box center [425, 204] width 55 height 27
click at [413, 209] on input "True" at bounding box center [408, 205] width 9 height 7
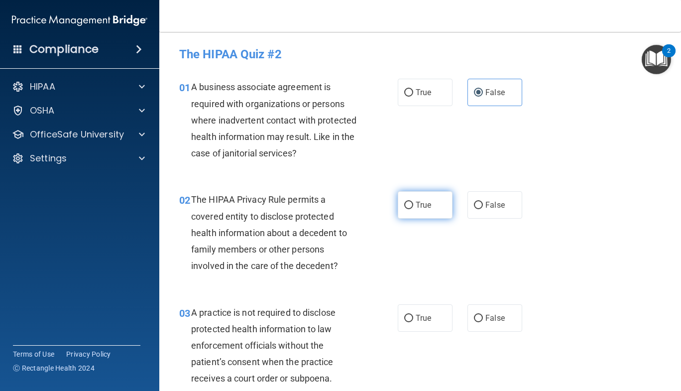
radio input "true"
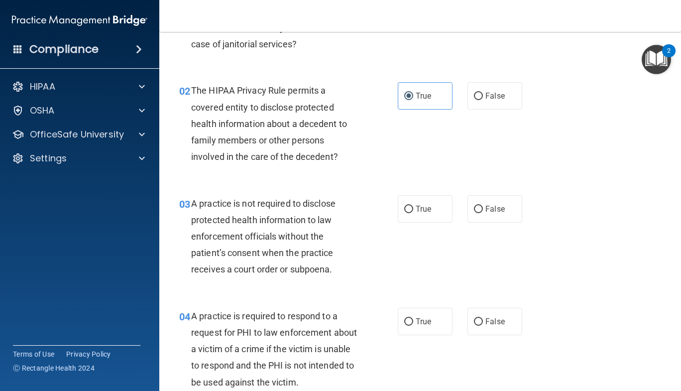
scroll to position [111, 0]
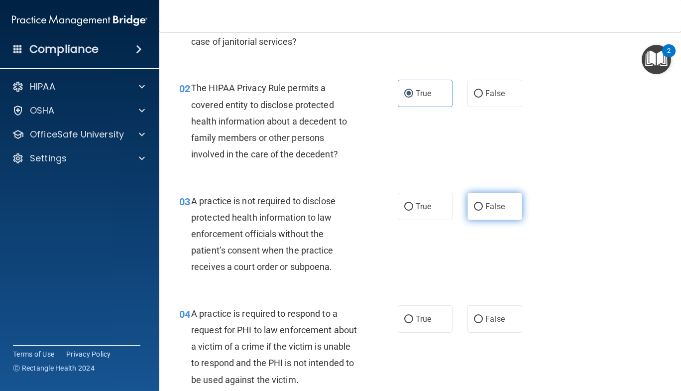
click at [490, 195] on label "False" at bounding box center [494, 206] width 55 height 27
click at [483, 203] on input "False" at bounding box center [478, 206] width 9 height 7
radio input "true"
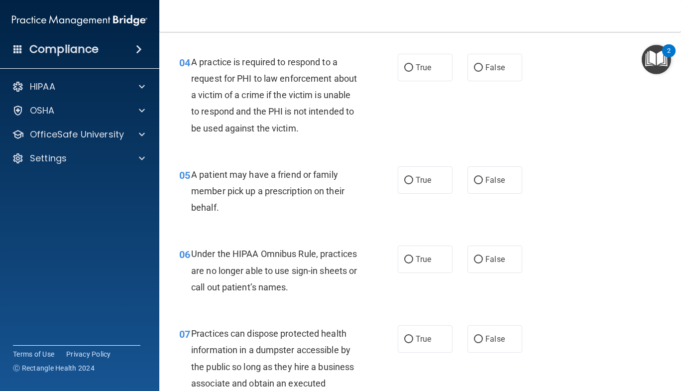
scroll to position [365, 0]
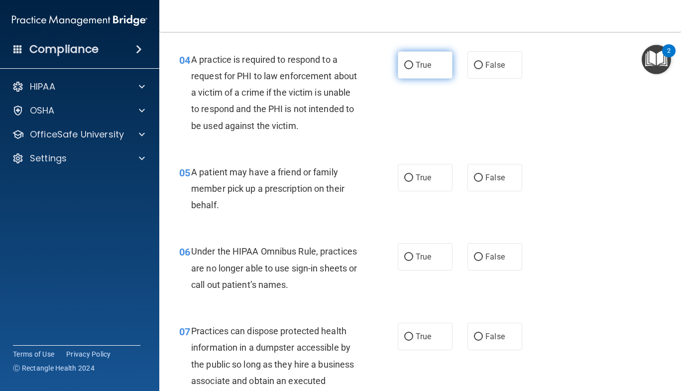
click at [430, 71] on label "True" at bounding box center [425, 64] width 55 height 27
click at [413, 69] on input "True" at bounding box center [408, 65] width 9 height 7
radio input "true"
click at [431, 180] on label "True" at bounding box center [425, 177] width 55 height 27
click at [413, 180] on input "True" at bounding box center [408, 177] width 9 height 7
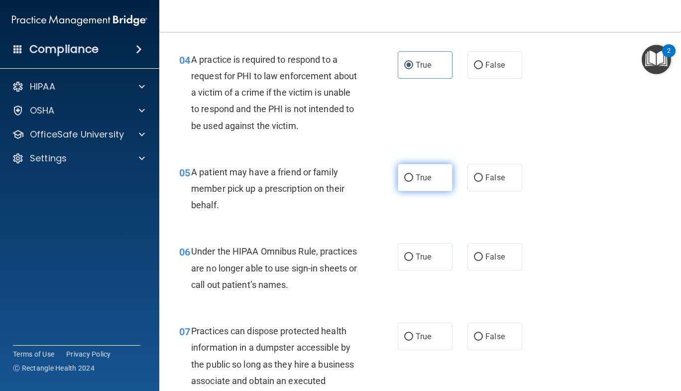
radio input "true"
click at [484, 264] on label "False" at bounding box center [494, 256] width 55 height 27
click at [483, 261] on input "False" at bounding box center [478, 256] width 9 height 7
radio input "true"
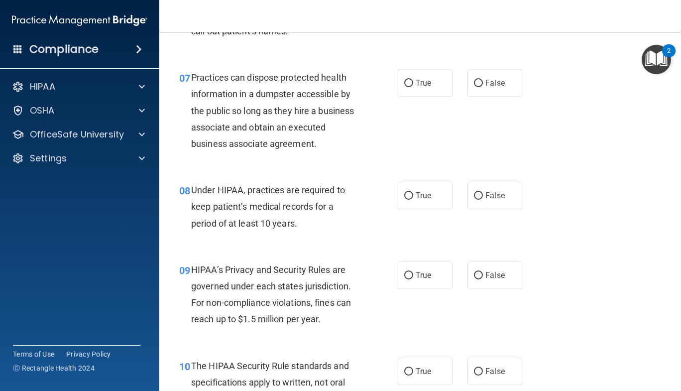
scroll to position [628, 0]
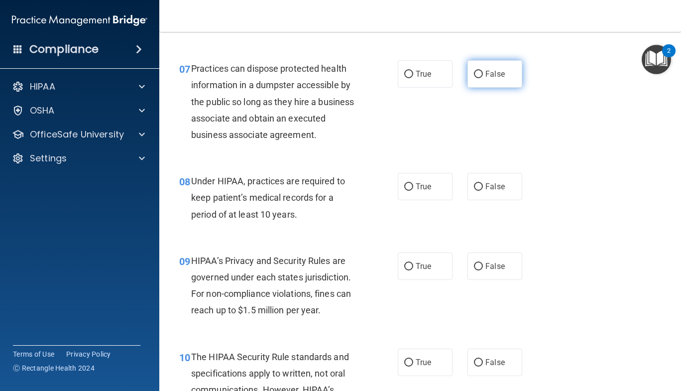
click at [486, 75] on span "False" at bounding box center [494, 73] width 19 height 9
click at [483, 75] on input "False" at bounding box center [478, 74] width 9 height 7
radio input "true"
click at [512, 175] on label "False" at bounding box center [494, 186] width 55 height 27
click at [483, 183] on input "False" at bounding box center [478, 186] width 9 height 7
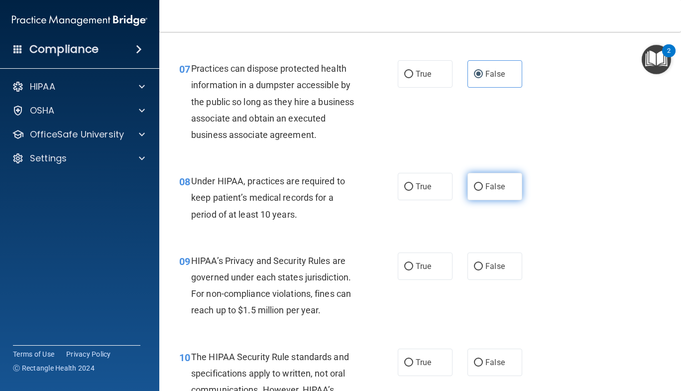
radio input "true"
click at [479, 266] on label "False" at bounding box center [494, 265] width 55 height 27
click at [479, 266] on input "False" at bounding box center [478, 266] width 9 height 7
radio input "true"
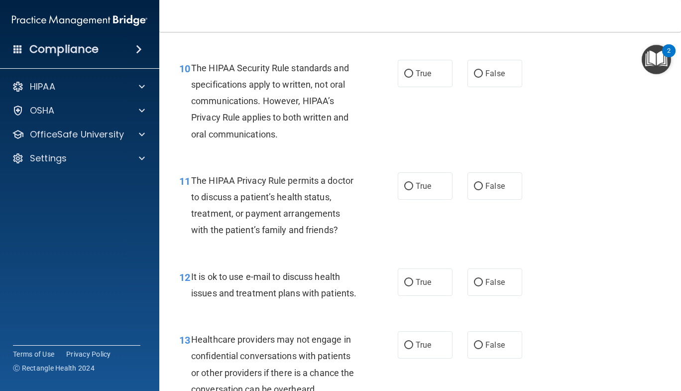
scroll to position [918, 0]
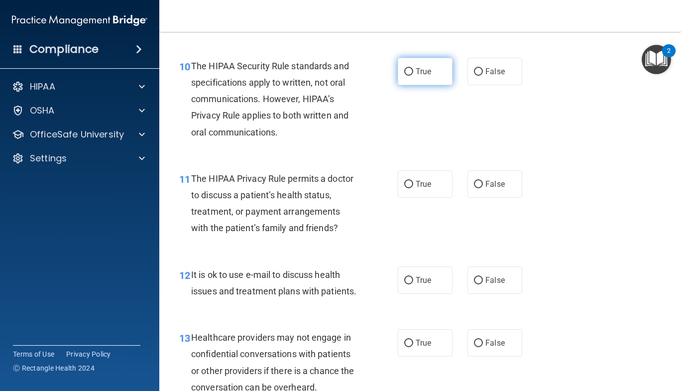
click at [416, 70] on span "True" at bounding box center [423, 71] width 15 height 9
click at [412, 70] on input "True" at bounding box center [408, 71] width 9 height 7
radio input "true"
click at [421, 175] on label "True" at bounding box center [425, 183] width 55 height 27
click at [413, 181] on input "True" at bounding box center [408, 184] width 9 height 7
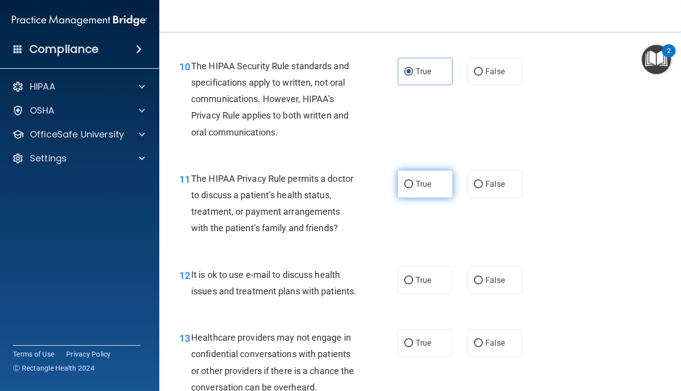
radio input "true"
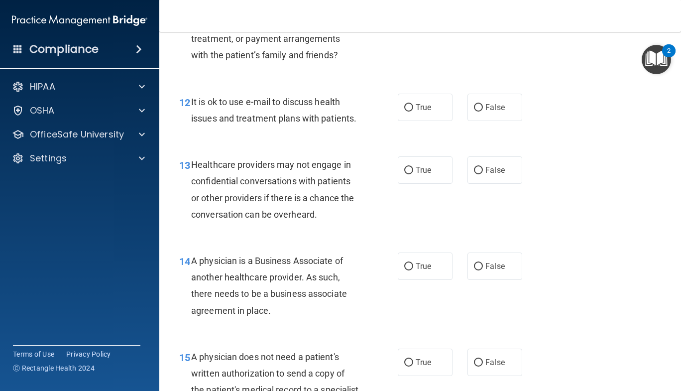
scroll to position [1120, 0]
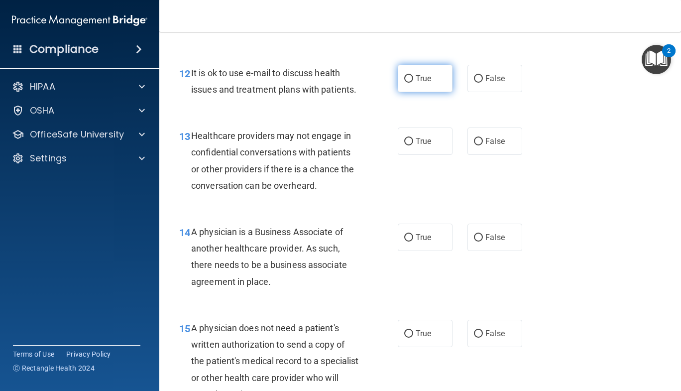
click at [428, 82] on label "True" at bounding box center [425, 78] width 55 height 27
click at [413, 82] on input "True" at bounding box center [408, 78] width 9 height 7
radio input "true"
click at [490, 152] on label "False" at bounding box center [494, 140] width 55 height 27
click at [483, 145] on input "False" at bounding box center [478, 141] width 9 height 7
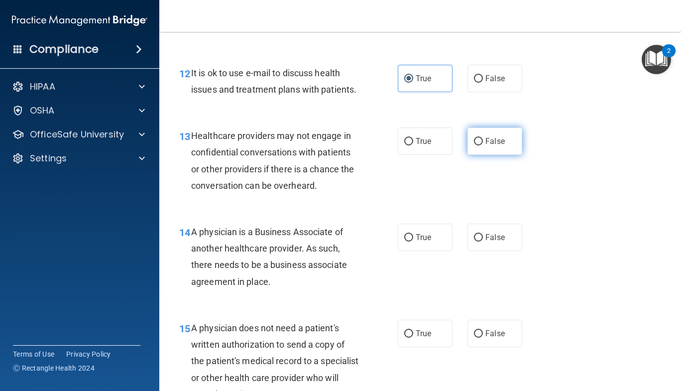
radio input "true"
click at [490, 247] on label "False" at bounding box center [494, 236] width 55 height 27
click at [483, 241] on input "False" at bounding box center [478, 237] width 9 height 7
radio input "true"
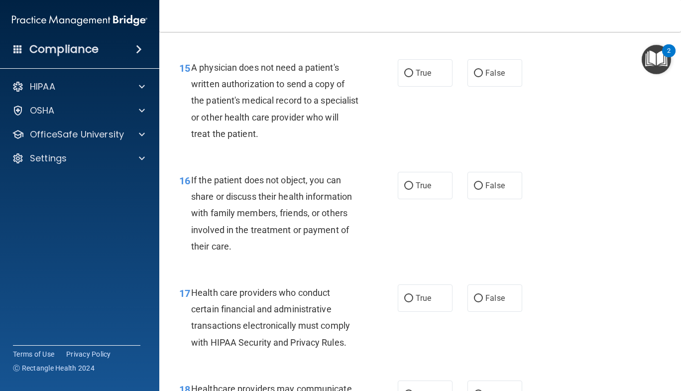
scroll to position [1384, 0]
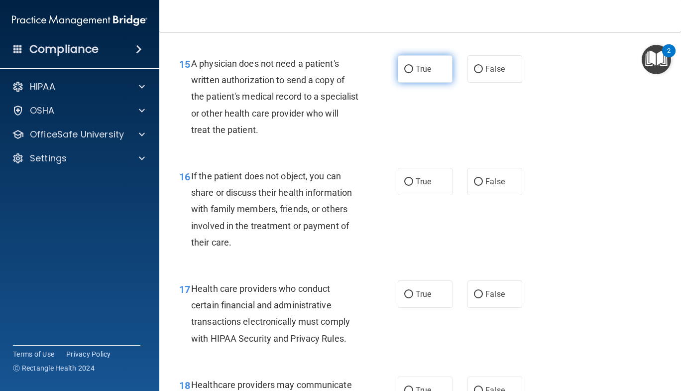
click at [429, 83] on label "True" at bounding box center [425, 68] width 55 height 27
click at [413, 73] on input "True" at bounding box center [408, 69] width 9 height 7
radio input "true"
click at [515, 195] on label "False" at bounding box center [494, 181] width 55 height 27
click at [483, 186] on input "False" at bounding box center [478, 181] width 9 height 7
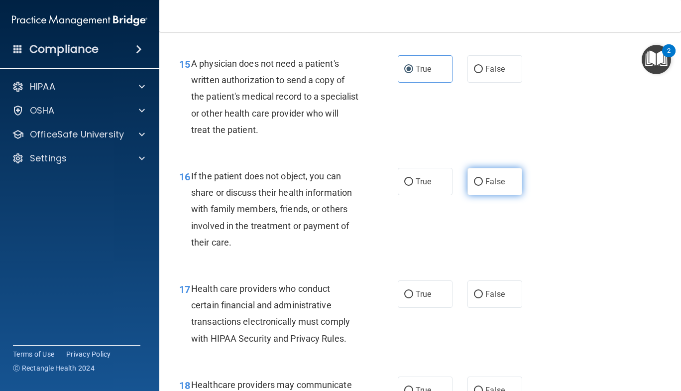
radio input "true"
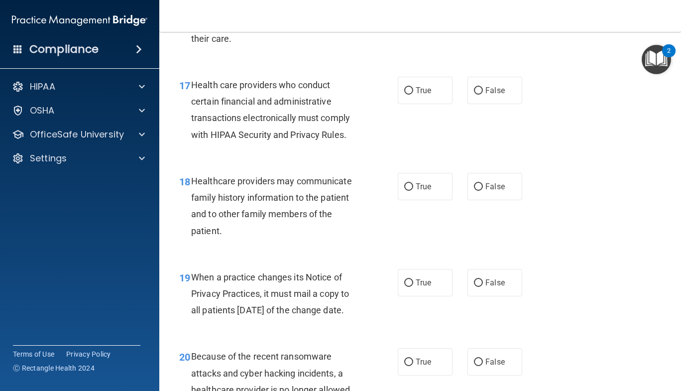
scroll to position [1590, 0]
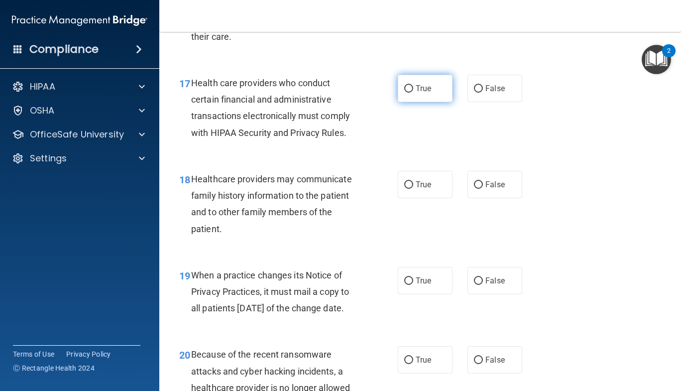
click at [407, 93] on input "True" at bounding box center [408, 88] width 9 height 7
radio input "true"
click at [491, 194] on label "False" at bounding box center [494, 184] width 55 height 27
click at [483, 189] on input "False" at bounding box center [478, 184] width 9 height 7
radio input "true"
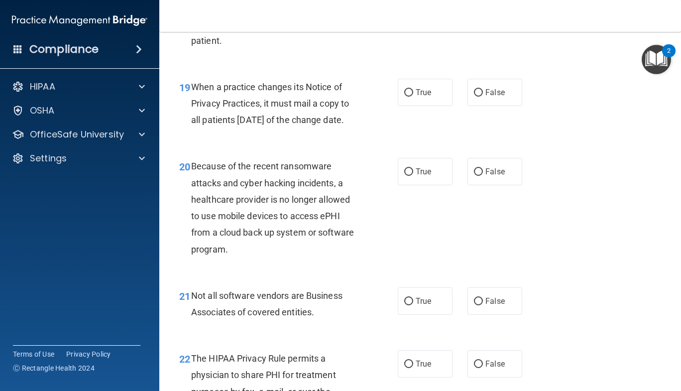
scroll to position [1780, 0]
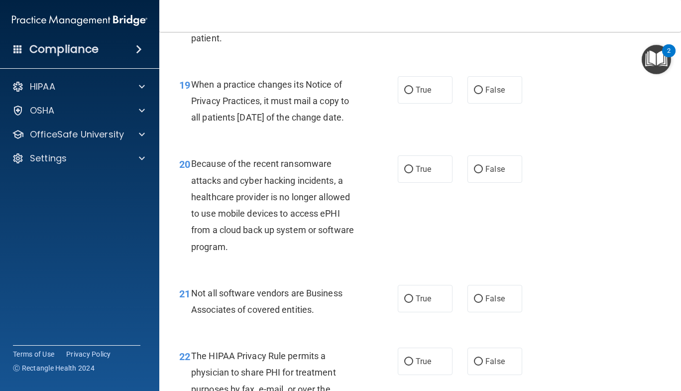
click at [489, 87] on div "19 When a practice changes its Notice of Privacy Practices, it must mail a copy…" at bounding box center [420, 104] width 497 height 80
click at [495, 139] on div "19 When a practice changes its Notice of Privacy Practices, it must mail a copy…" at bounding box center [420, 104] width 497 height 80
click at [481, 104] on label "False" at bounding box center [494, 89] width 55 height 27
click at [481, 94] on input "False" at bounding box center [478, 90] width 9 height 7
radio input "true"
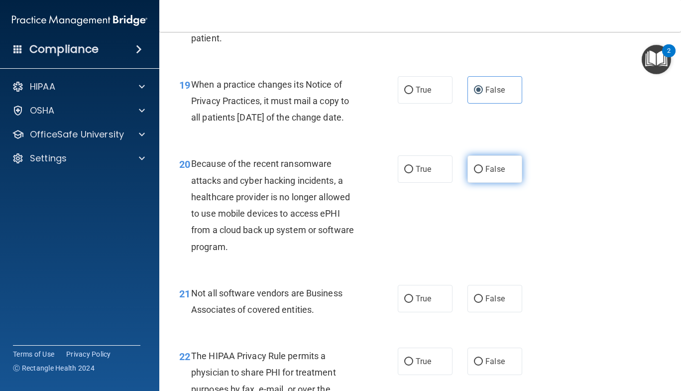
click at [478, 183] on label "False" at bounding box center [494, 168] width 55 height 27
click at [478, 173] on input "False" at bounding box center [478, 169] width 9 height 7
radio input "true"
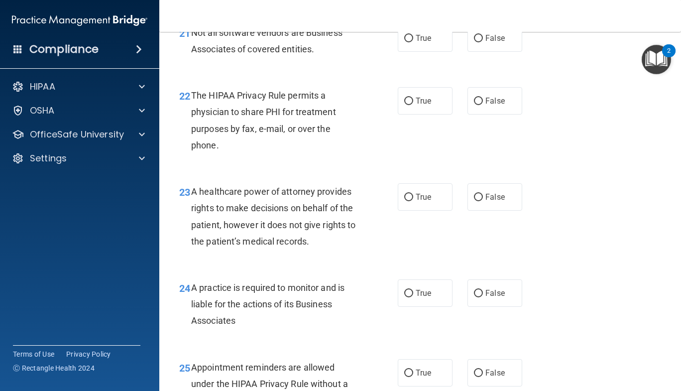
scroll to position [2034, 0]
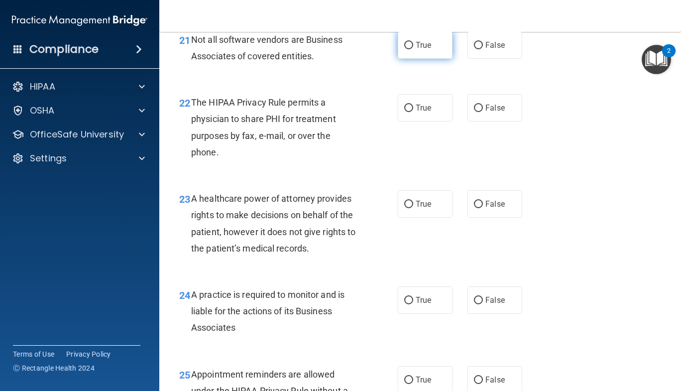
click at [440, 59] on label "True" at bounding box center [425, 44] width 55 height 27
click at [413, 49] on input "True" at bounding box center [408, 45] width 9 height 7
radio input "true"
click at [423, 121] on label "True" at bounding box center [425, 107] width 55 height 27
click at [413, 112] on input "True" at bounding box center [408, 108] width 9 height 7
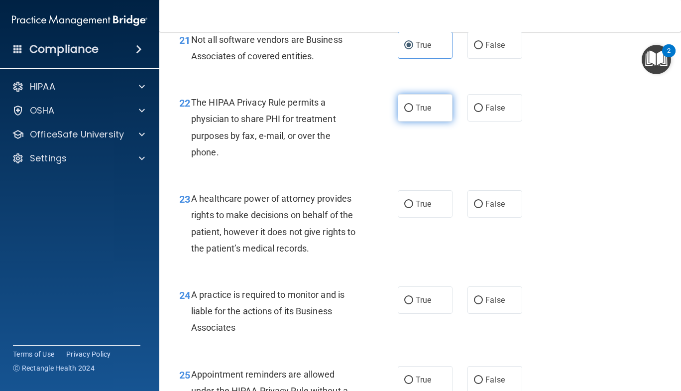
radio input "true"
click at [497, 209] on span "False" at bounding box center [494, 203] width 19 height 9
click at [483, 208] on input "False" at bounding box center [478, 204] width 9 height 7
radio input "true"
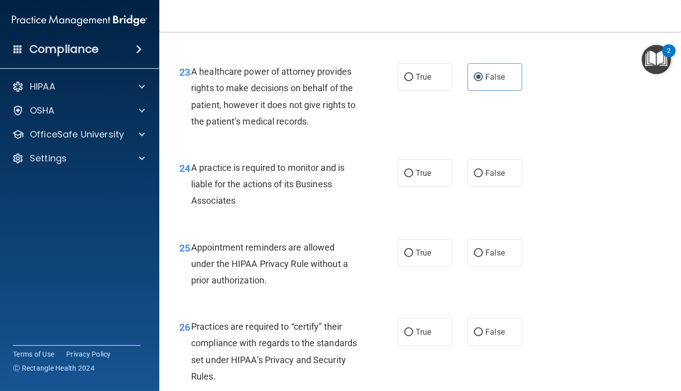
scroll to position [2167, 0]
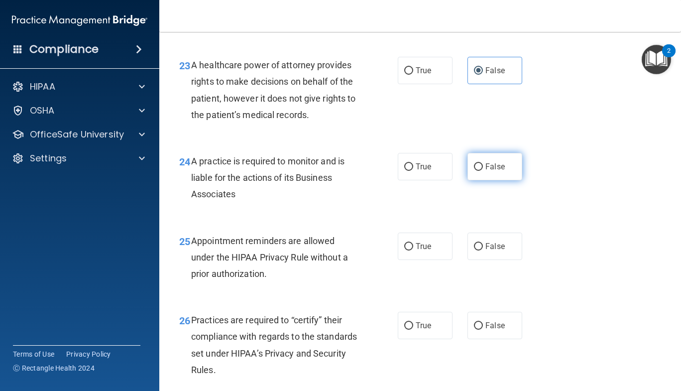
click at [490, 171] on span "False" at bounding box center [494, 166] width 19 height 9
click at [483, 171] on input "False" at bounding box center [478, 166] width 9 height 7
radio input "true"
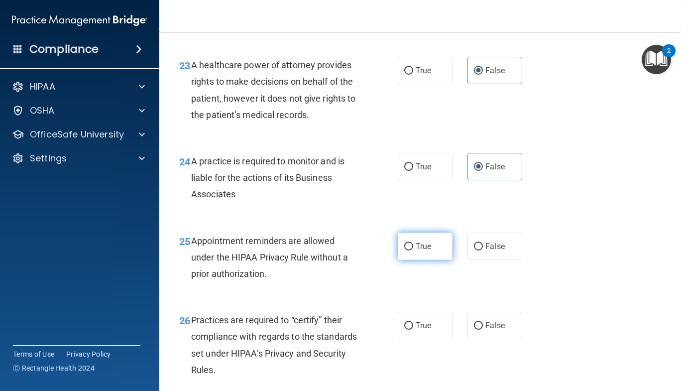
click at [421, 251] on span "True" at bounding box center [423, 245] width 15 height 9
click at [413, 250] on input "True" at bounding box center [408, 246] width 9 height 7
radio input "true"
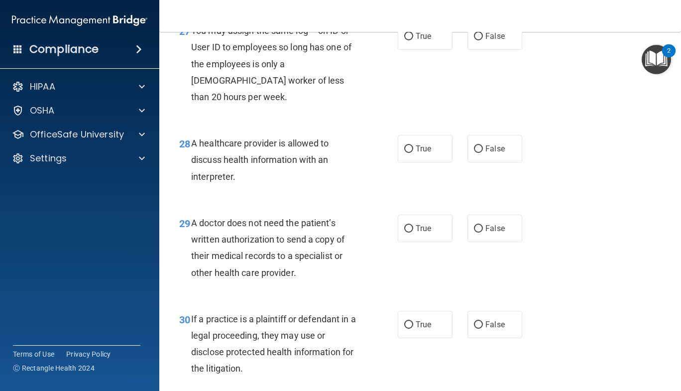
scroll to position [2238, 0]
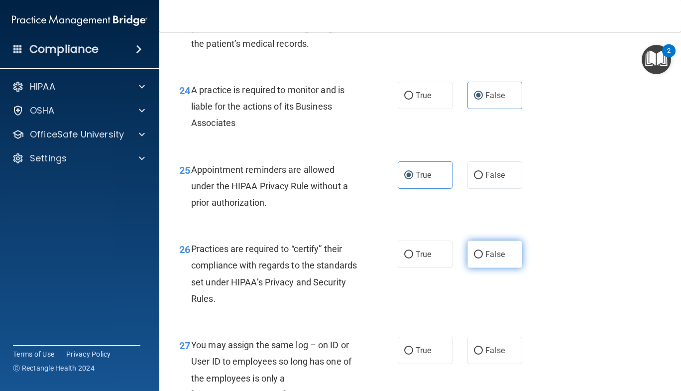
click at [505, 268] on label "False" at bounding box center [494, 253] width 55 height 27
click at [483, 258] on input "False" at bounding box center [478, 254] width 9 height 7
radio input "true"
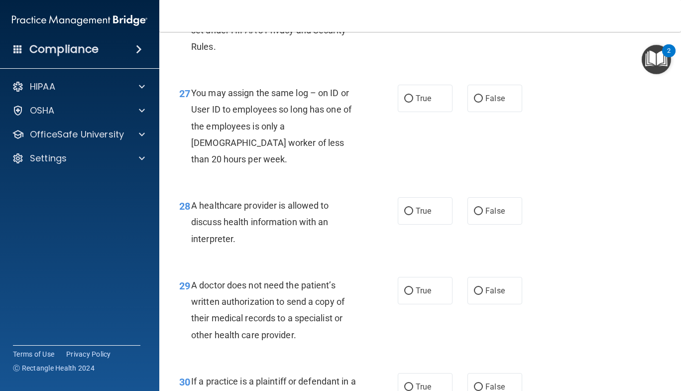
scroll to position [2503, 0]
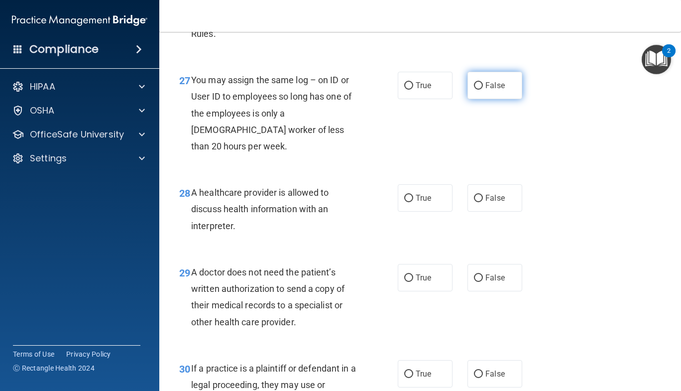
click at [475, 99] on label "False" at bounding box center [494, 85] width 55 height 27
click at [475, 90] on input "False" at bounding box center [478, 85] width 9 height 7
radio input "true"
click at [404, 210] on label "True" at bounding box center [425, 197] width 55 height 27
click at [404, 202] on input "True" at bounding box center [408, 198] width 9 height 7
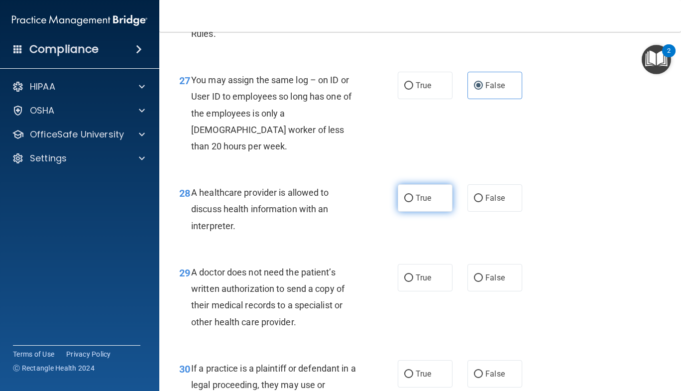
radio input "true"
click at [404, 282] on input "True" at bounding box center [408, 277] width 9 height 7
radio input "true"
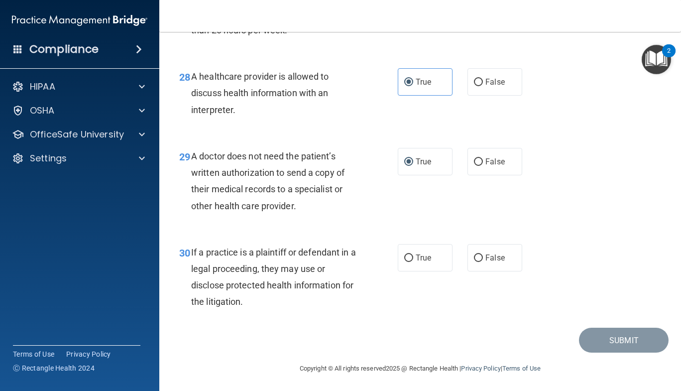
scroll to position [2637, 0]
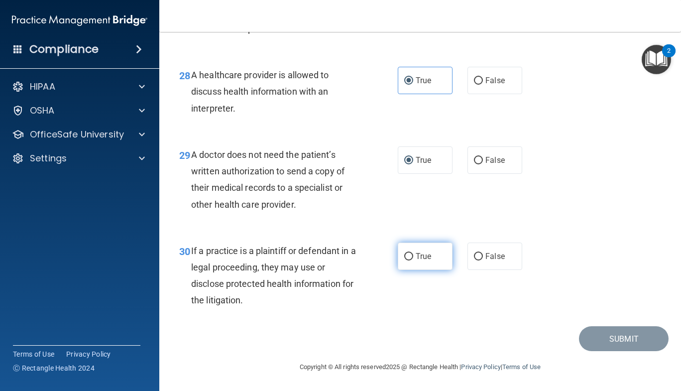
click at [427, 268] on label "True" at bounding box center [425, 255] width 55 height 27
click at [413, 260] on input "True" at bounding box center [408, 256] width 9 height 7
radio input "true"
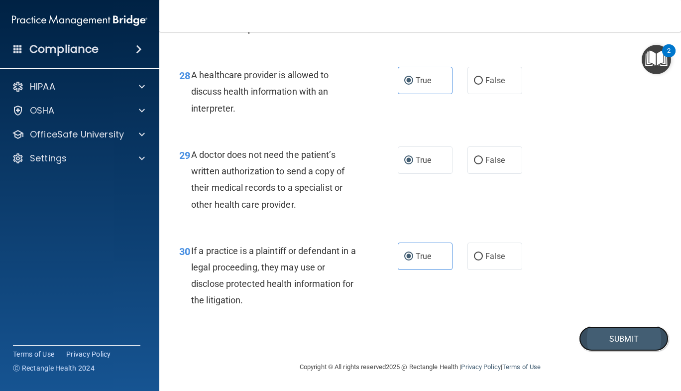
click at [594, 333] on button "Submit" at bounding box center [624, 338] width 90 height 25
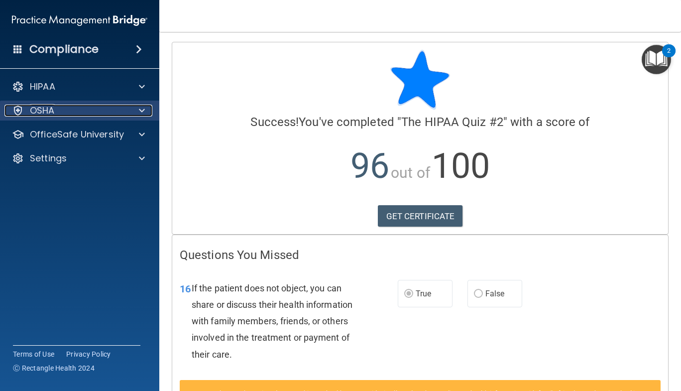
click at [70, 111] on div "OSHA" at bounding box center [65, 111] width 123 height 12
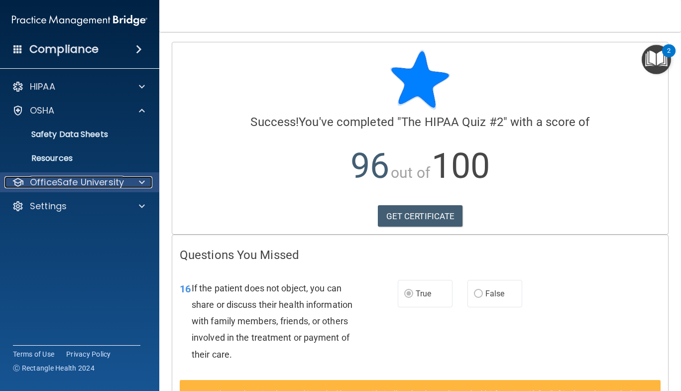
click at [87, 185] on p "OfficeSafe University" at bounding box center [77, 182] width 94 height 12
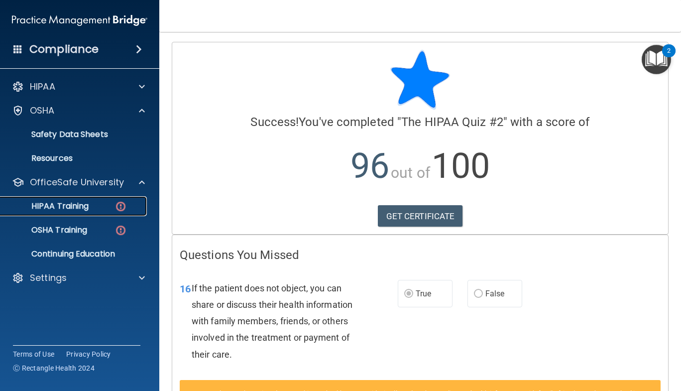
click at [78, 203] on p "HIPAA Training" at bounding box center [47, 206] width 82 height 10
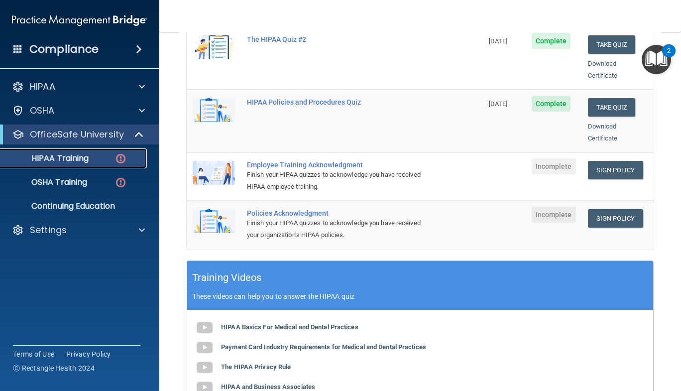
scroll to position [213, 0]
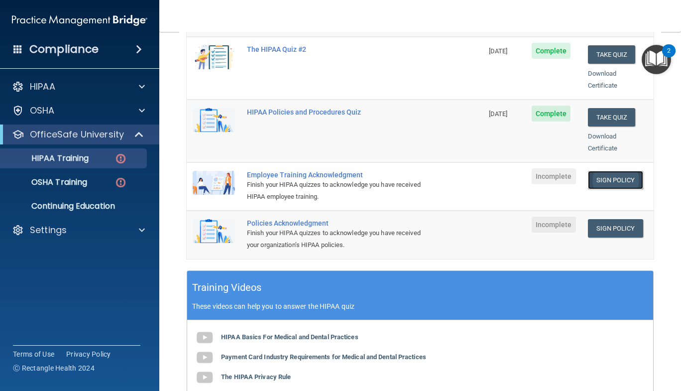
click at [610, 171] on link "Sign Policy" at bounding box center [615, 180] width 55 height 18
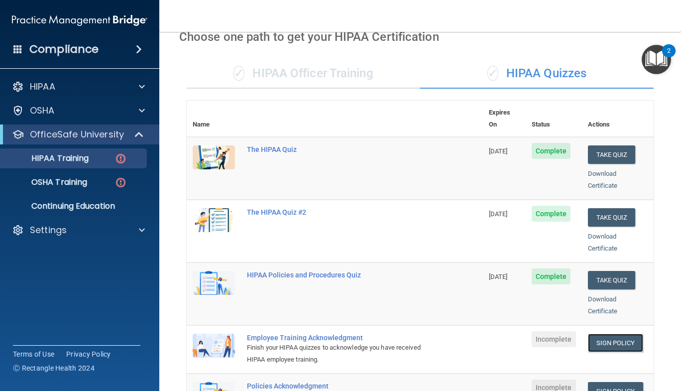
scroll to position [0, 0]
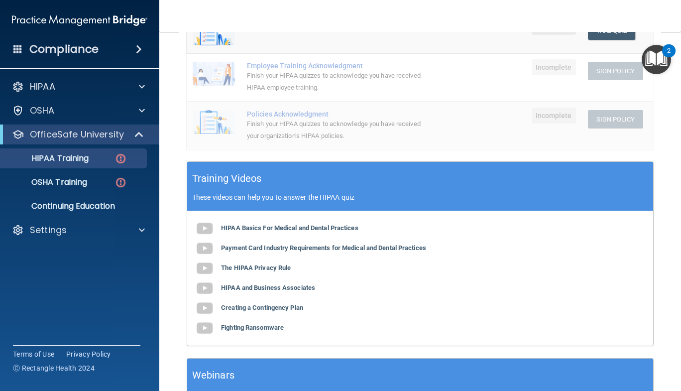
scroll to position [281, 0]
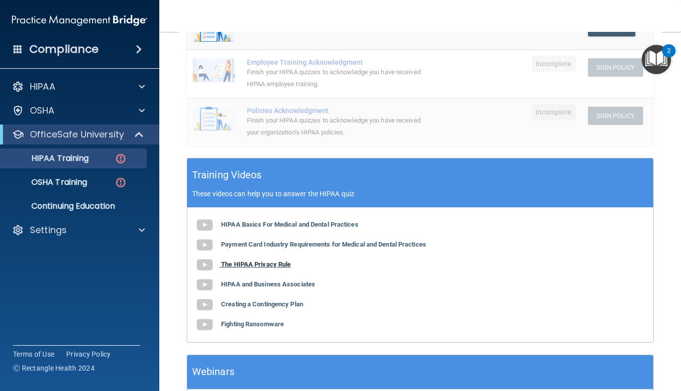
click at [270, 260] on b "The HIPAA Privacy Rule" at bounding box center [256, 263] width 70 height 7
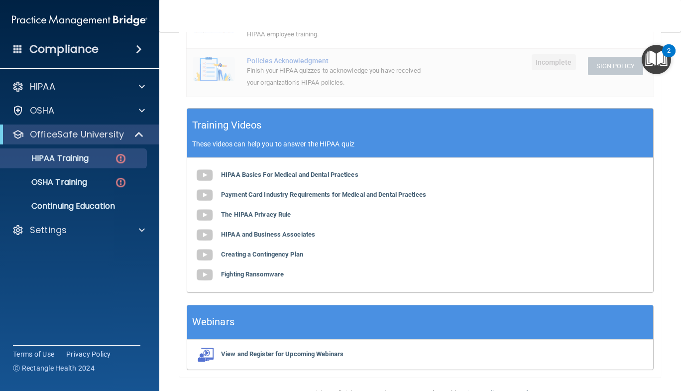
scroll to position [345, 0]
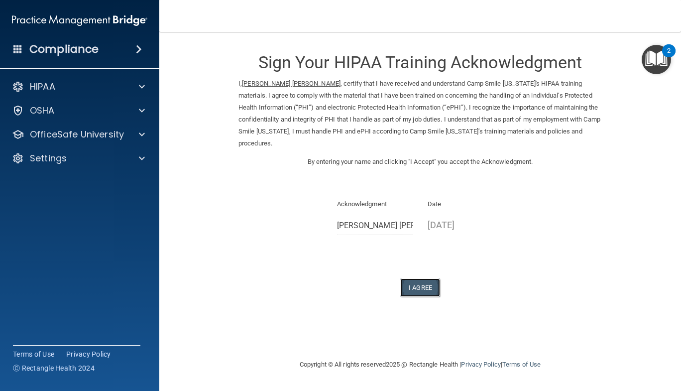
click at [423, 293] on button "I Agree" at bounding box center [420, 287] width 40 height 18
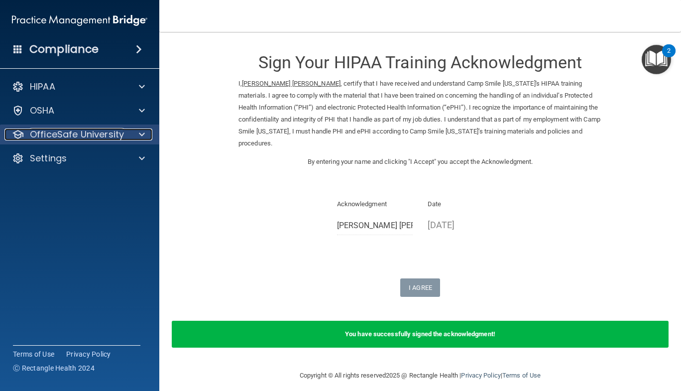
click at [123, 131] on div "OfficeSafe University" at bounding box center [65, 134] width 123 height 12
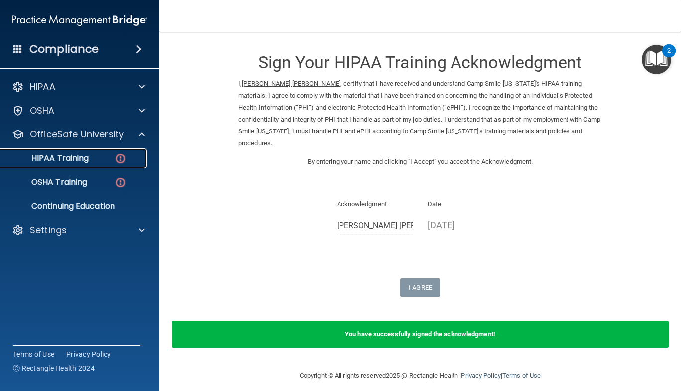
click at [105, 156] on div "HIPAA Training" at bounding box center [74, 158] width 136 height 10
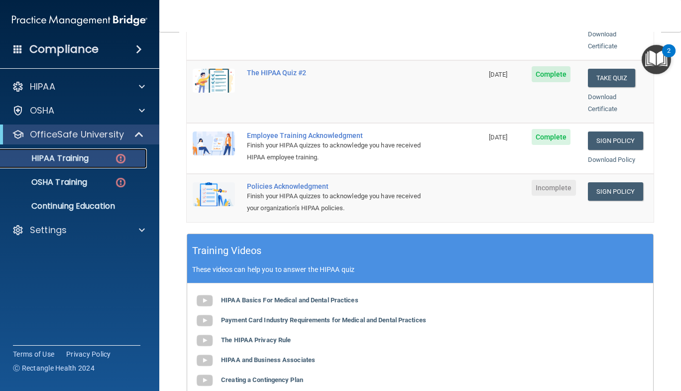
scroll to position [255, 0]
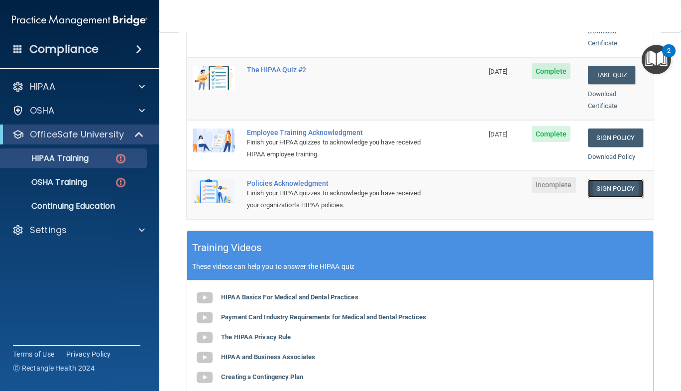
click at [613, 179] on link "Sign Policy" at bounding box center [615, 188] width 55 height 18
click at [102, 153] on link "HIPAA Training" at bounding box center [68, 158] width 157 height 20
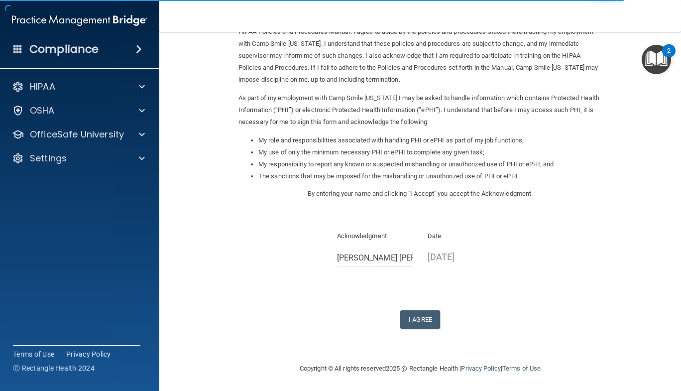
scroll to position [65, 0]
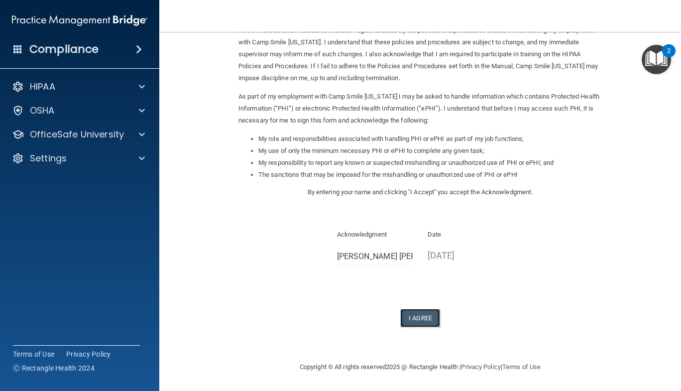
click at [412, 318] on button "I Agree" at bounding box center [420, 318] width 40 height 18
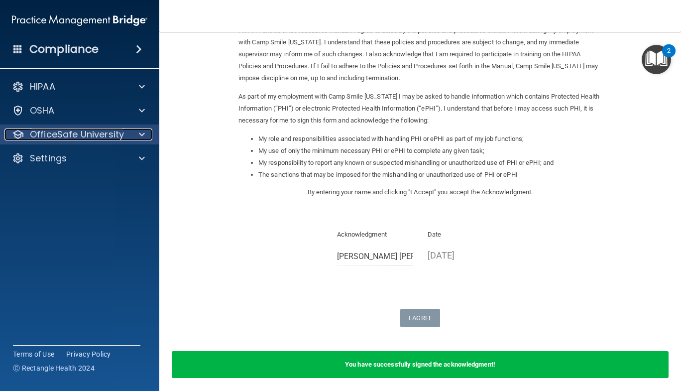
click at [80, 134] on p "OfficeSafe University" at bounding box center [77, 134] width 94 height 12
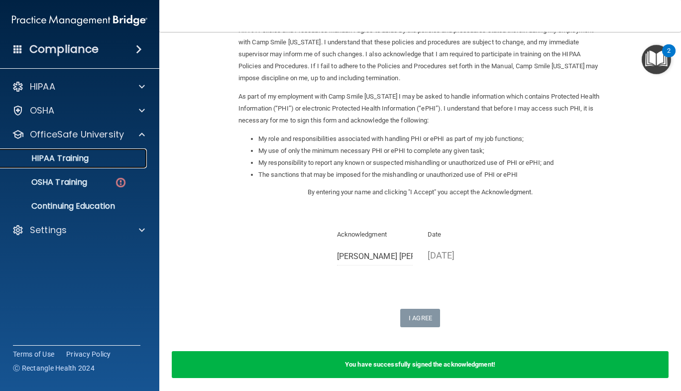
click at [104, 162] on div "HIPAA Training" at bounding box center [74, 158] width 136 height 10
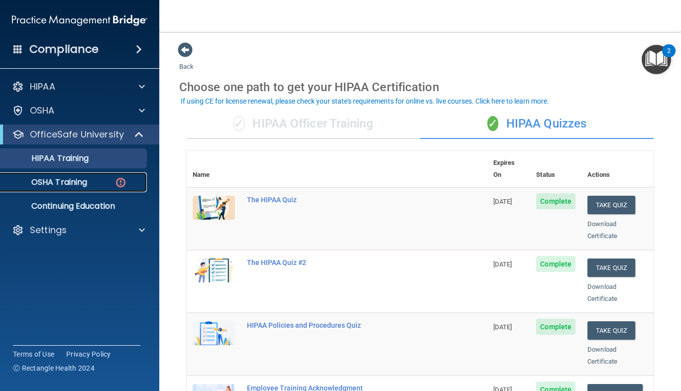
click at [109, 182] on div "OSHA Training" at bounding box center [74, 182] width 136 height 10
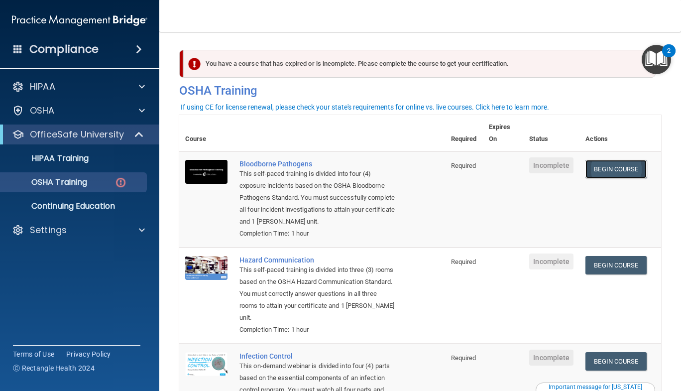
click at [610, 174] on link "Begin Course" at bounding box center [615, 169] width 61 height 18
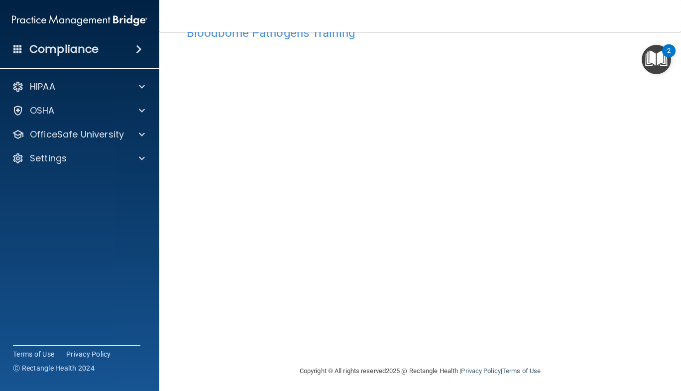
scroll to position [34, 0]
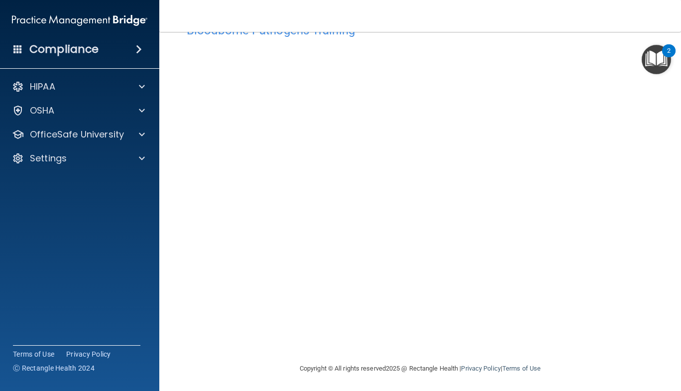
click at [156, 193] on accordion "HIPAA Documents and Policies Report an Incident Business Associates Emergency P…" at bounding box center [80, 167] width 160 height 189
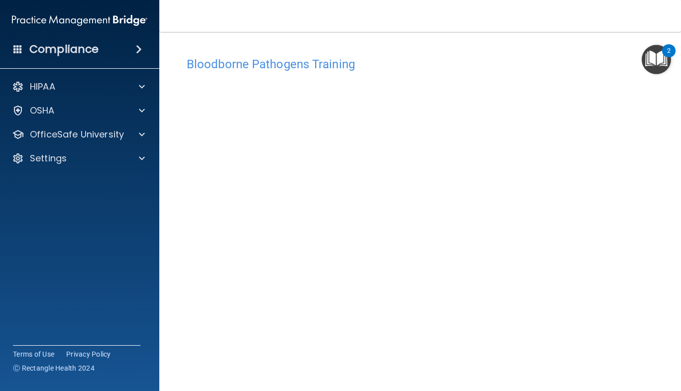
scroll to position [35, 0]
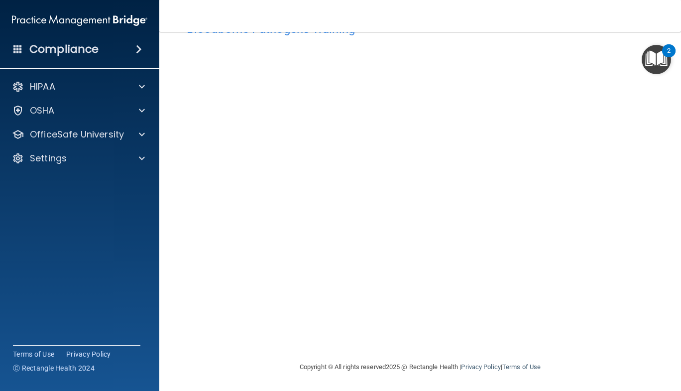
drag, startPoint x: 671, startPoint y: 244, endPoint x: 680, endPoint y: 182, distance: 63.3
click at [680, 182] on main "Bloodborne Pathogens Training This course doesn’t expire until . Are you sure y…" at bounding box center [420, 211] width 522 height 359
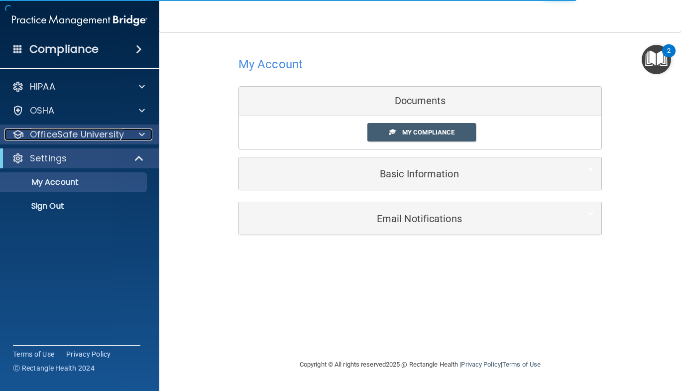
click at [99, 138] on p "OfficeSafe University" at bounding box center [77, 134] width 94 height 12
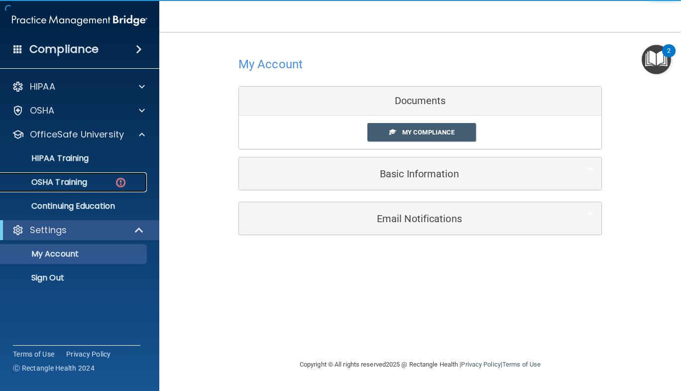
click at [86, 176] on link "OSHA Training" at bounding box center [68, 182] width 157 height 20
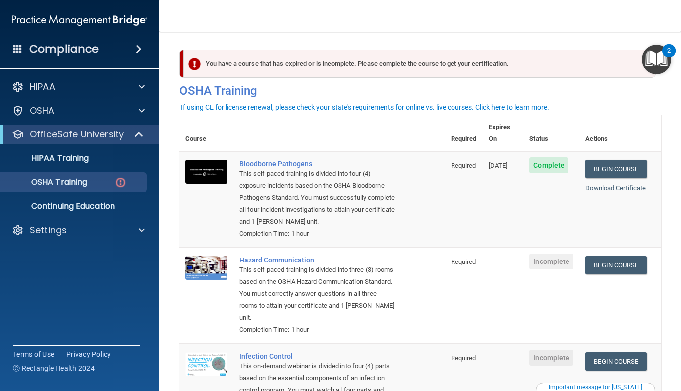
drag, startPoint x: 672, startPoint y: 178, endPoint x: 674, endPoint y: 198, distance: 20.0
click at [674, 198] on main "You have a course that has expired or is incomplete. Please complete the course…" at bounding box center [420, 211] width 522 height 359
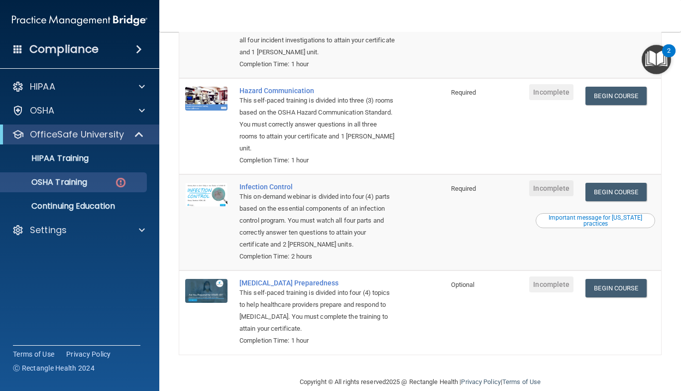
scroll to position [187, 0]
